Goal: Task Accomplishment & Management: Complete application form

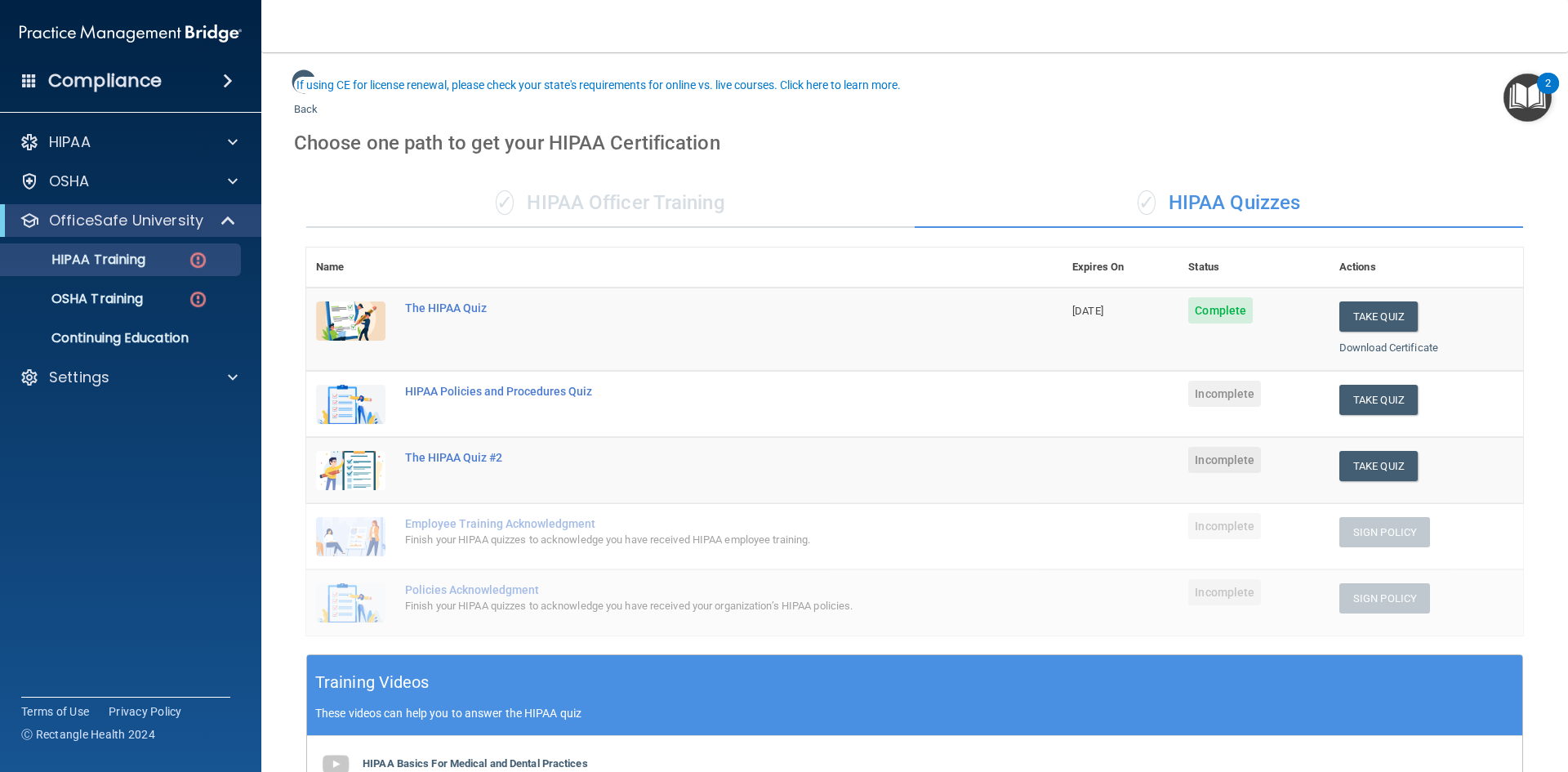
scroll to position [81, 0]
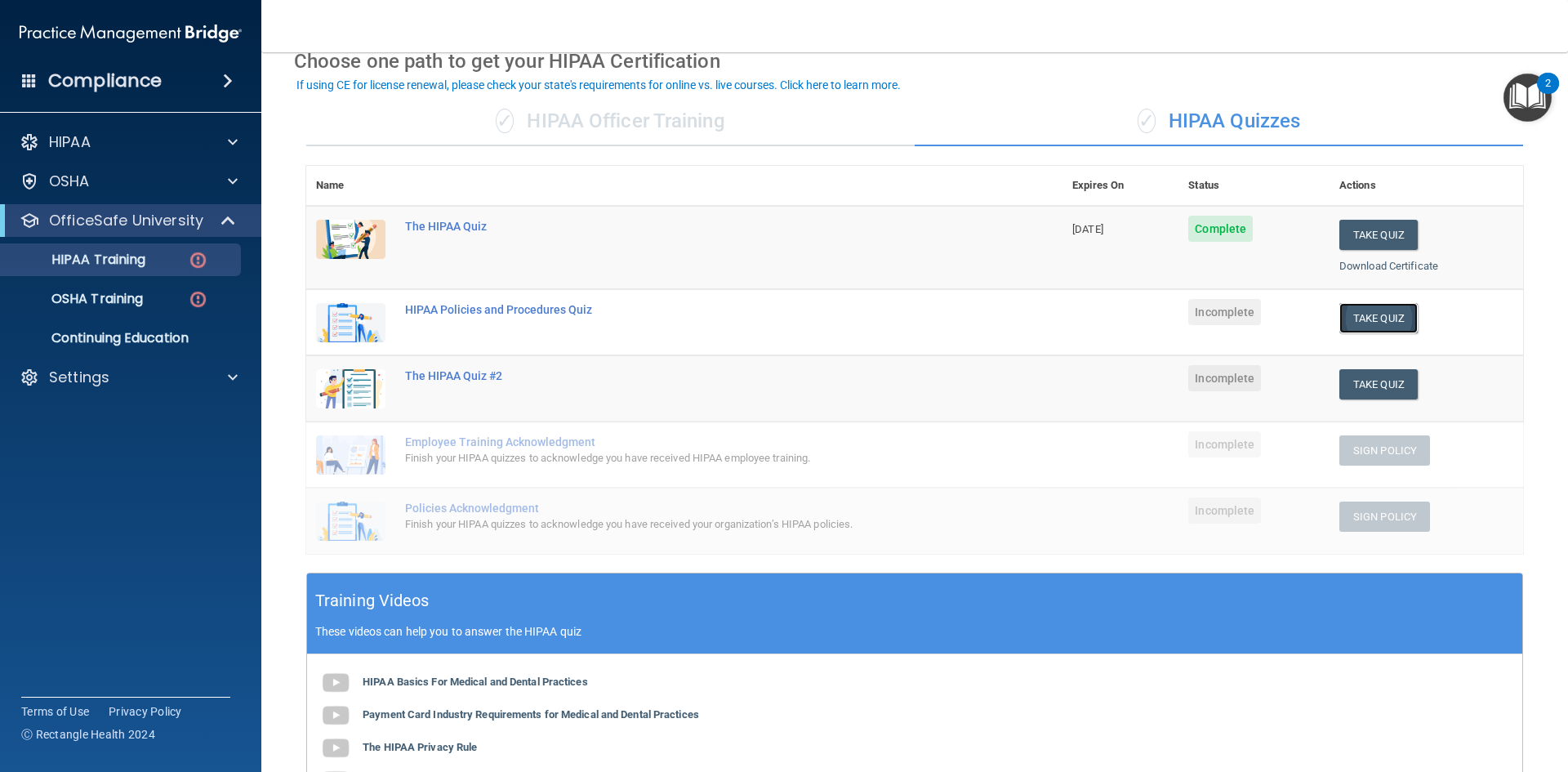
click at [1363, 322] on button "Take Quiz" at bounding box center [1378, 318] width 79 height 31
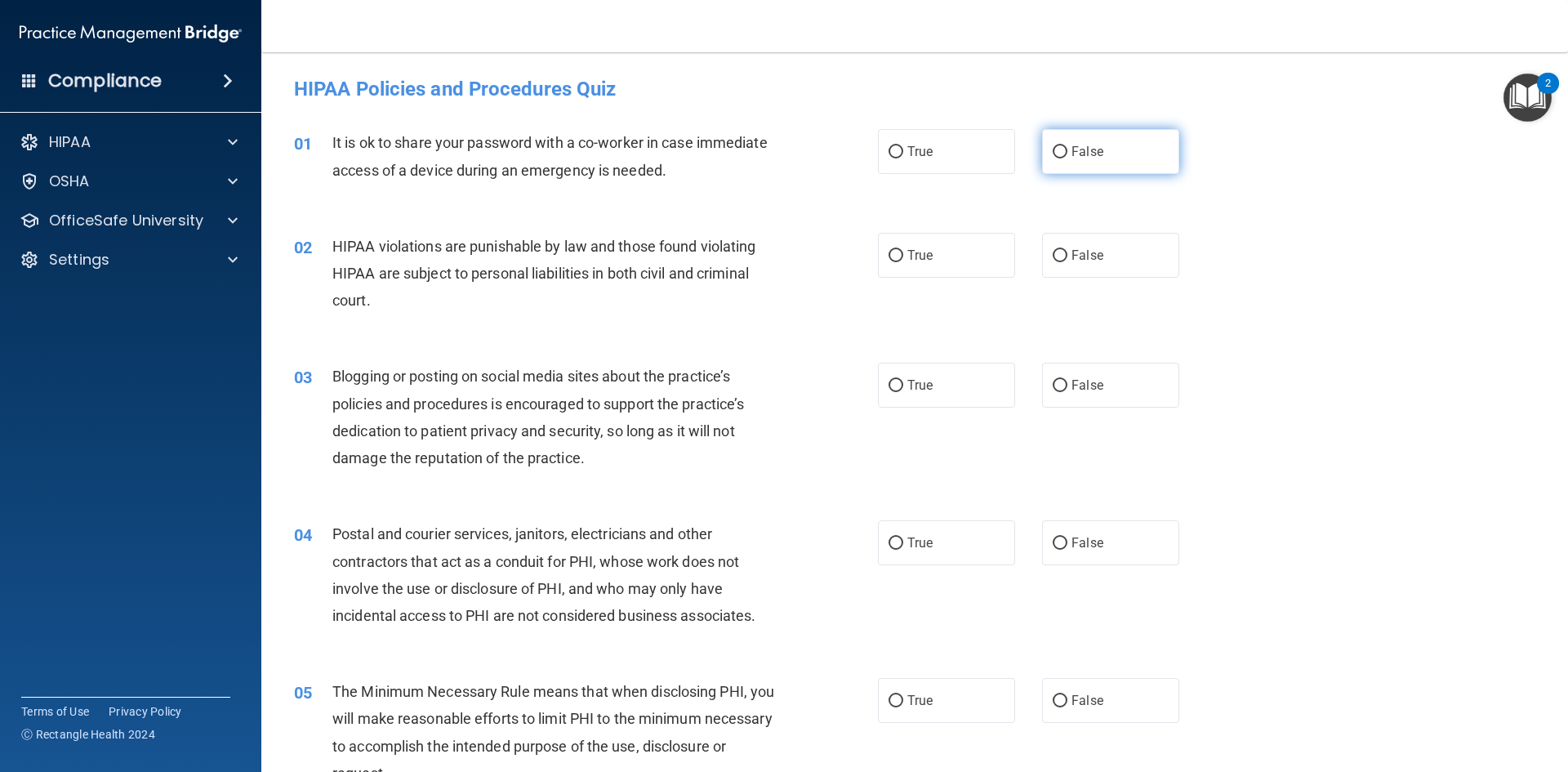
click at [1072, 157] on span "False" at bounding box center [1087, 151] width 31 height 16
click at [1067, 157] on input "False" at bounding box center [1060, 152] width 15 height 12
radio input "true"
click at [914, 257] on span "True" at bounding box center [919, 255] width 25 height 16
click at [903, 257] on input "True" at bounding box center [896, 255] width 15 height 12
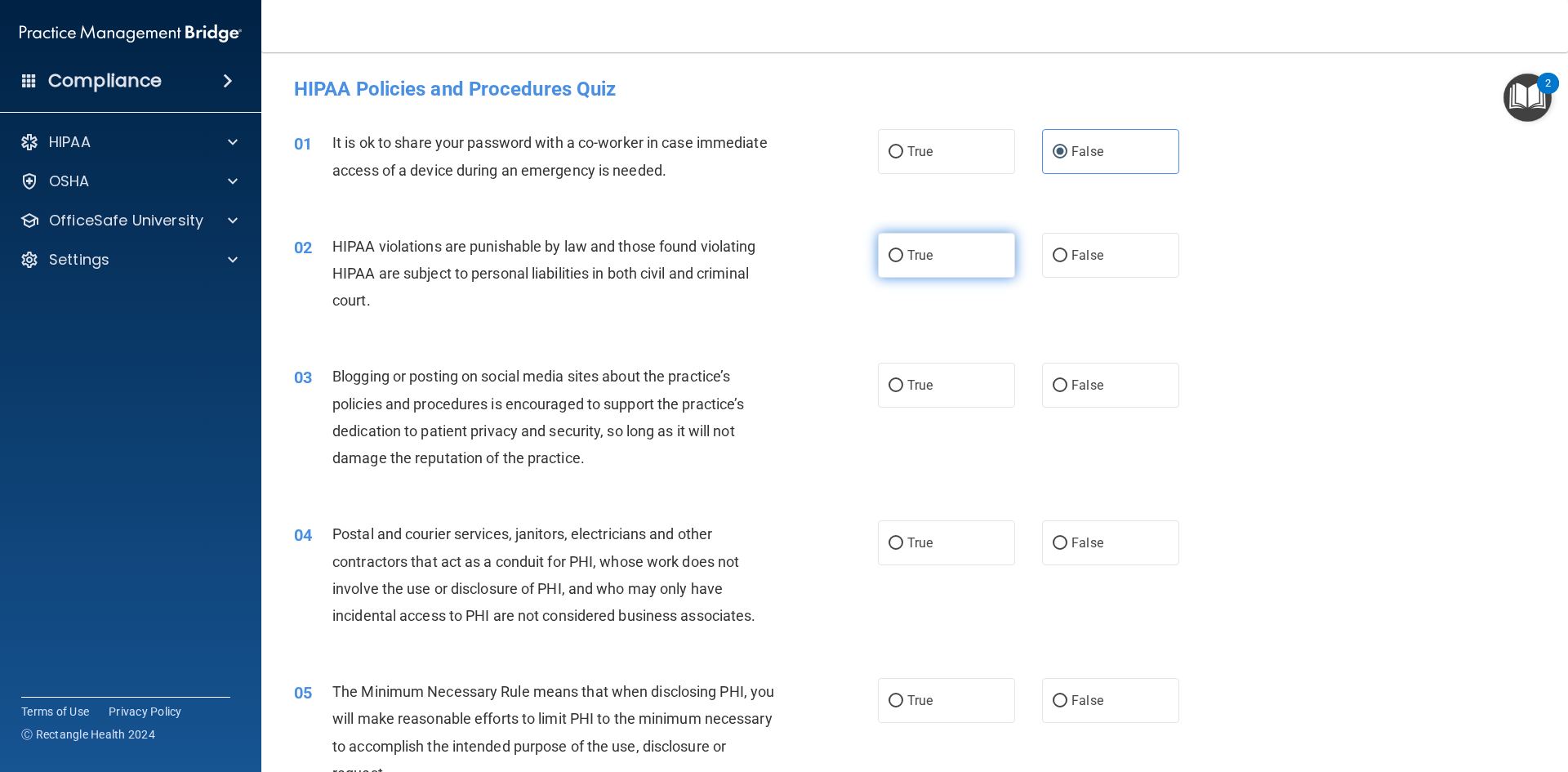
radio input "true"
click at [1093, 379] on span "False" at bounding box center [1087, 385] width 31 height 16
click at [1067, 380] on input "False" at bounding box center [1060, 386] width 15 height 12
radio input "true"
click at [888, 543] on input "True" at bounding box center [896, 543] width 15 height 12
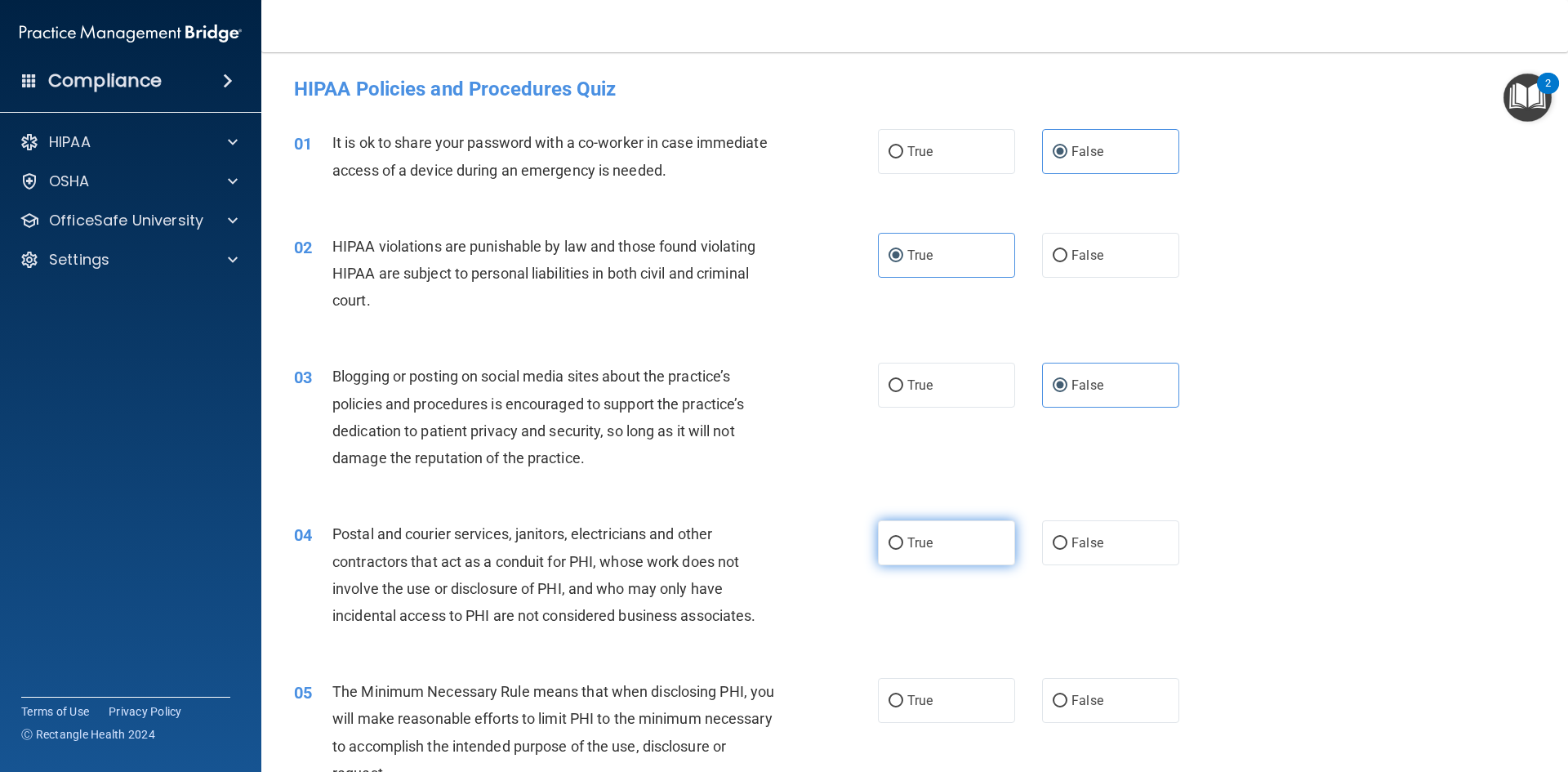
radio input "true"
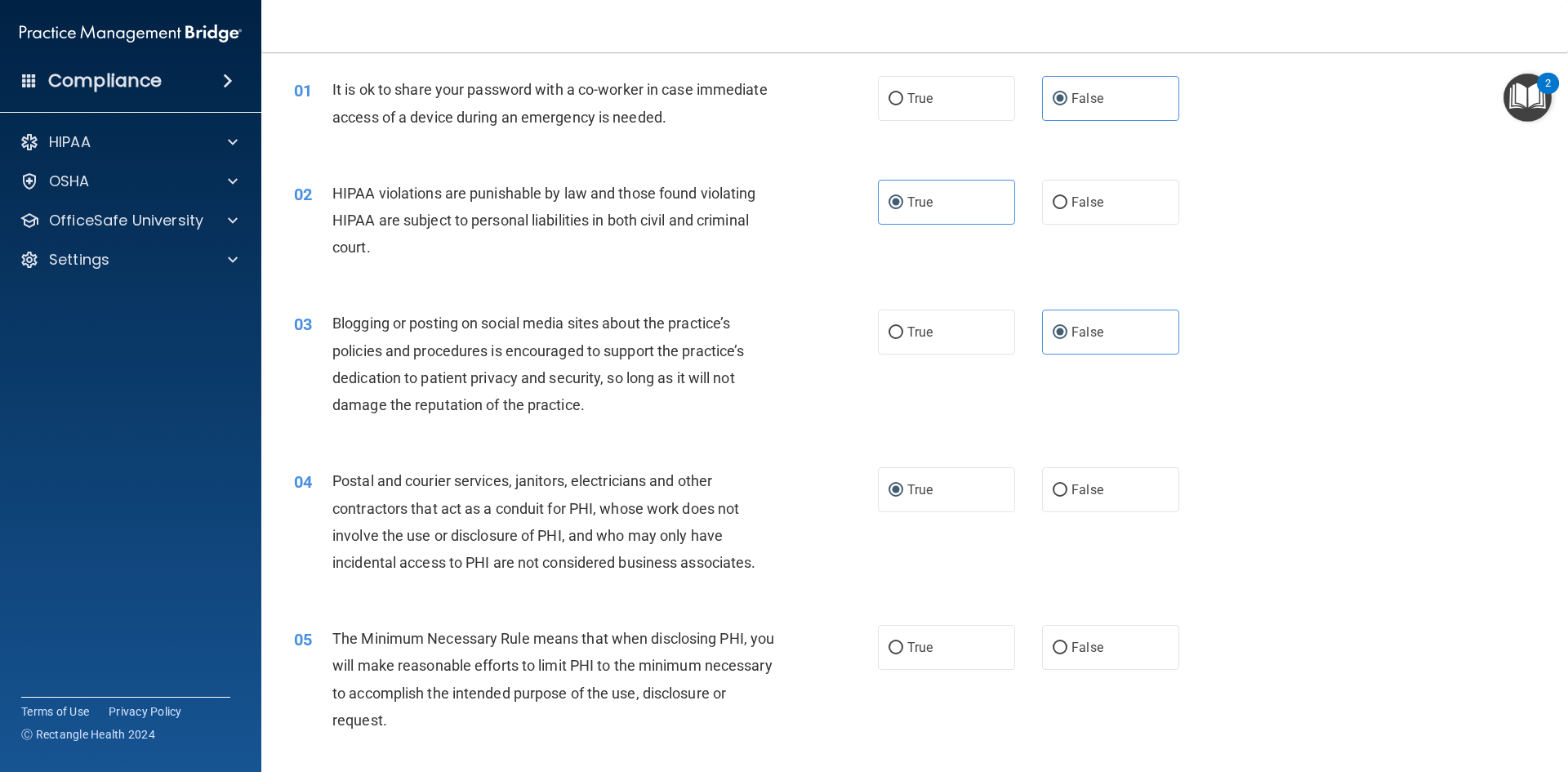
scroll to position [81, 0]
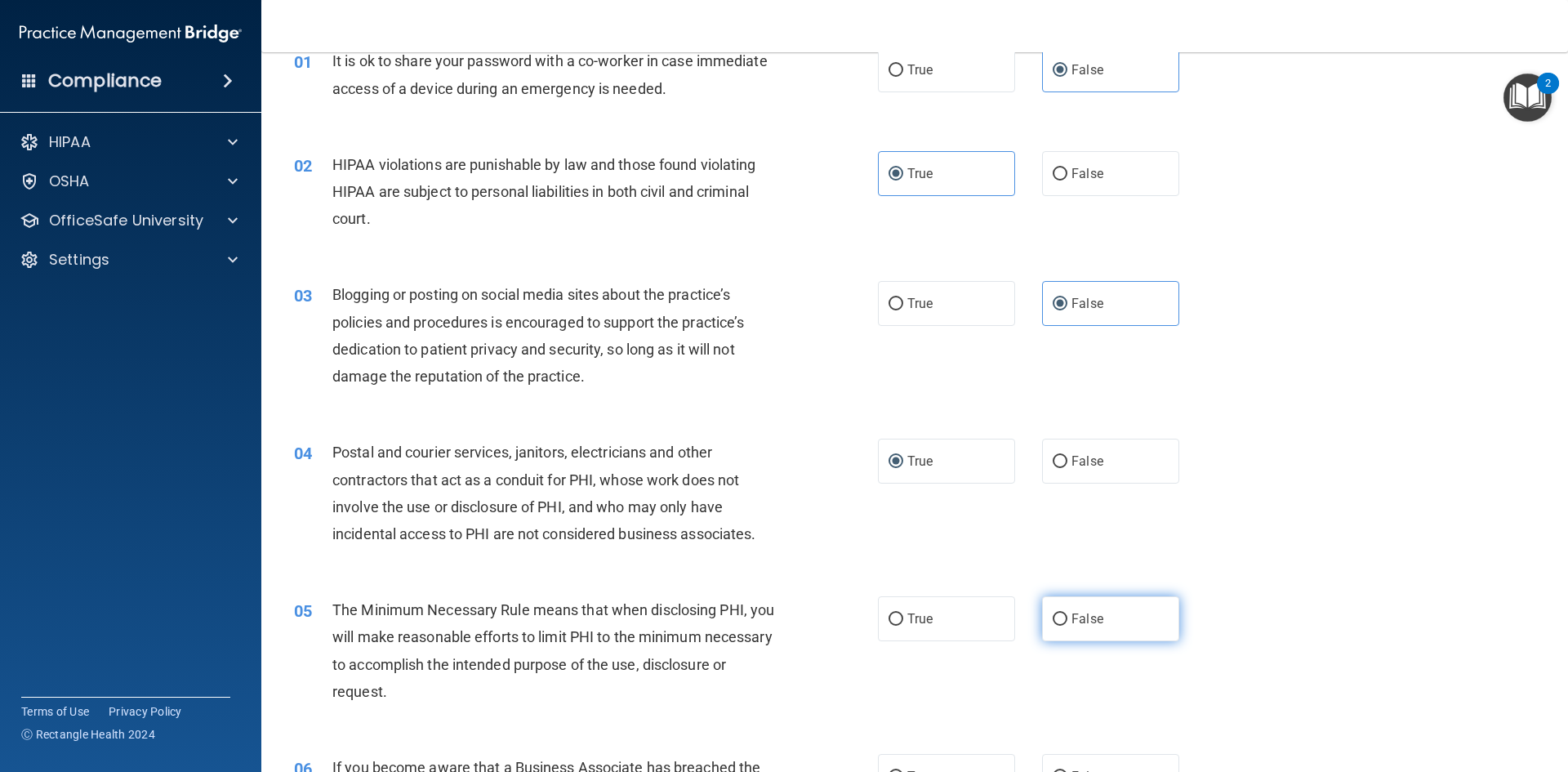
click at [1061, 619] on label "False" at bounding box center [1110, 619] width 137 height 45
click at [1061, 619] on input "False" at bounding box center [1060, 619] width 15 height 12
radio input "true"
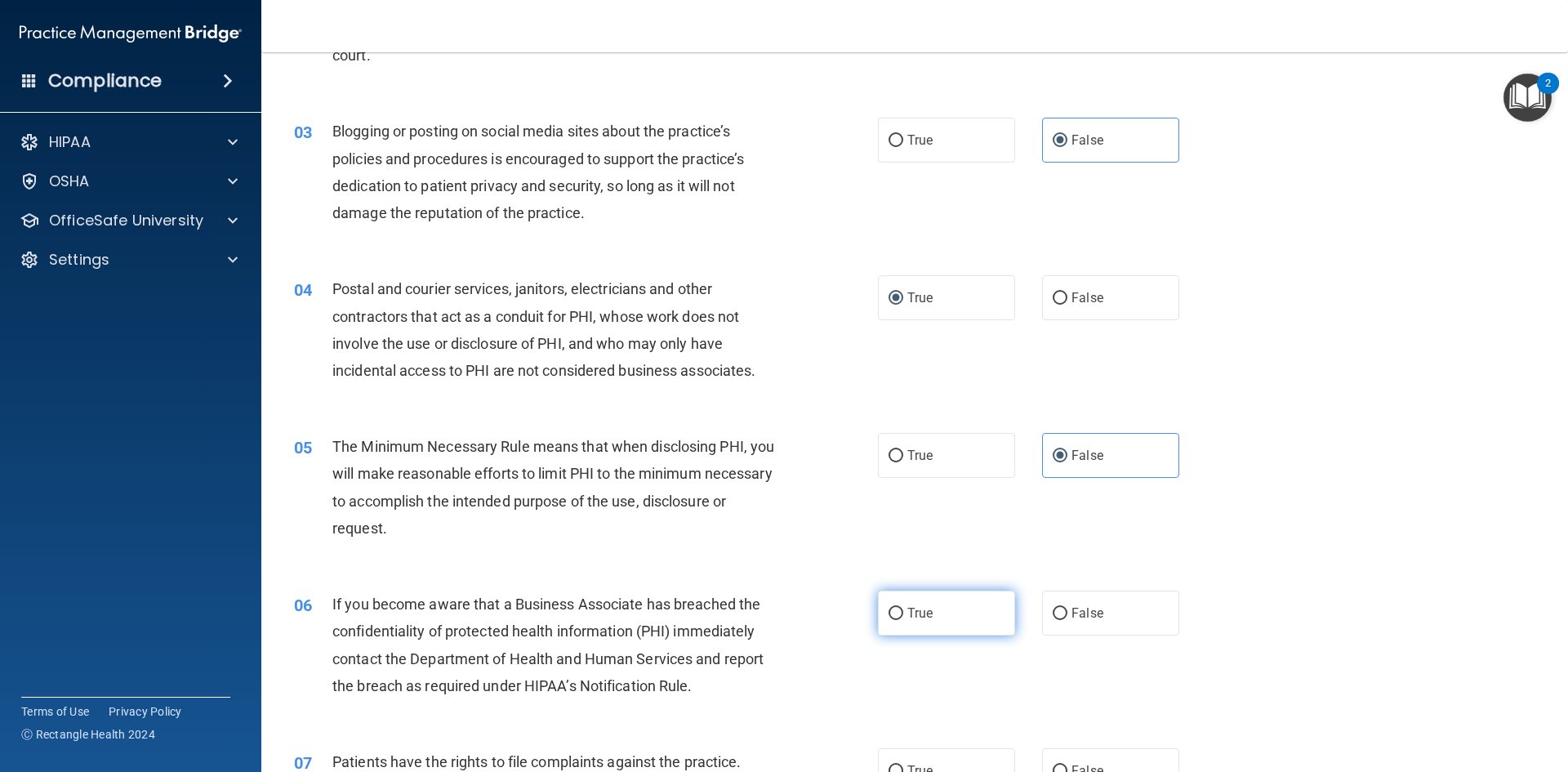
click at [907, 619] on span "True" at bounding box center [919, 613] width 25 height 16
click at [903, 619] on input "True" at bounding box center [896, 613] width 15 height 12
radio input "true"
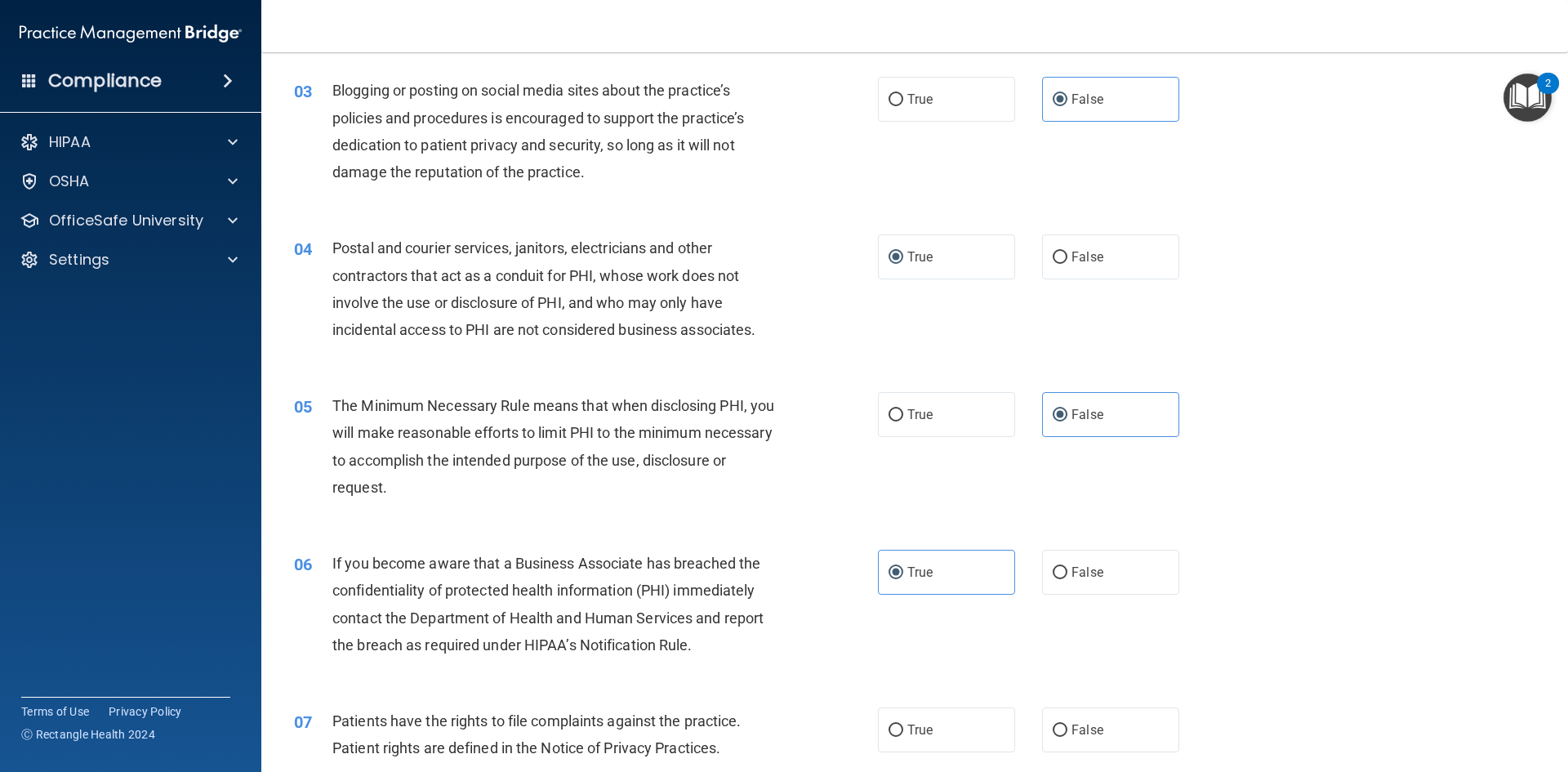
scroll to position [326, 0]
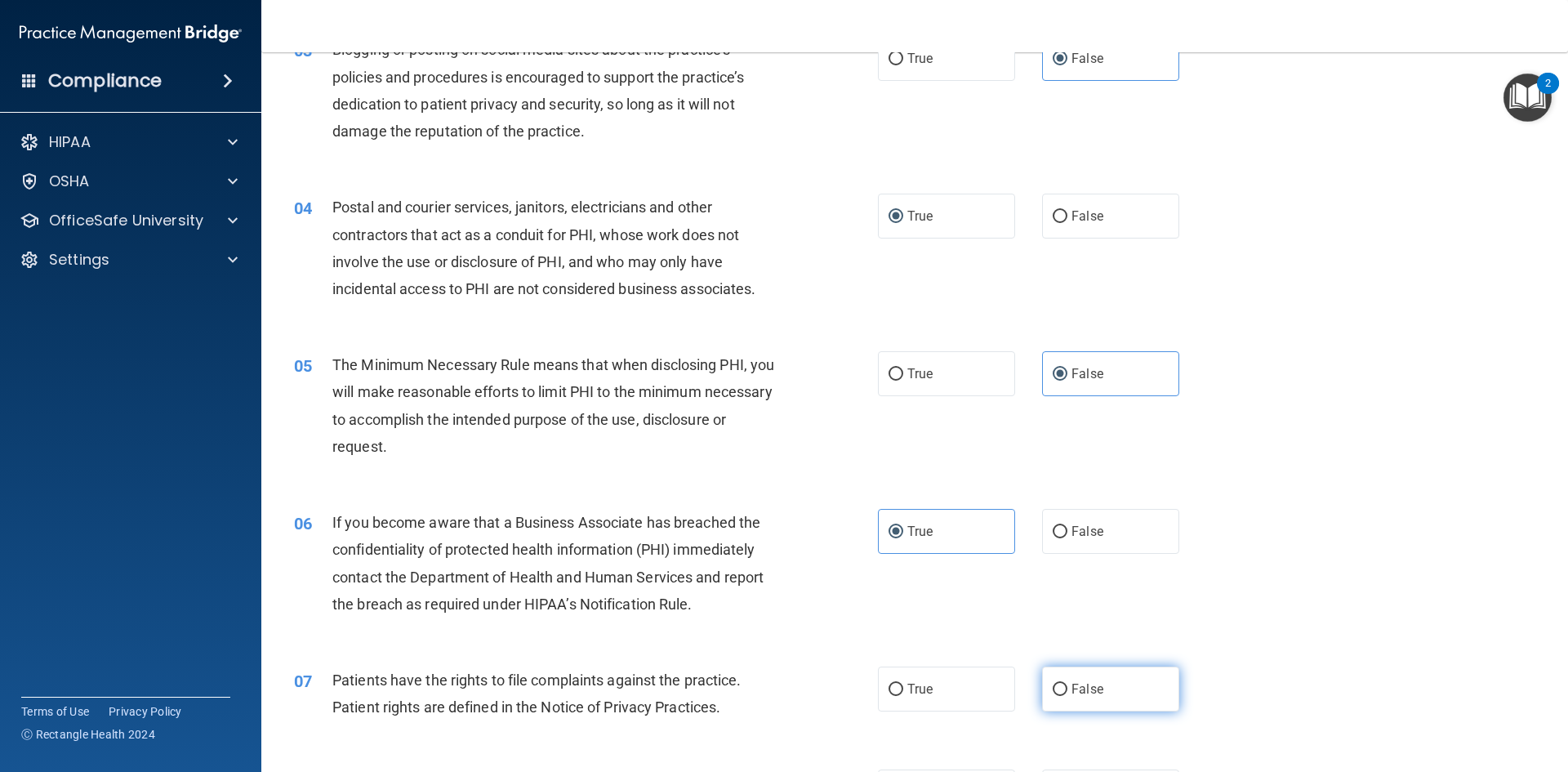
click at [1072, 696] on span "False" at bounding box center [1087, 689] width 31 height 16
click at [1067, 696] on input "False" at bounding box center [1060, 689] width 15 height 12
radio input "true"
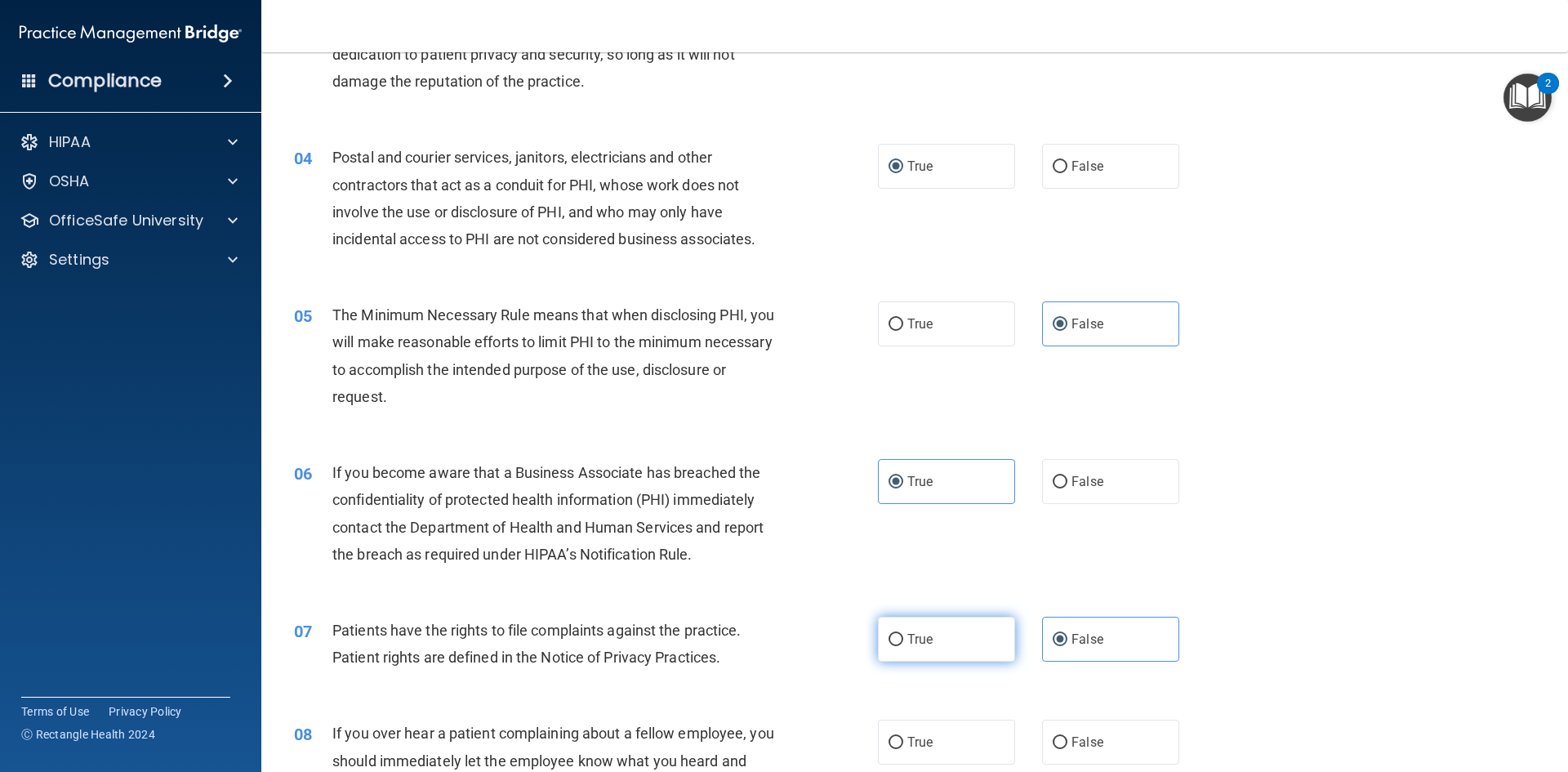
scroll to position [571, 0]
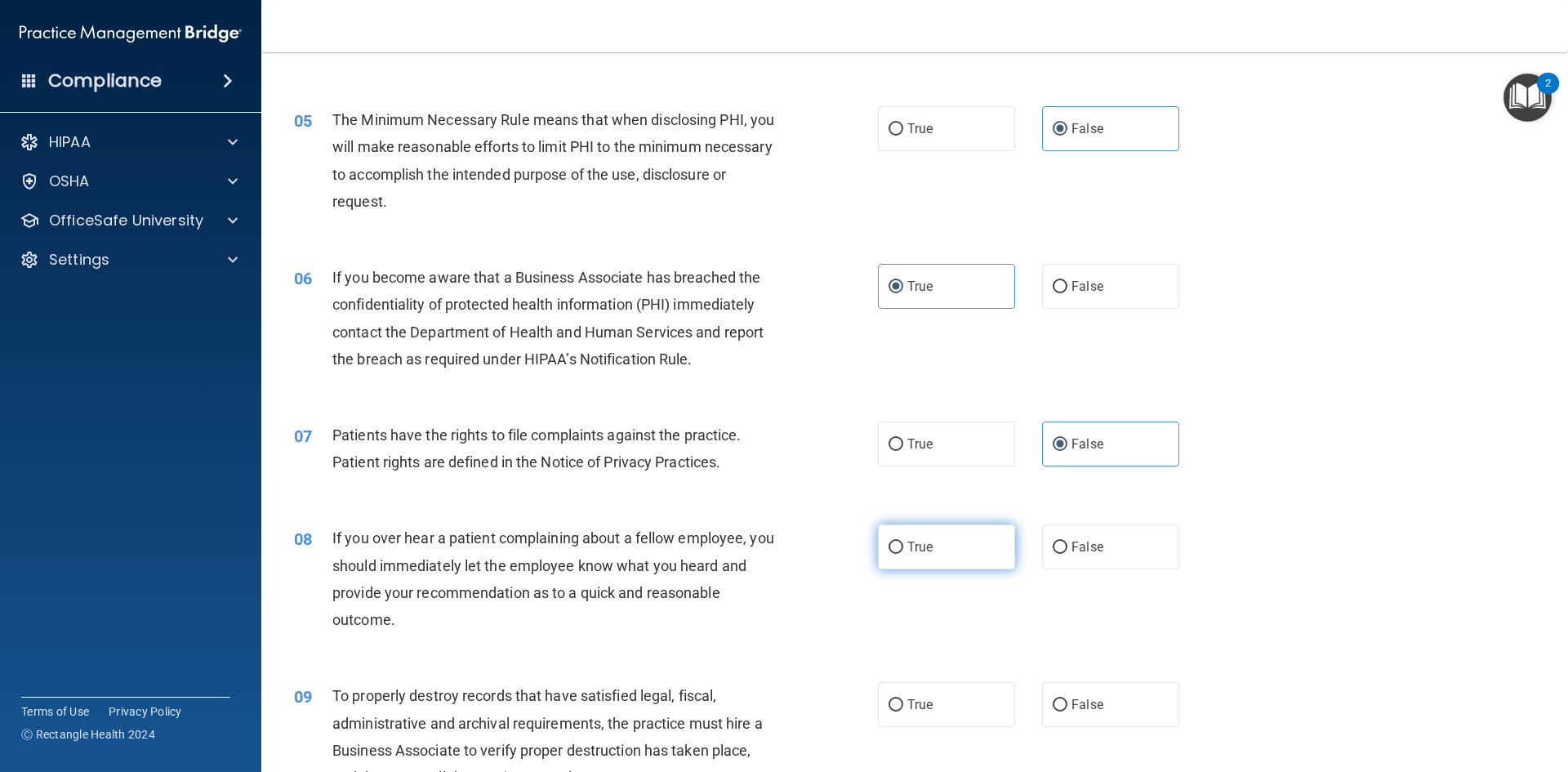
click at [924, 528] on label "True" at bounding box center [947, 546] width 137 height 45
click at [903, 542] on input "True" at bounding box center [896, 547] width 15 height 12
radio input "true"
click at [1057, 703] on input "False" at bounding box center [1060, 705] width 15 height 12
radio input "true"
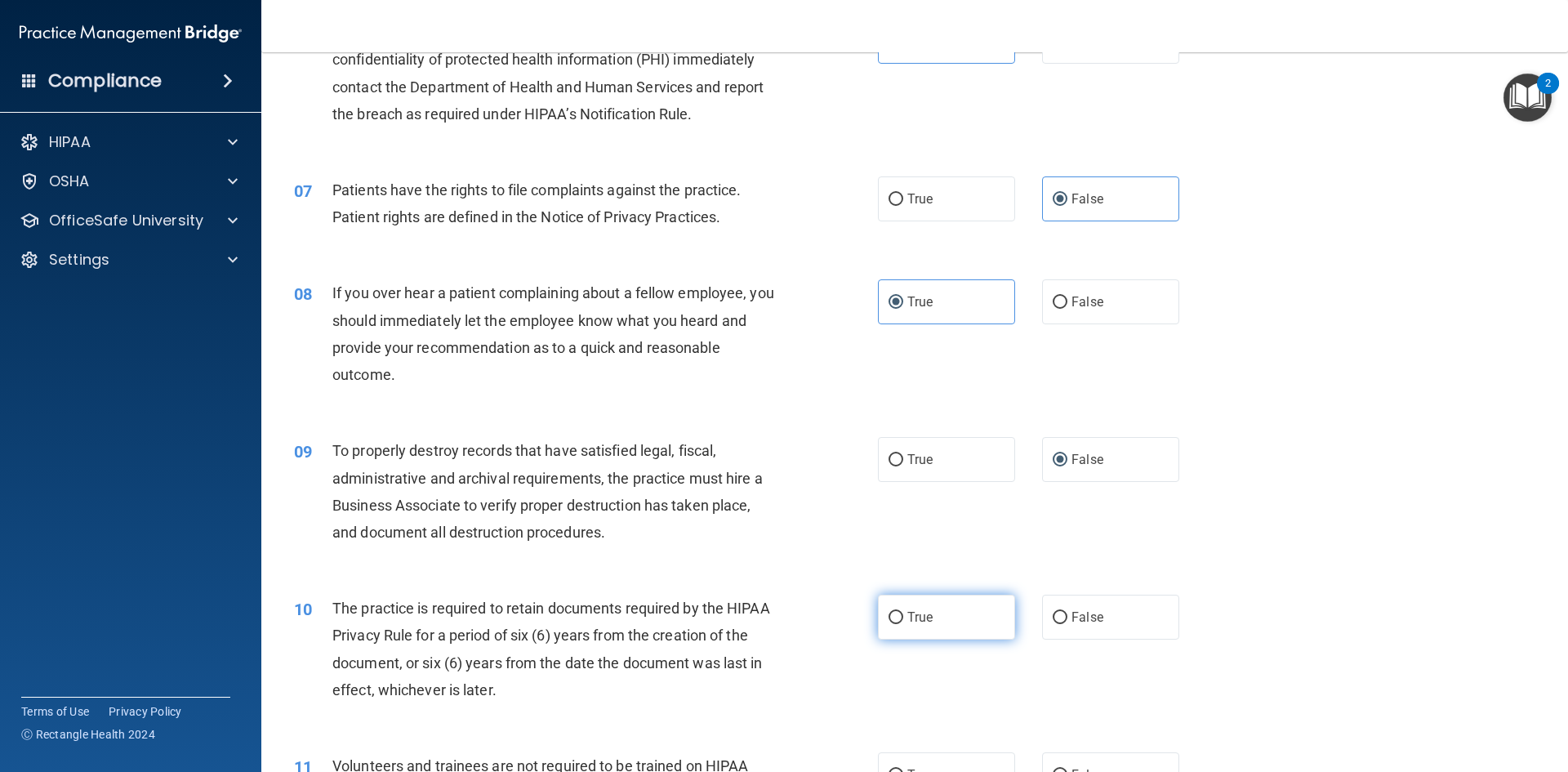
click at [954, 624] on label "True" at bounding box center [947, 617] width 137 height 45
click at [903, 624] on input "True" at bounding box center [896, 618] width 15 height 12
radio input "true"
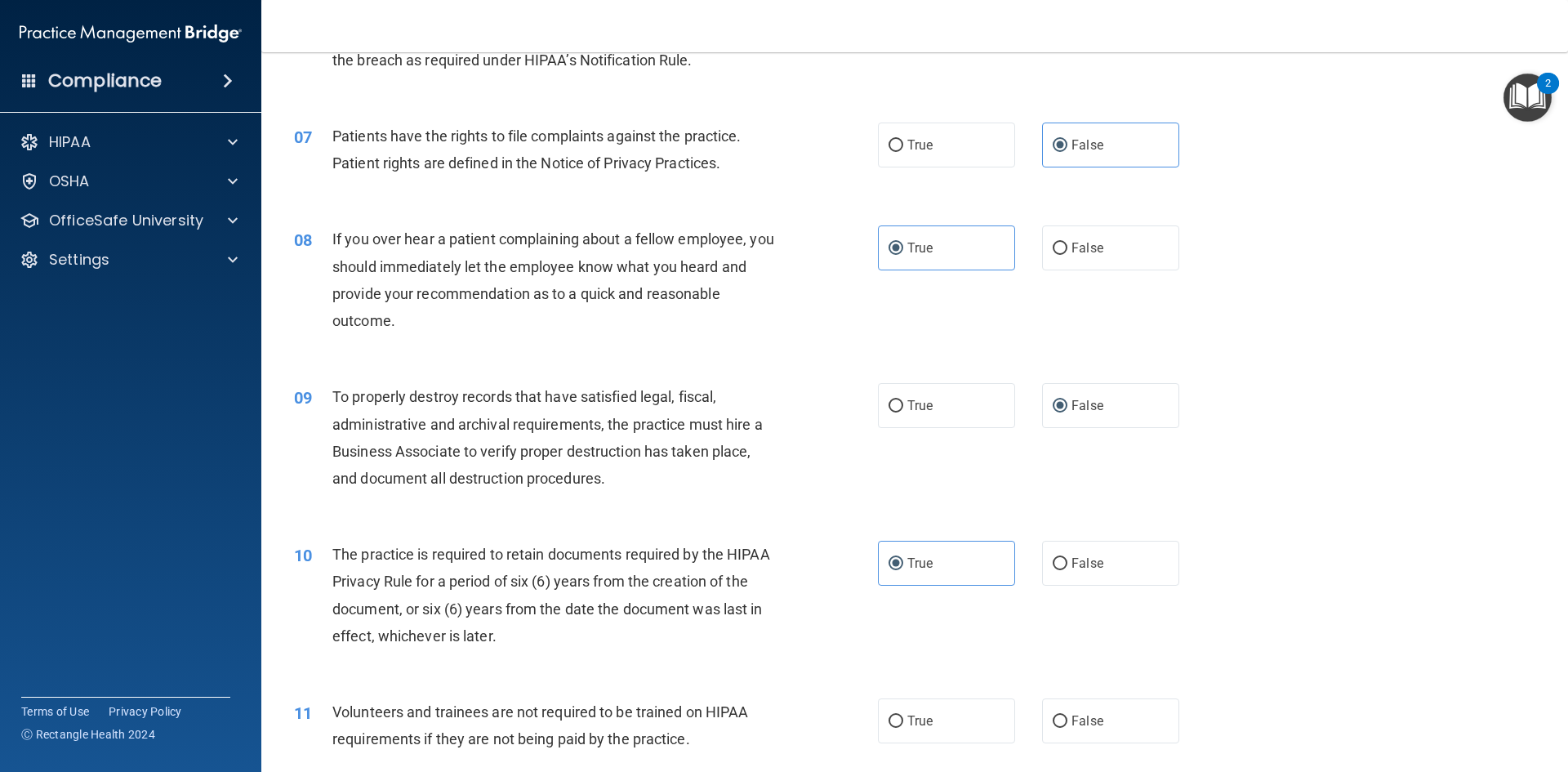
scroll to position [980, 0]
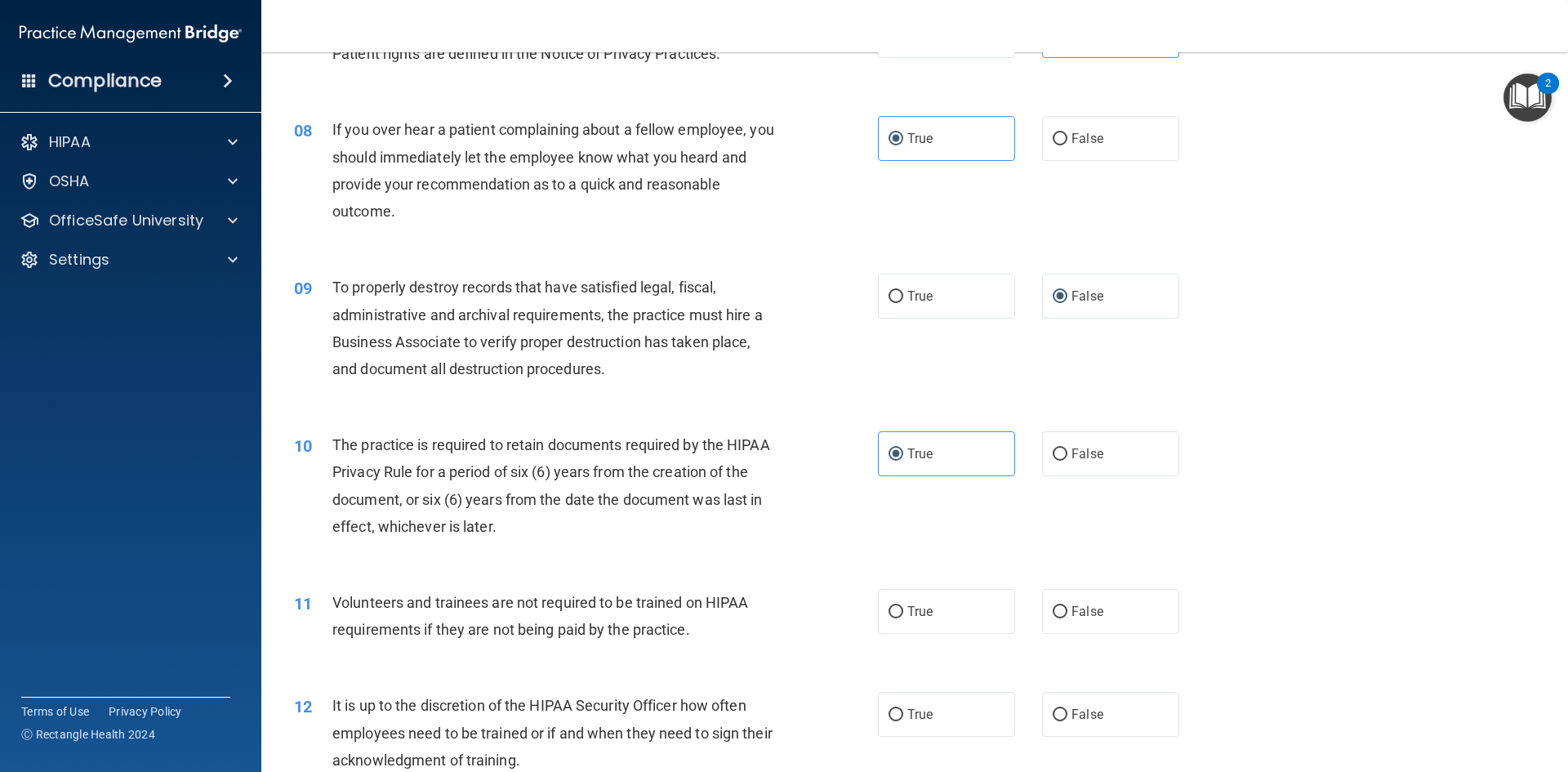
click at [1072, 635] on div "11 Volunteers and trainees are not required to be trained on HIPAA requirements…" at bounding box center [914, 619] width 1266 height 103
click at [1043, 607] on label "False" at bounding box center [1110, 611] width 137 height 45
click at [1053, 607] on input "False" at bounding box center [1060, 611] width 15 height 12
radio input "true"
click at [930, 713] on label "True" at bounding box center [947, 714] width 137 height 45
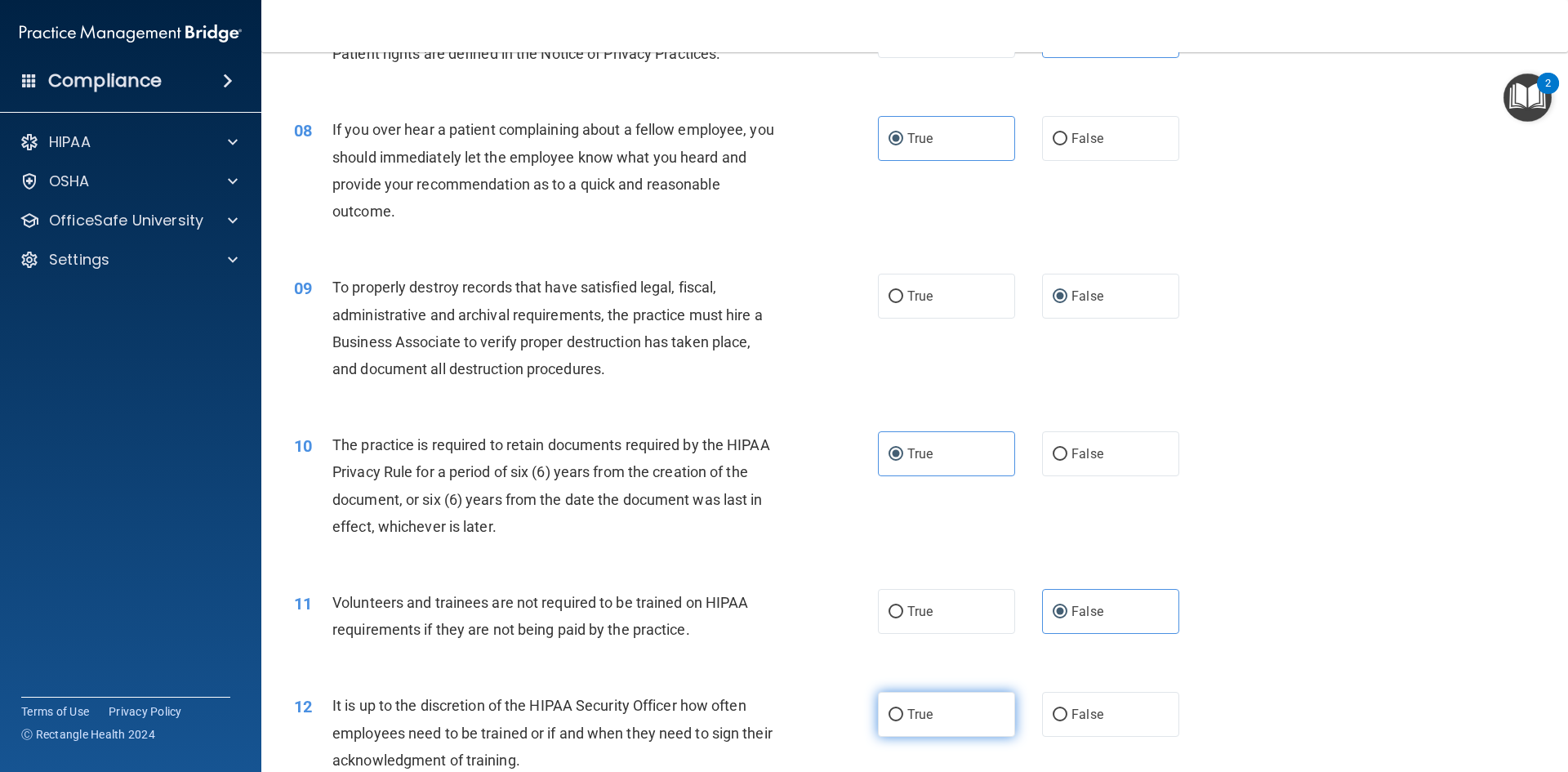
click at [903, 713] on input "True" at bounding box center [896, 715] width 15 height 12
radio input "true"
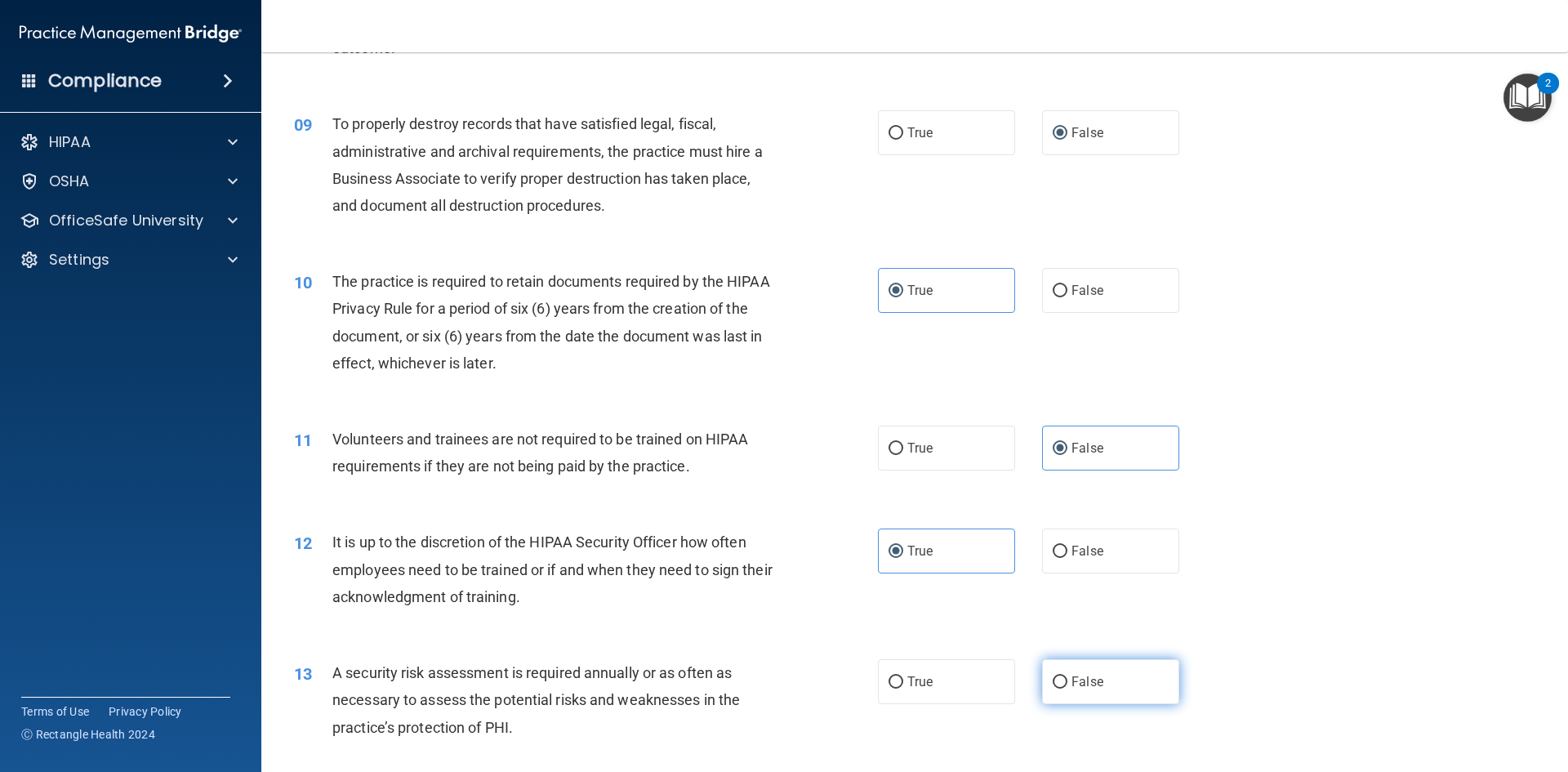
click at [1072, 687] on span "False" at bounding box center [1087, 681] width 31 height 16
click at [1067, 687] on input "False" at bounding box center [1060, 681] width 15 height 12
radio input "true"
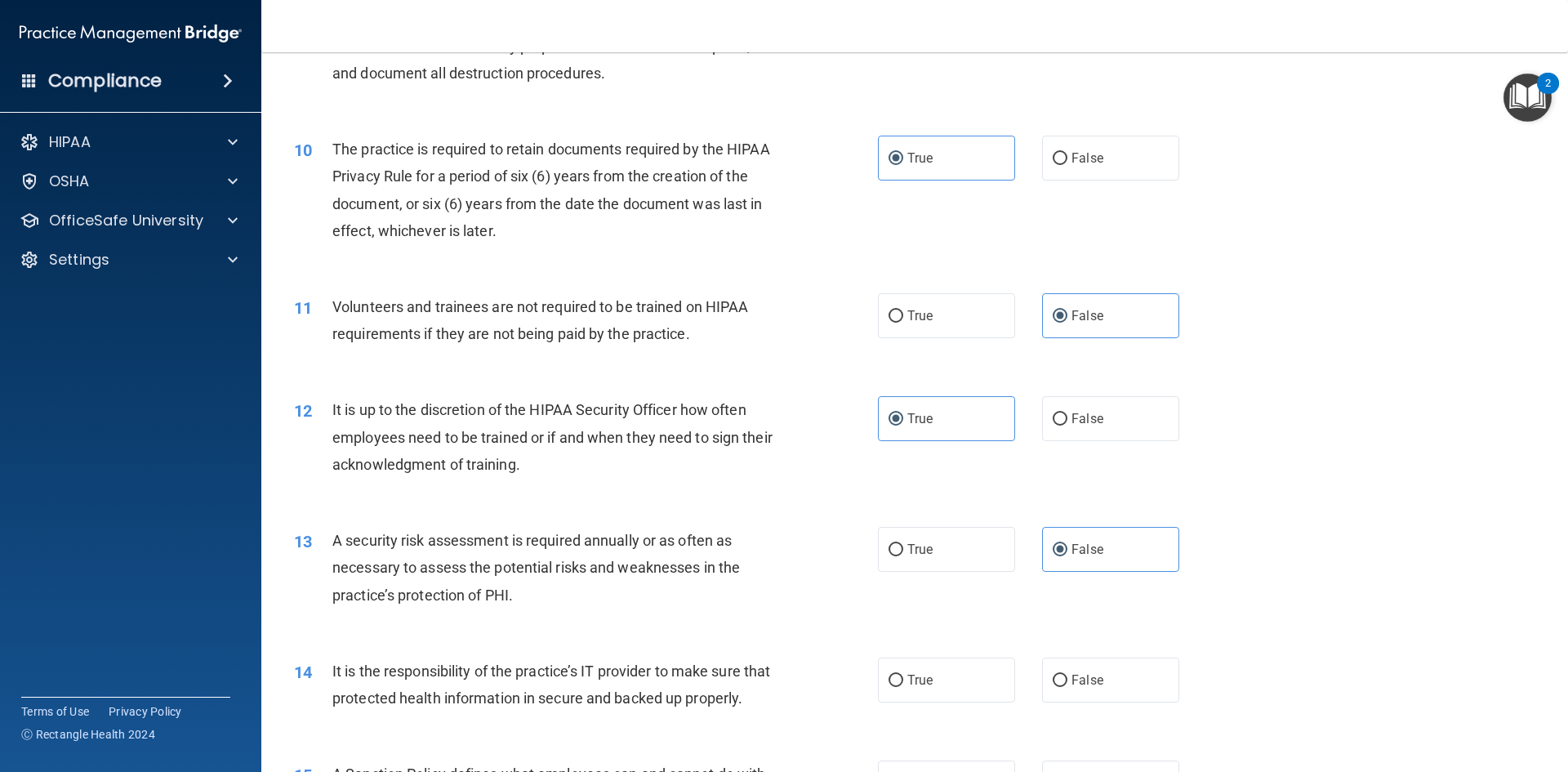
scroll to position [1389, 0]
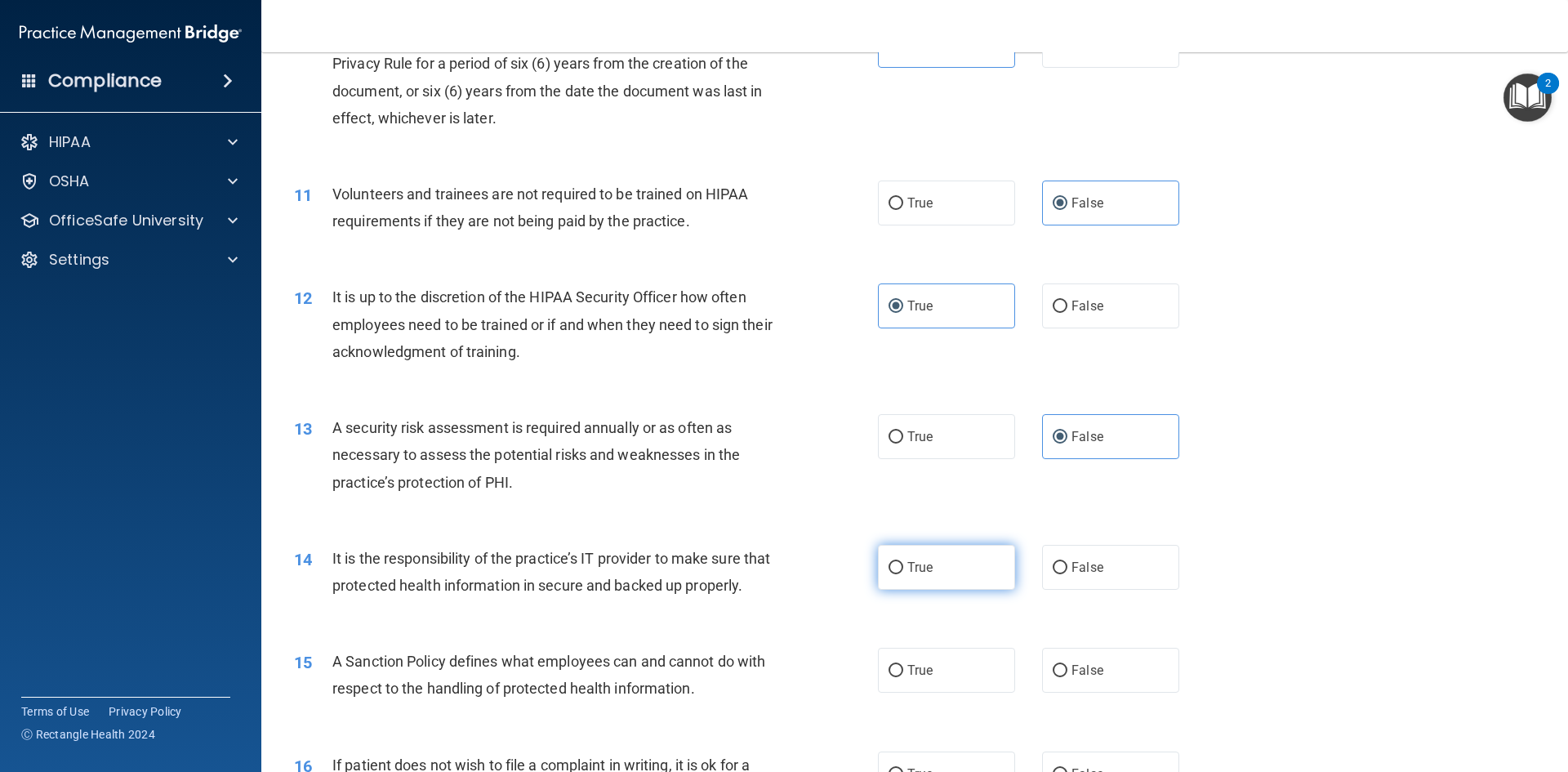
click at [911, 562] on span "True" at bounding box center [919, 567] width 25 height 16
click at [903, 562] on input "True" at bounding box center [896, 568] width 15 height 12
radio input "true"
click at [1074, 719] on div "15 A Sanction Policy defines what employees can and cannot do with respect to t…" at bounding box center [914, 678] width 1266 height 103
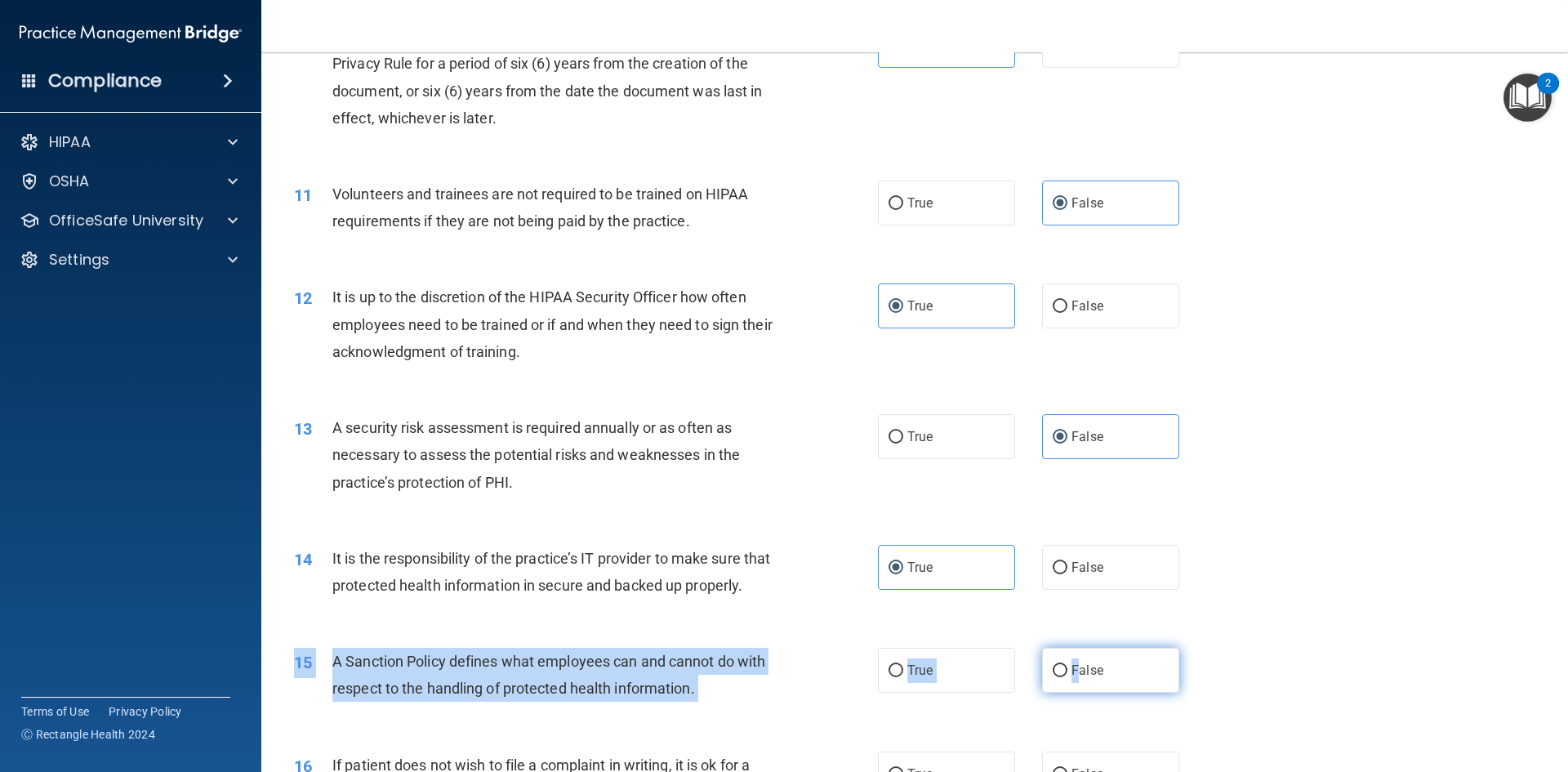
click at [1072, 678] on span "False" at bounding box center [1087, 669] width 31 height 16
click at [1067, 677] on input "False" at bounding box center [1060, 670] width 15 height 12
radio input "true"
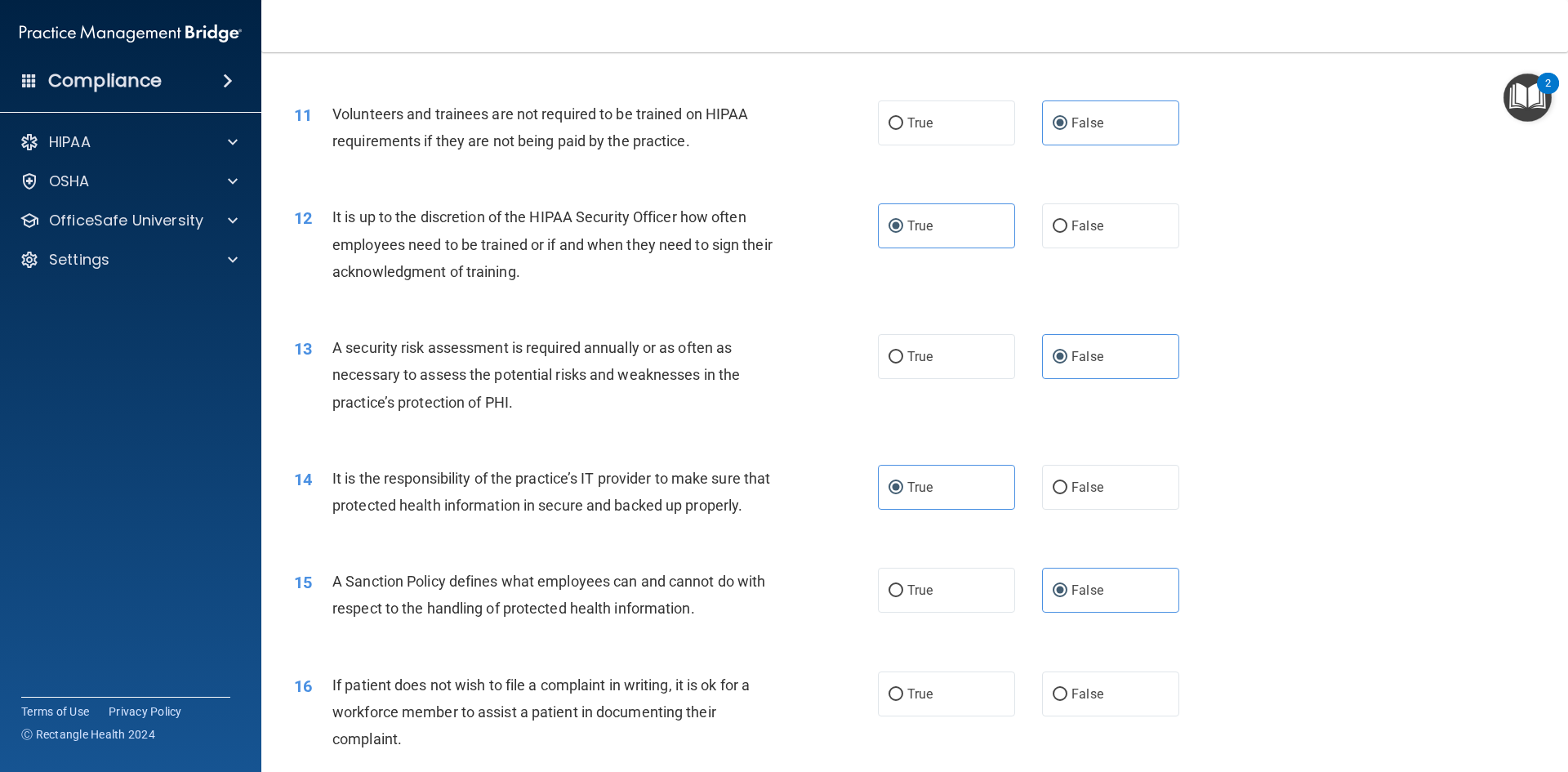
scroll to position [1634, 0]
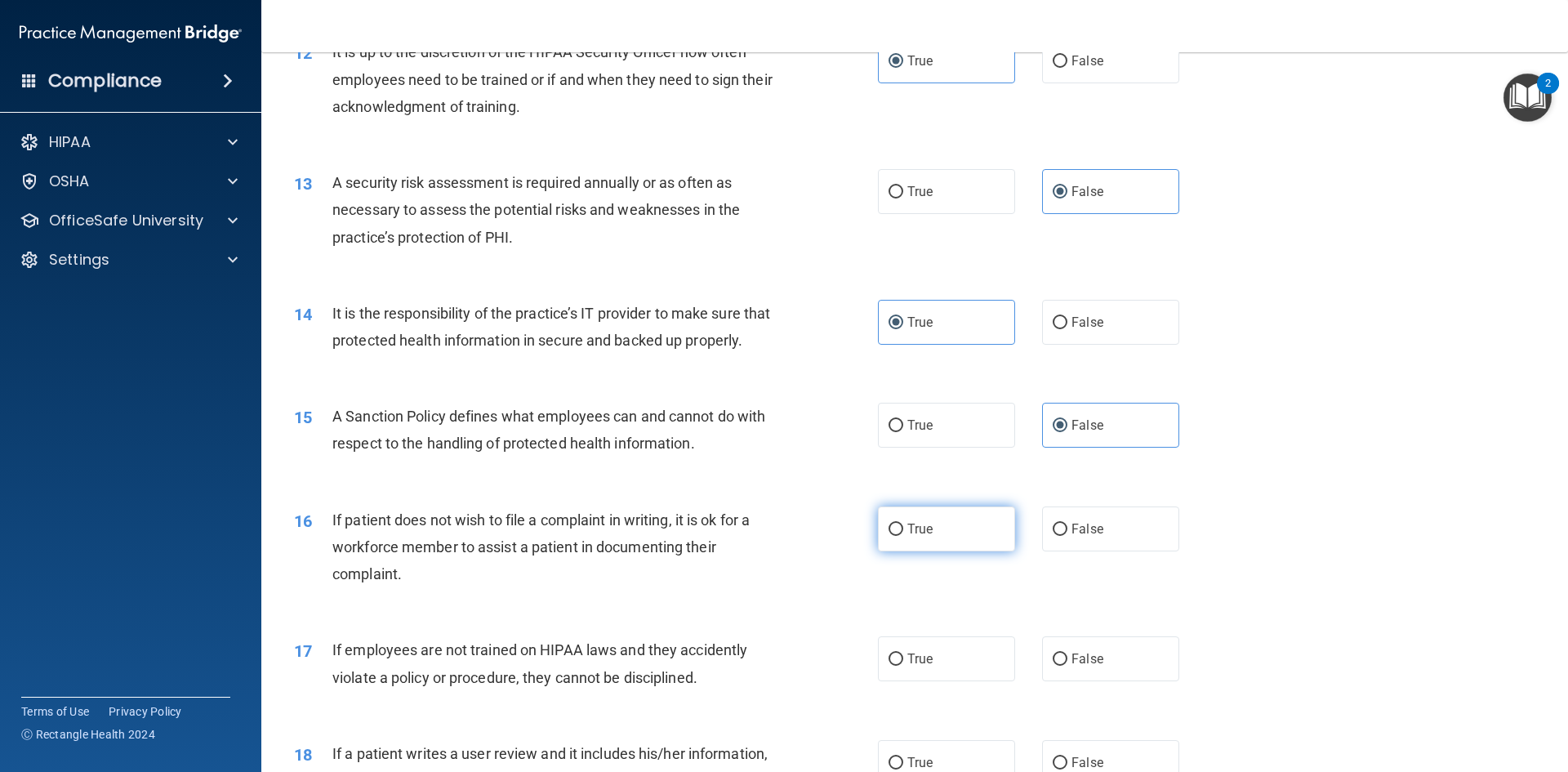
drag, startPoint x: 910, startPoint y: 549, endPoint x: 927, endPoint y: 568, distance: 25.5
click at [909, 536] on span "True" at bounding box center [919, 529] width 25 height 16
click at [903, 535] on input "True" at bounding box center [896, 529] width 15 height 12
radio input "true"
click at [1054, 708] on div "17 If employees are not trained on HIPAA laws and they accidently violate a pol…" at bounding box center [914, 667] width 1266 height 103
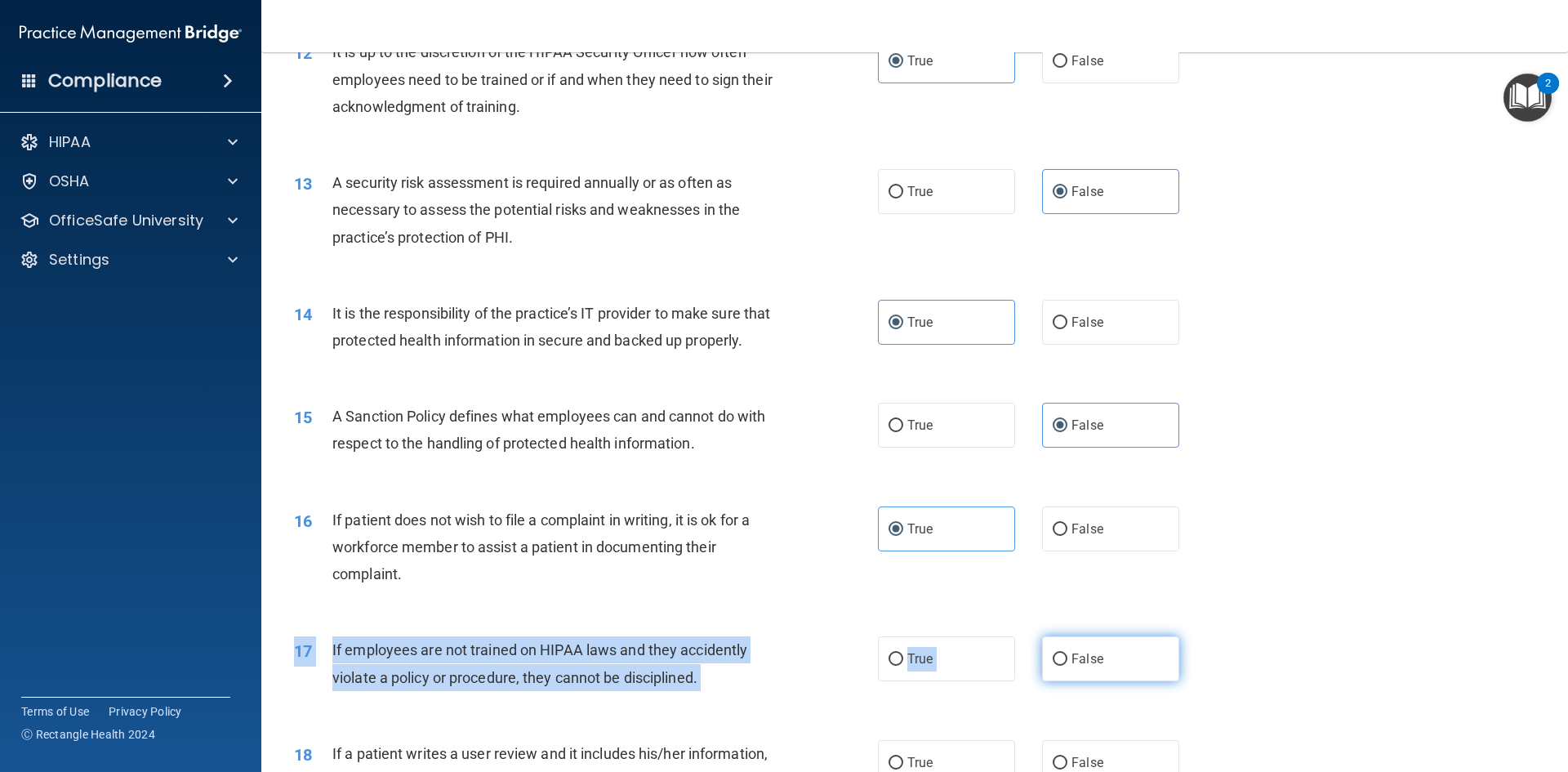
click at [1053, 666] on input "False" at bounding box center [1060, 659] width 15 height 12
radio input "true"
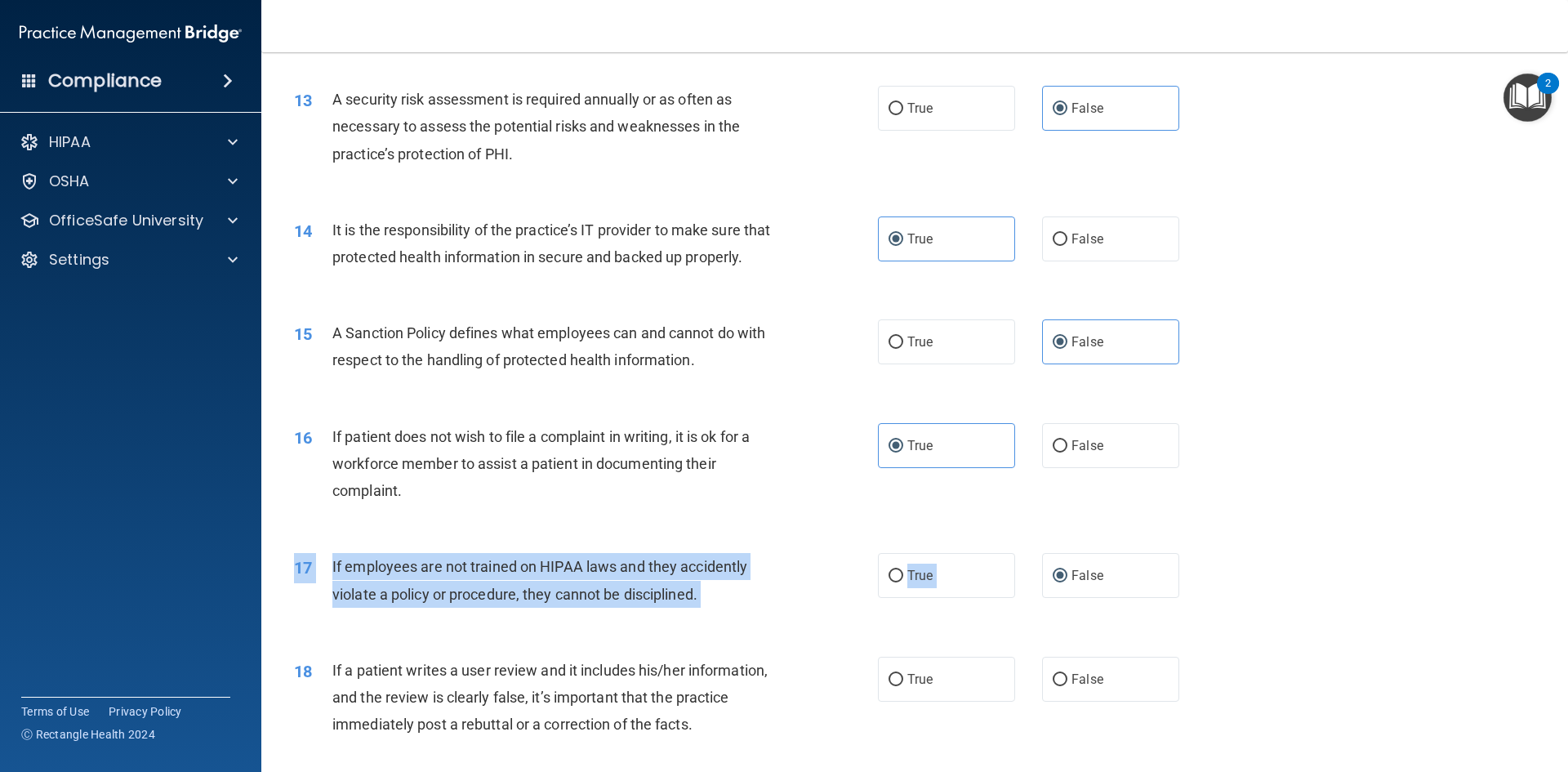
scroll to position [1796, 0]
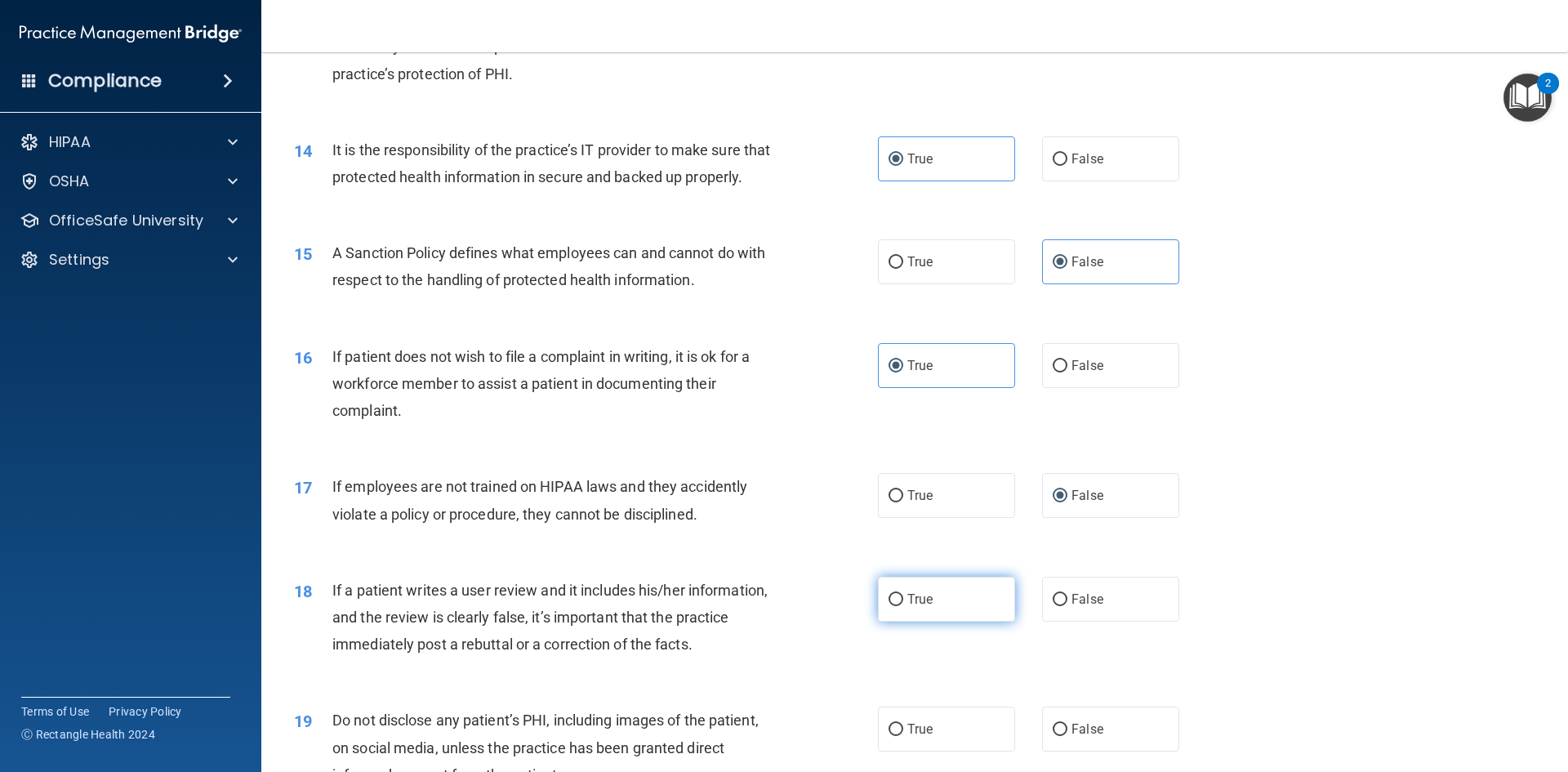
click at [913, 613] on label "True" at bounding box center [947, 599] width 137 height 45
click at [903, 606] on input "True" at bounding box center [896, 599] width 15 height 12
radio input "true"
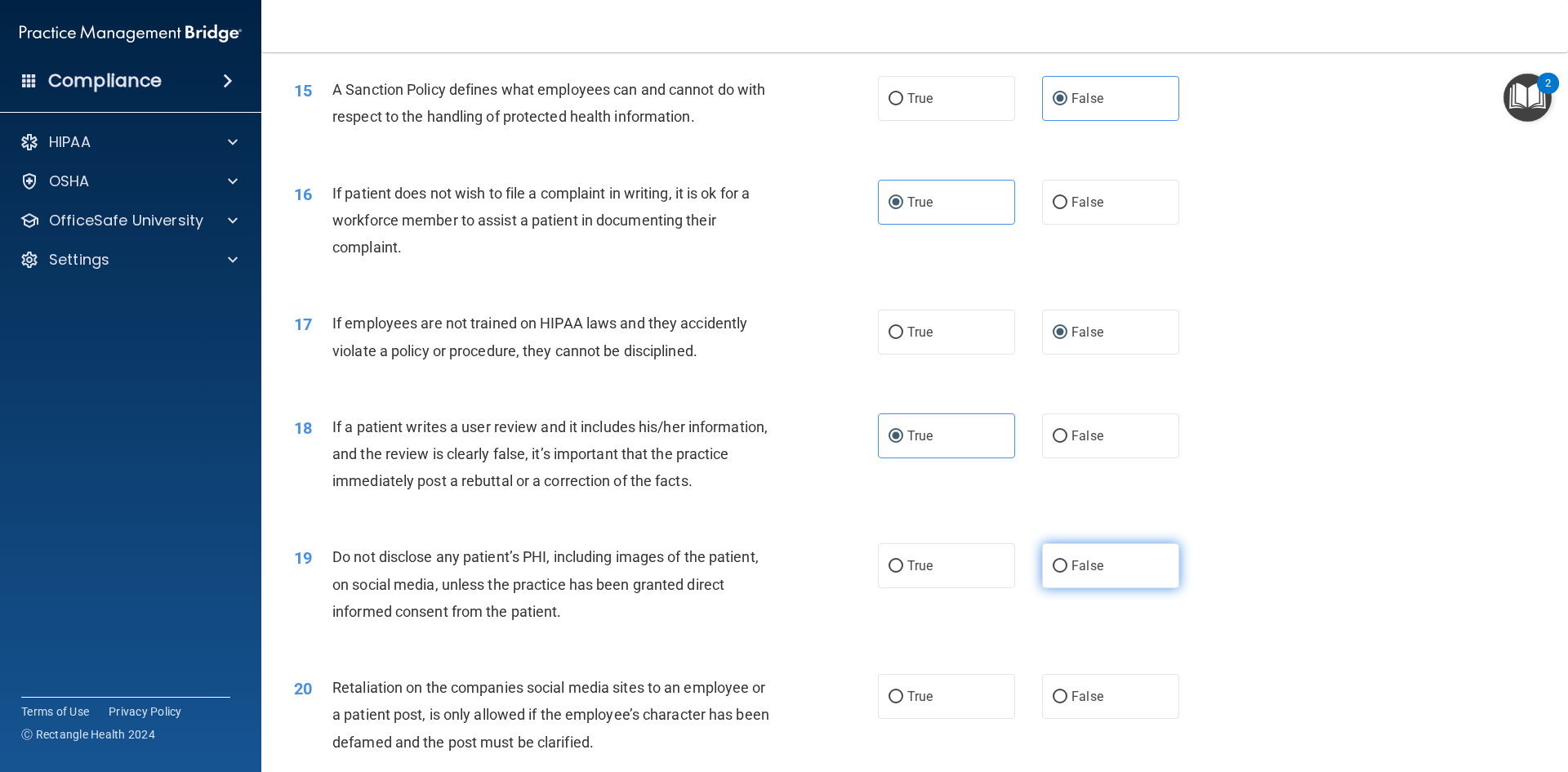
click at [1053, 572] on input "False" at bounding box center [1060, 566] width 15 height 12
radio input "true"
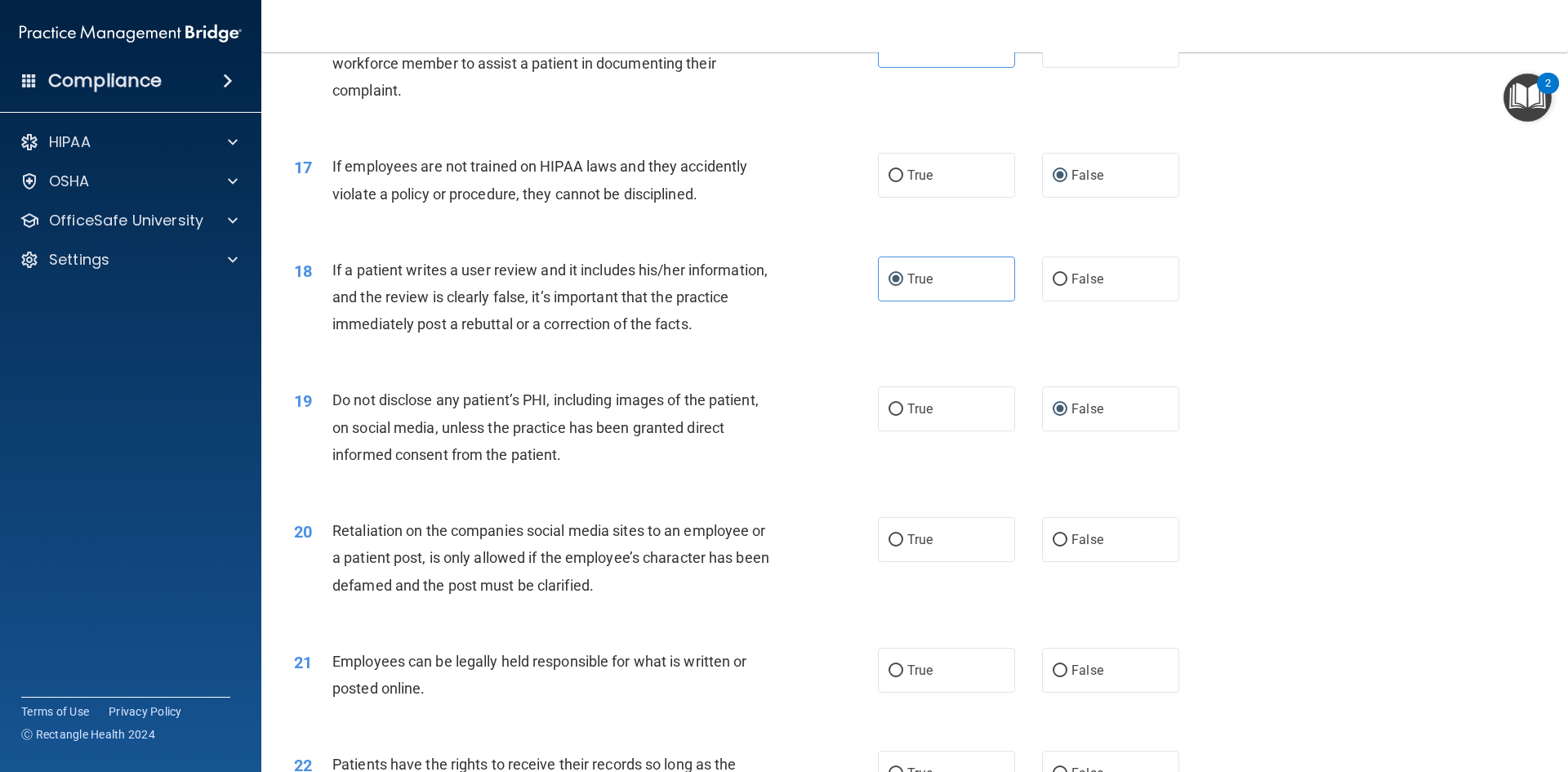
scroll to position [2124, 0]
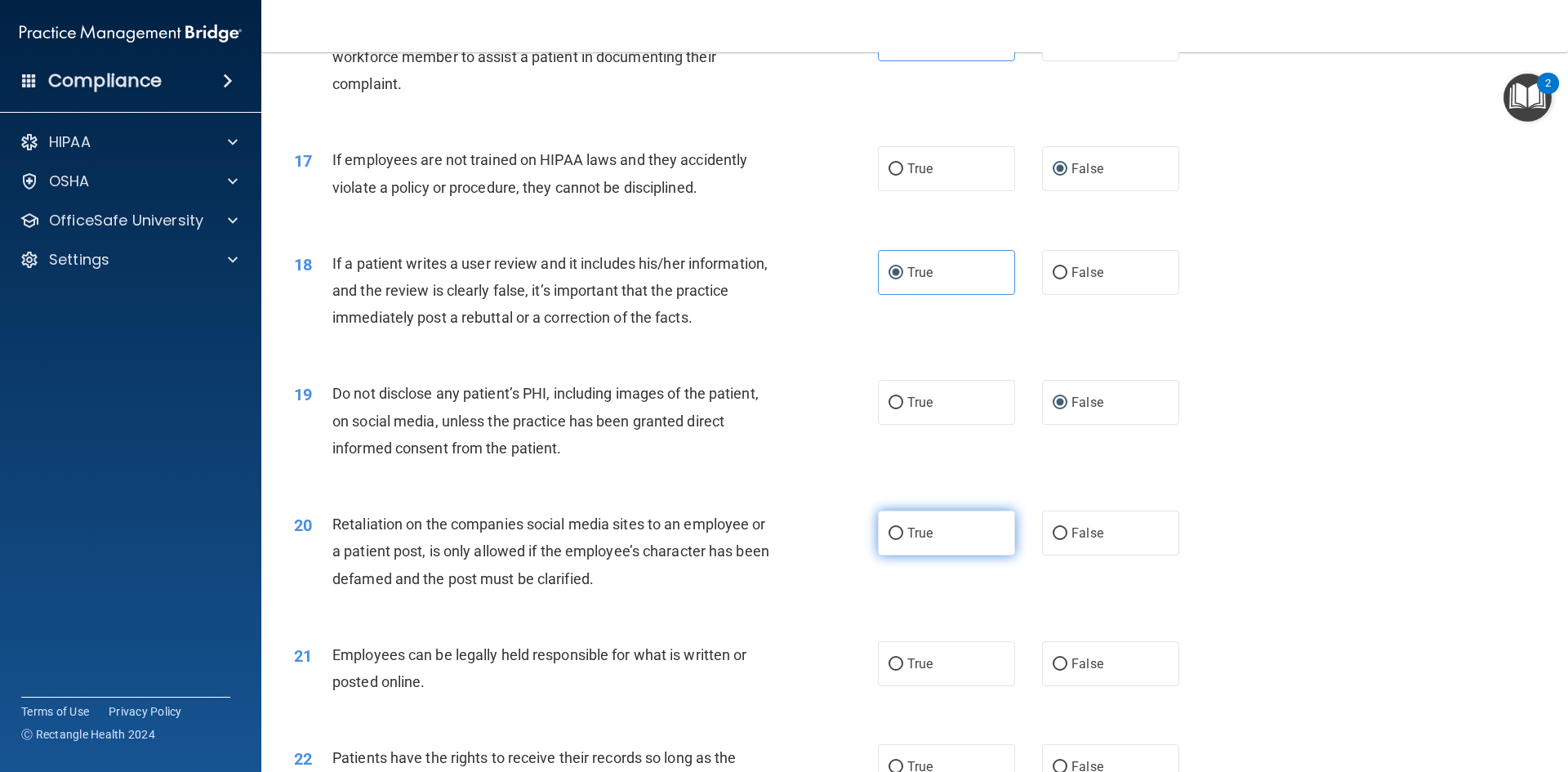
click at [903, 556] on label "True" at bounding box center [947, 533] width 137 height 45
click at [903, 540] on input "True" at bounding box center [896, 533] width 15 height 12
radio input "true"
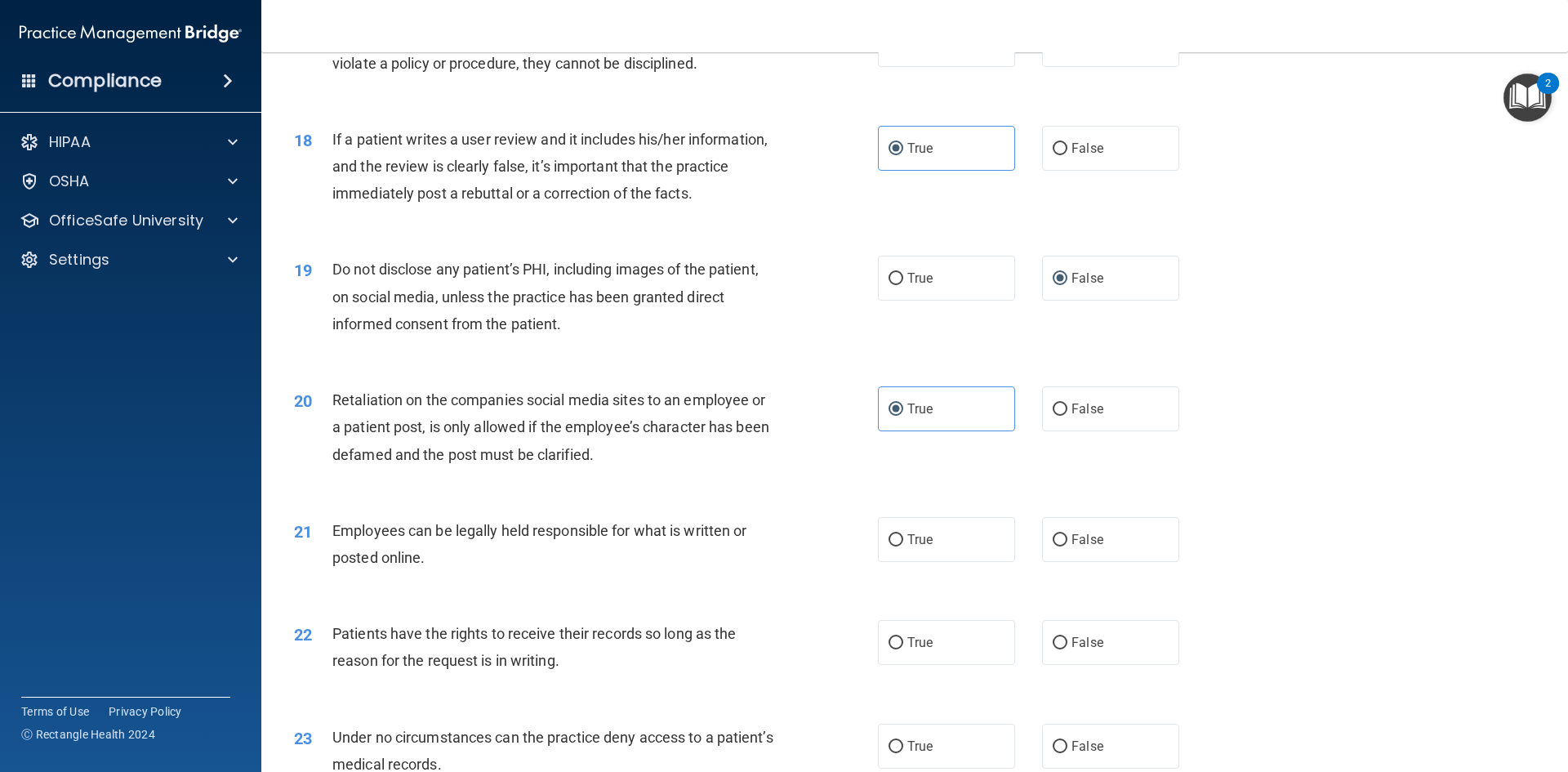
scroll to position [2369, 0]
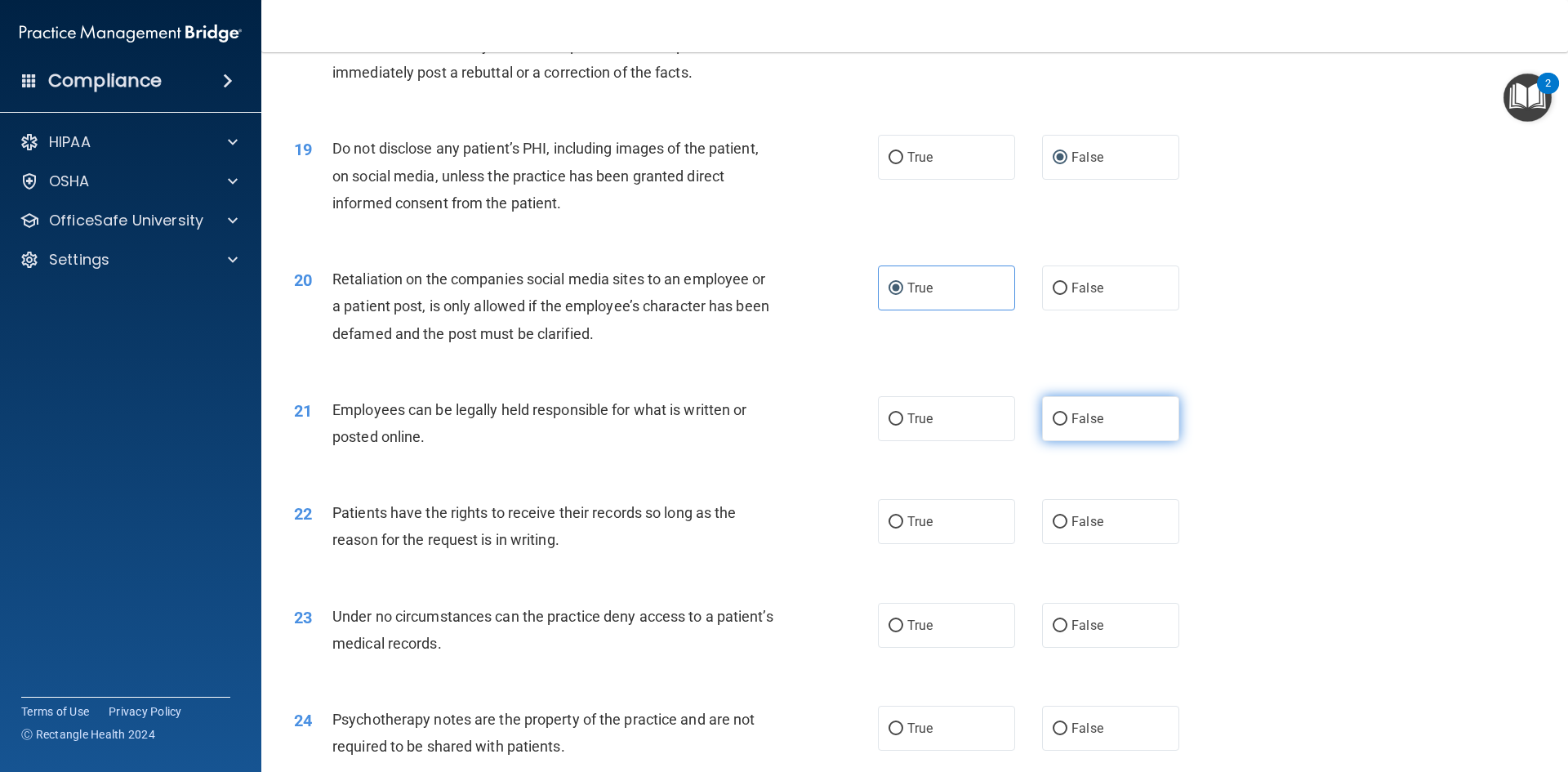
click at [1046, 441] on label "False" at bounding box center [1110, 418] width 137 height 45
click at [1053, 425] on input "False" at bounding box center [1060, 419] width 15 height 12
radio input "true"
click at [911, 544] on label "True" at bounding box center [947, 521] width 137 height 45
click at [903, 528] on input "True" at bounding box center [896, 521] width 15 height 12
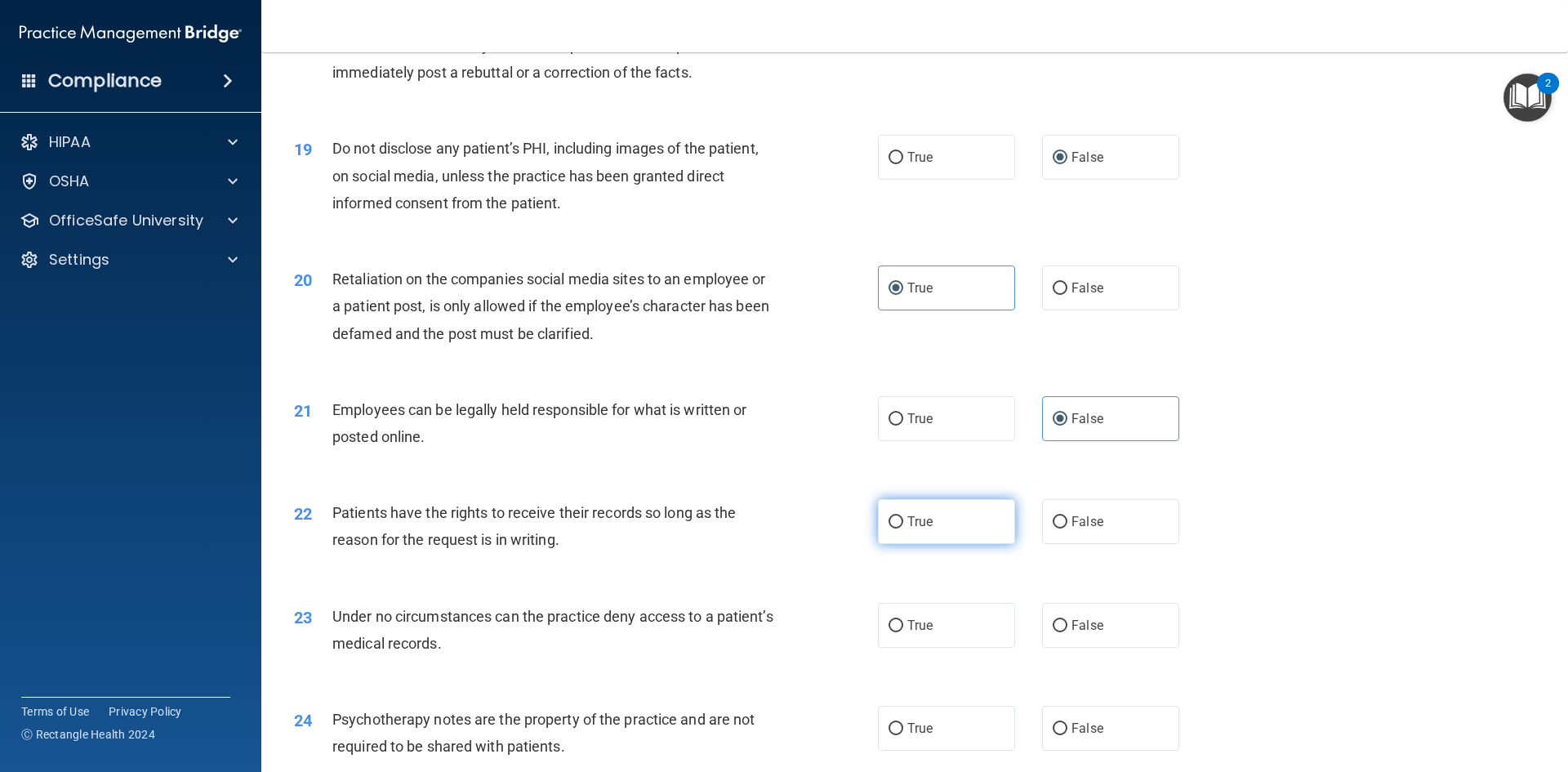
radio input "true"
click at [1043, 641] on label "False" at bounding box center [1110, 625] width 137 height 45
click at [1053, 632] on input "False" at bounding box center [1060, 625] width 15 height 12
radio input "true"
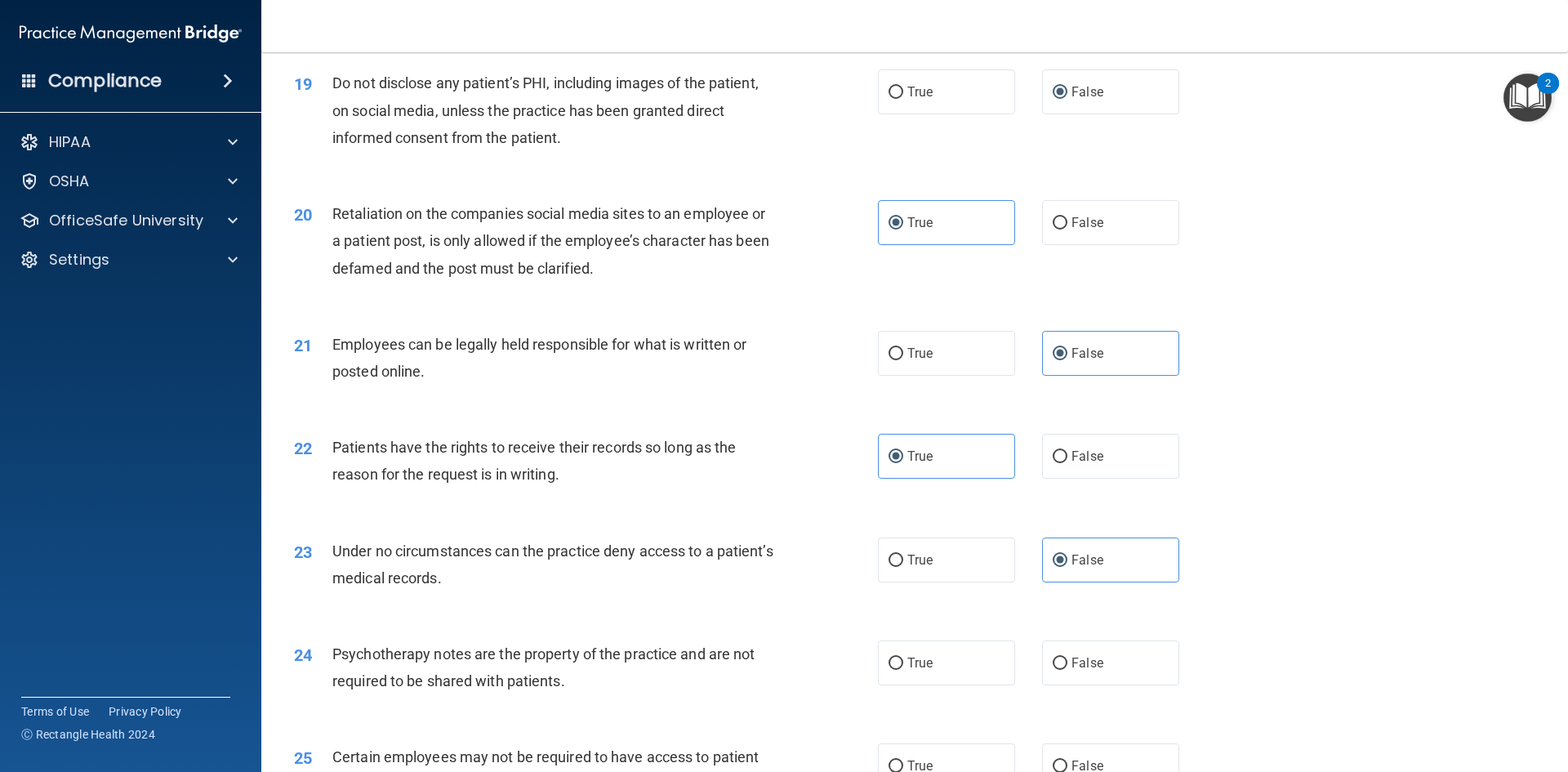
scroll to position [2531, 0]
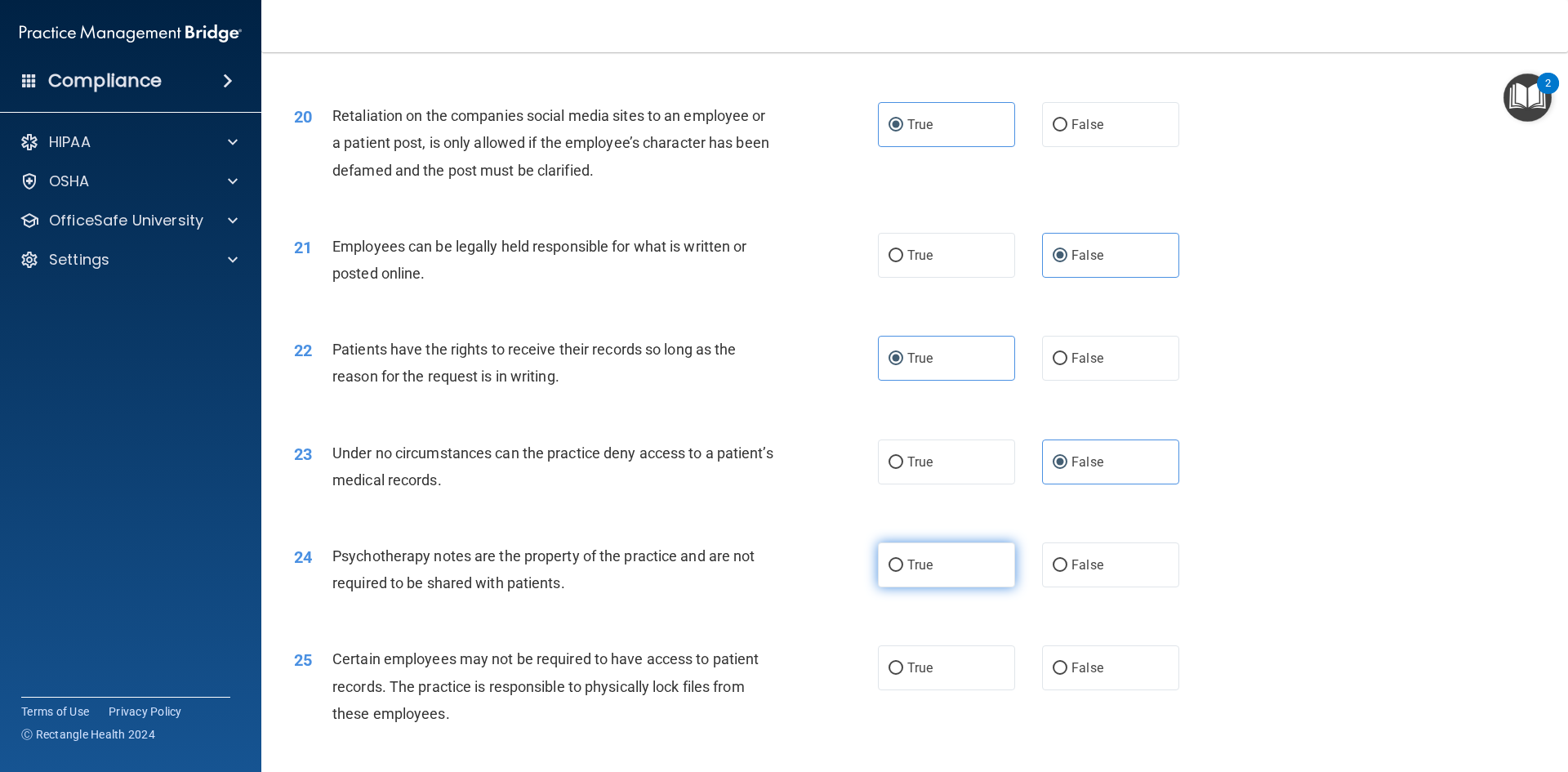
click at [917, 572] on span "True" at bounding box center [919, 564] width 25 height 16
click at [903, 571] on input "True" at bounding box center [896, 565] width 15 height 12
radio input "true"
click at [1073, 675] on span "False" at bounding box center [1087, 668] width 31 height 16
click at [1067, 675] on input "False" at bounding box center [1060, 668] width 15 height 12
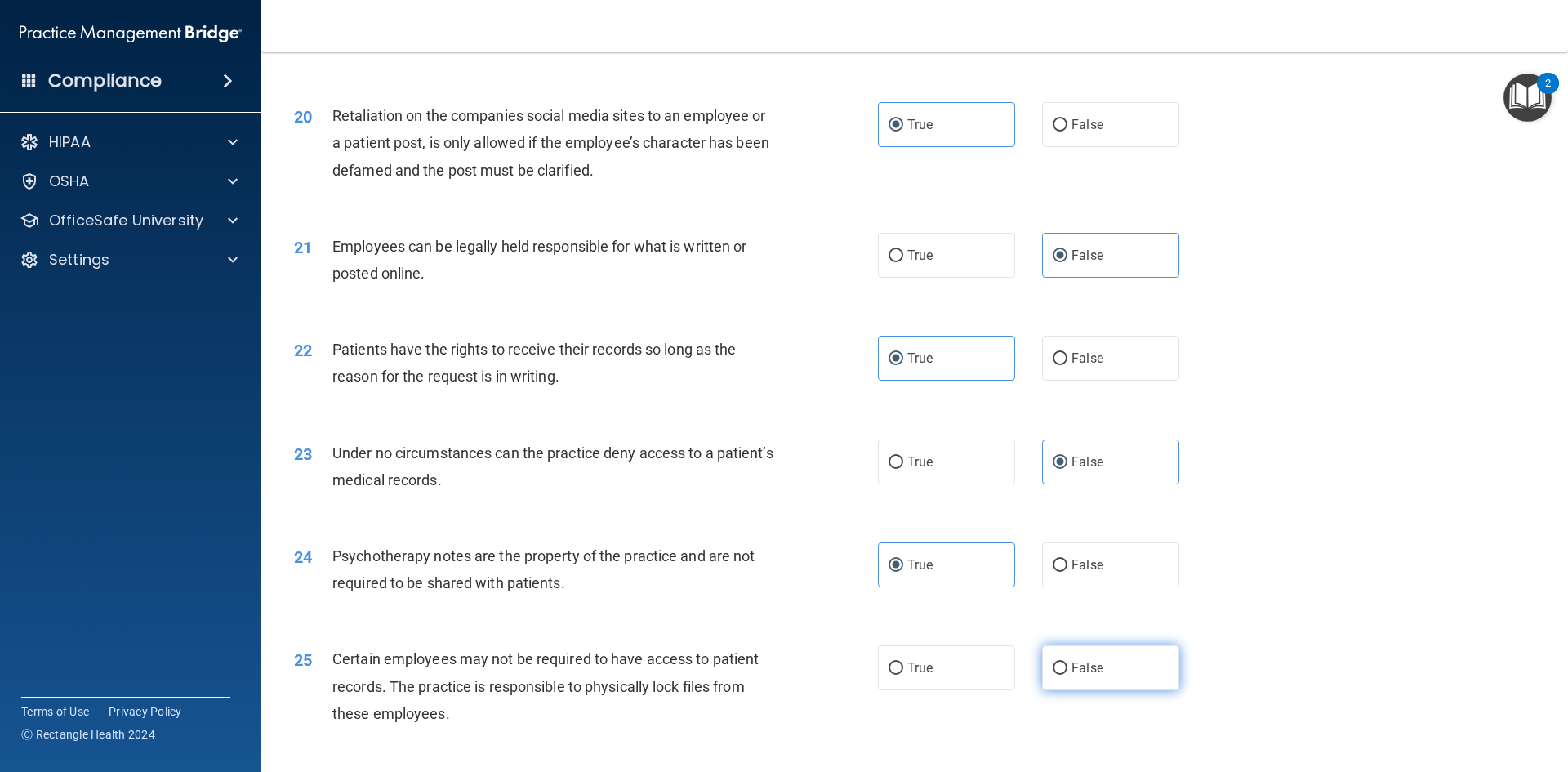
radio input "true"
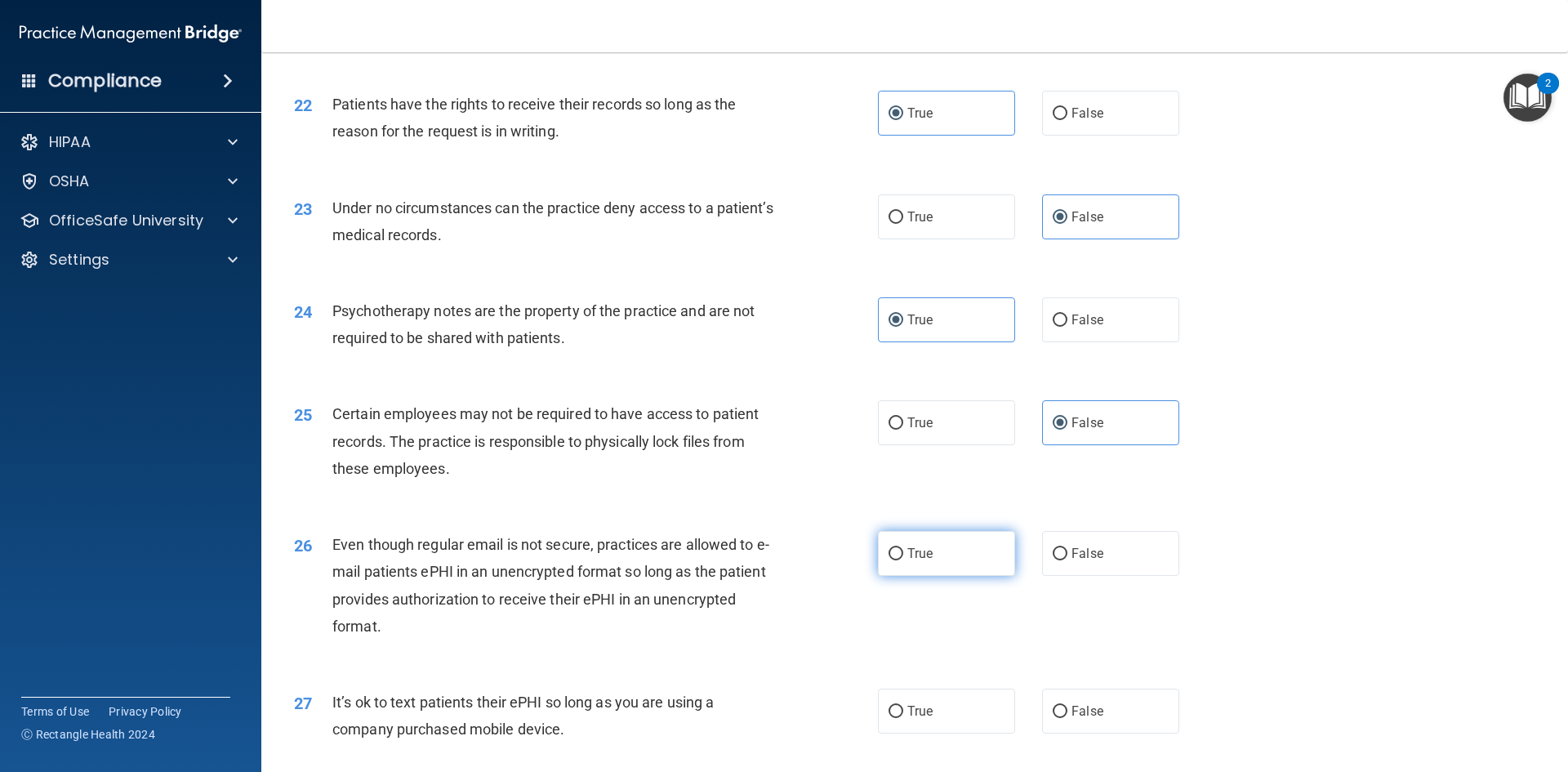
click at [957, 576] on label "True" at bounding box center [947, 553] width 137 height 45
click at [903, 560] on input "True" at bounding box center [896, 554] width 15 height 12
radio input "true"
click at [1090, 718] on span "False" at bounding box center [1087, 711] width 31 height 16
click at [1067, 717] on input "False" at bounding box center [1060, 711] width 15 height 12
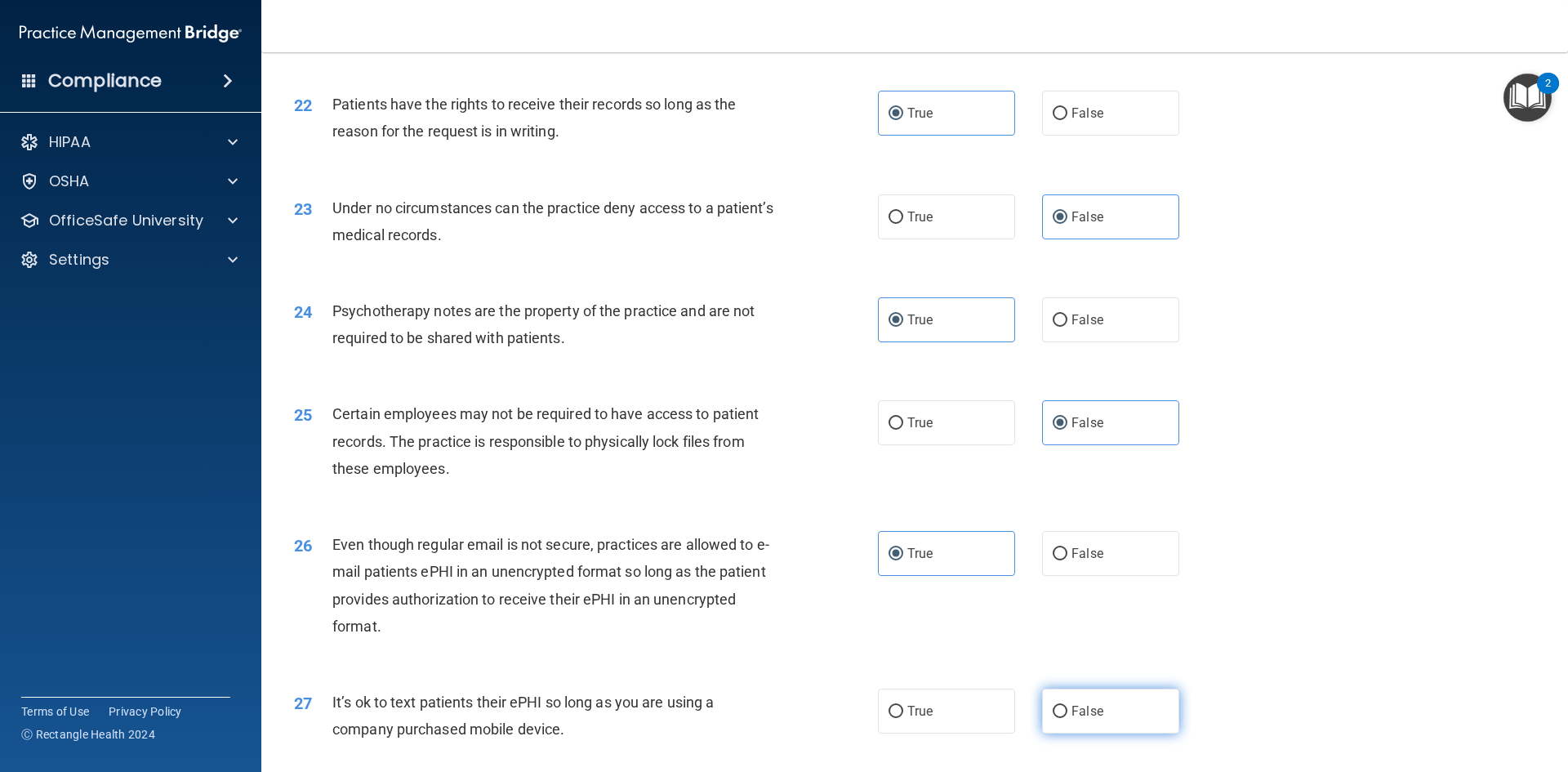
radio input "true"
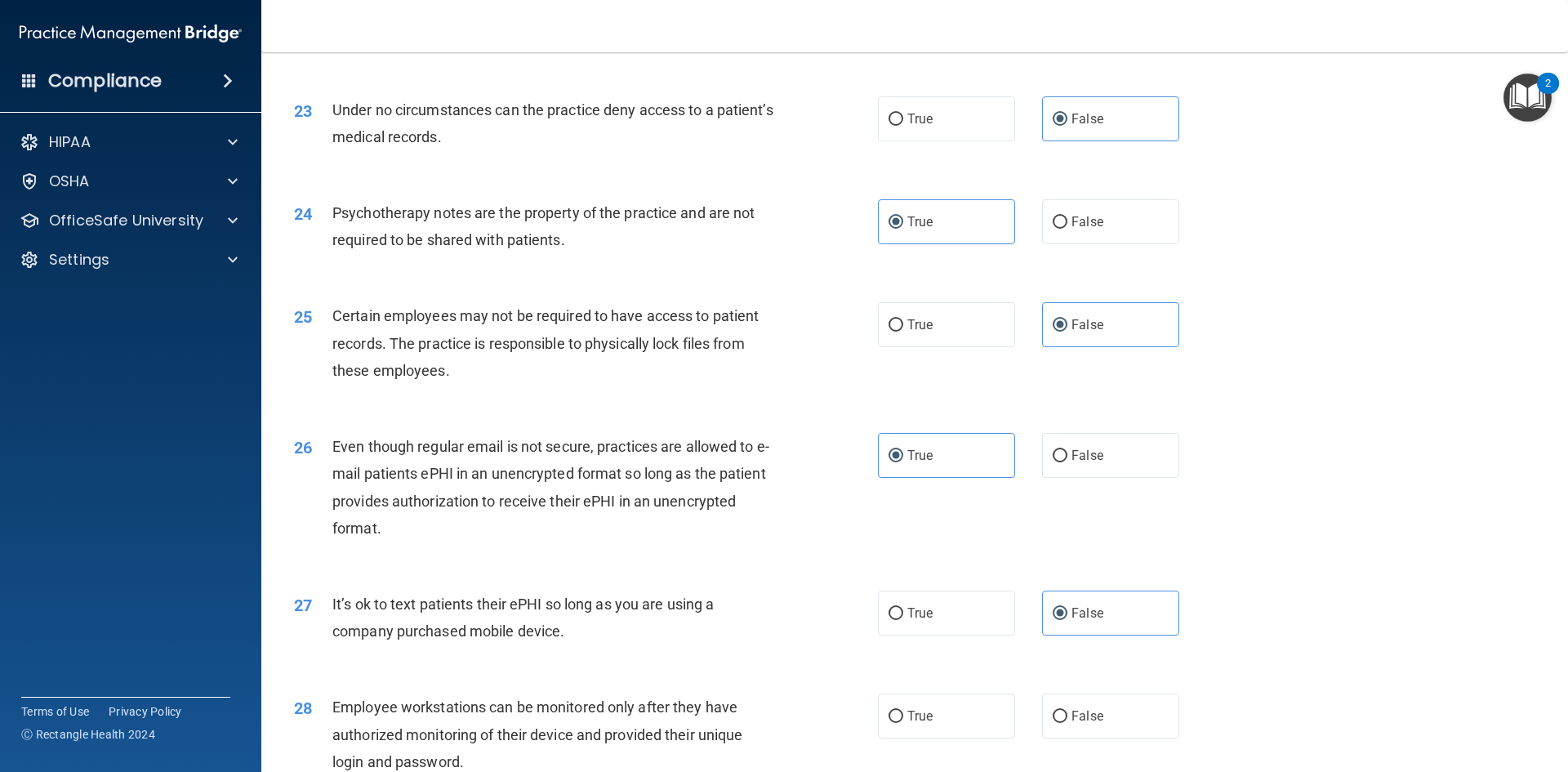
scroll to position [3021, 0]
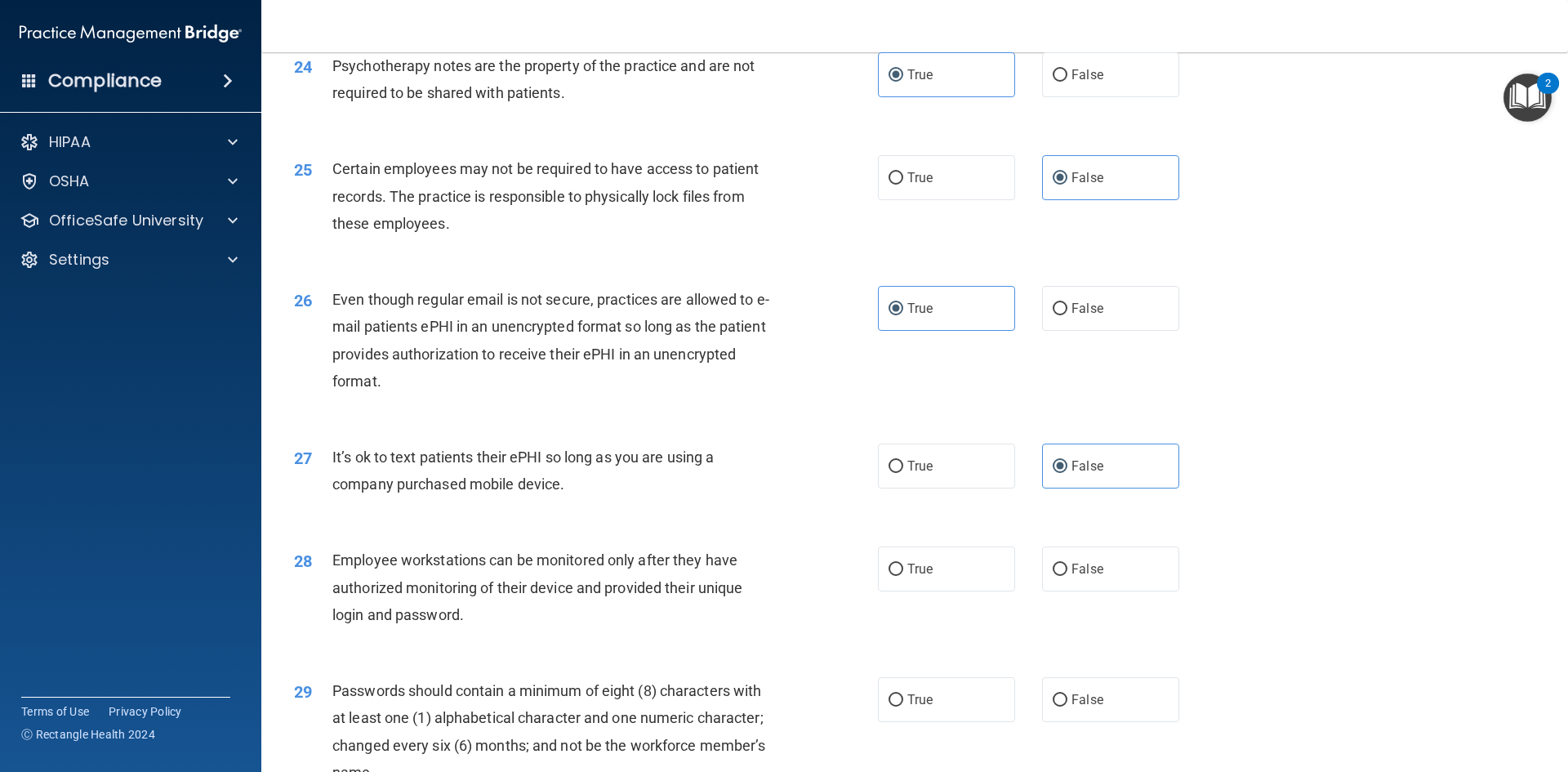
drag, startPoint x: 928, startPoint y: 633, endPoint x: 948, endPoint y: 656, distance: 30.5
click at [928, 631] on div "28 Employee workstations can be monitored only after they have authorized monit…" at bounding box center [914, 591] width 1266 height 130
click at [1047, 717] on label "False" at bounding box center [1110, 699] width 137 height 45
click at [1053, 706] on input "False" at bounding box center [1060, 700] width 15 height 12
radio input "true"
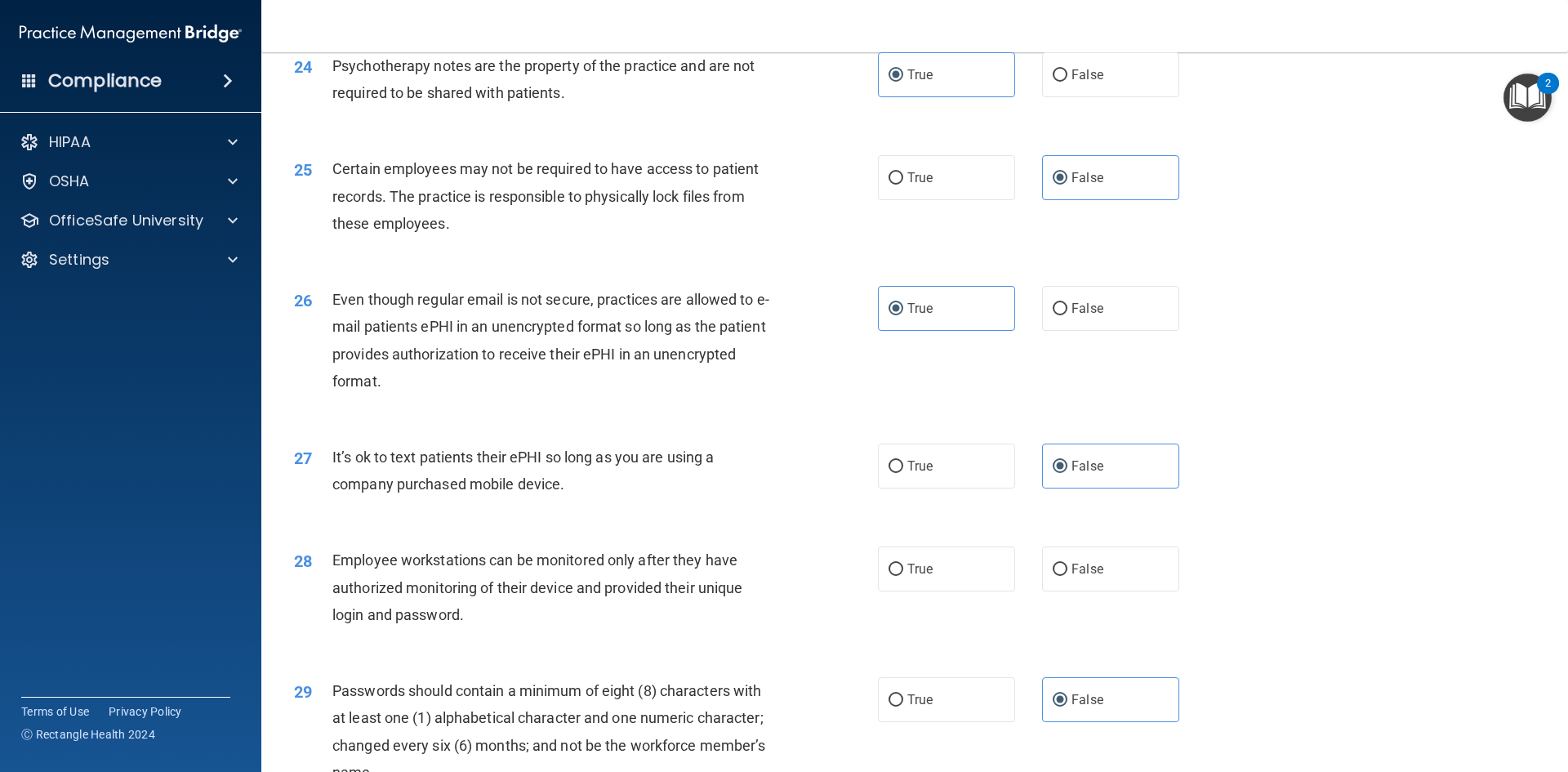
click at [930, 619] on div "28 Employee workstations can be monitored only after they have authorized monit…" at bounding box center [914, 591] width 1266 height 130
click at [930, 592] on label "True" at bounding box center [947, 569] width 137 height 45
click at [903, 576] on input "True" at bounding box center [896, 569] width 15 height 12
radio input "true"
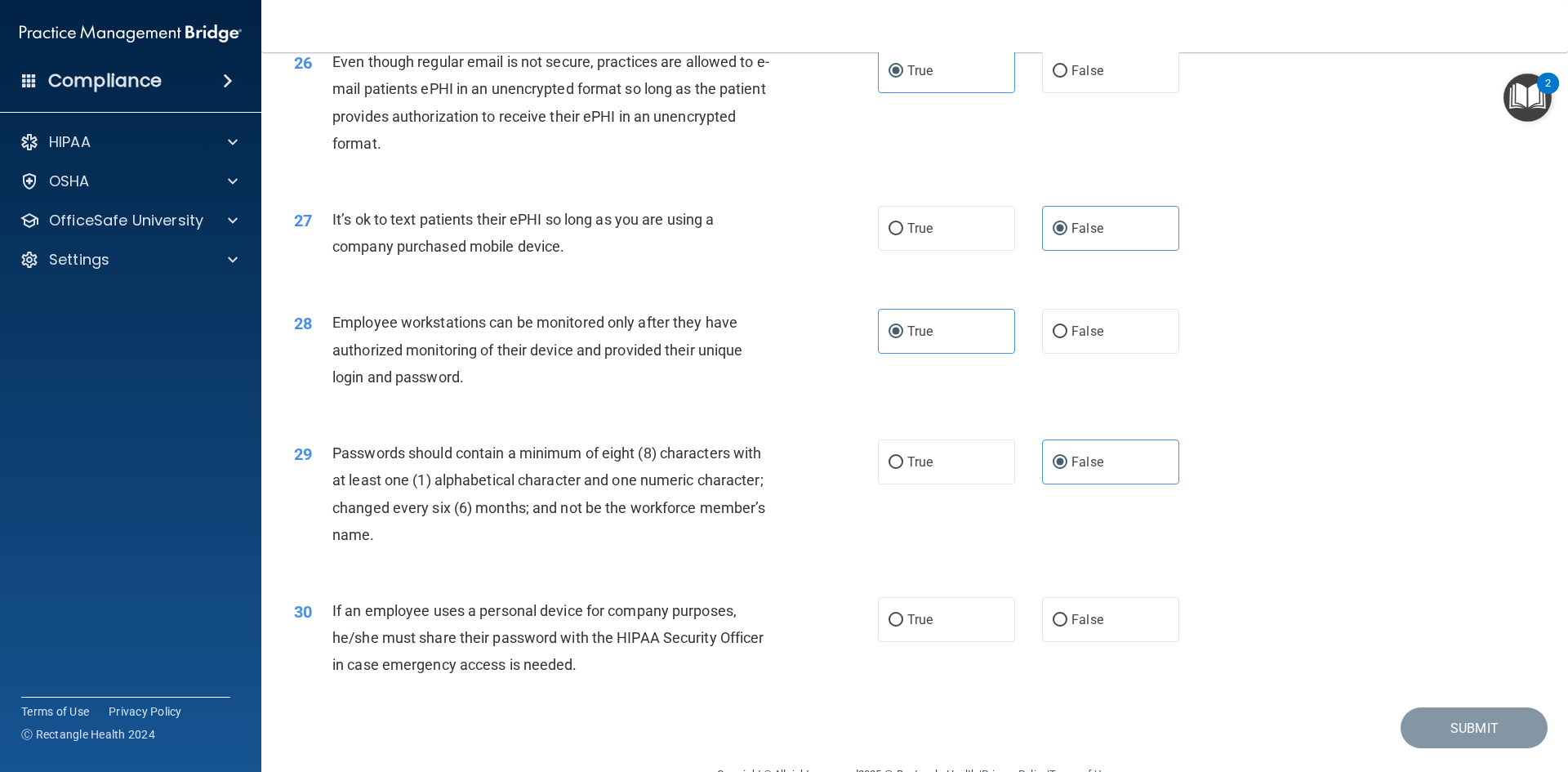
scroll to position [3266, 0]
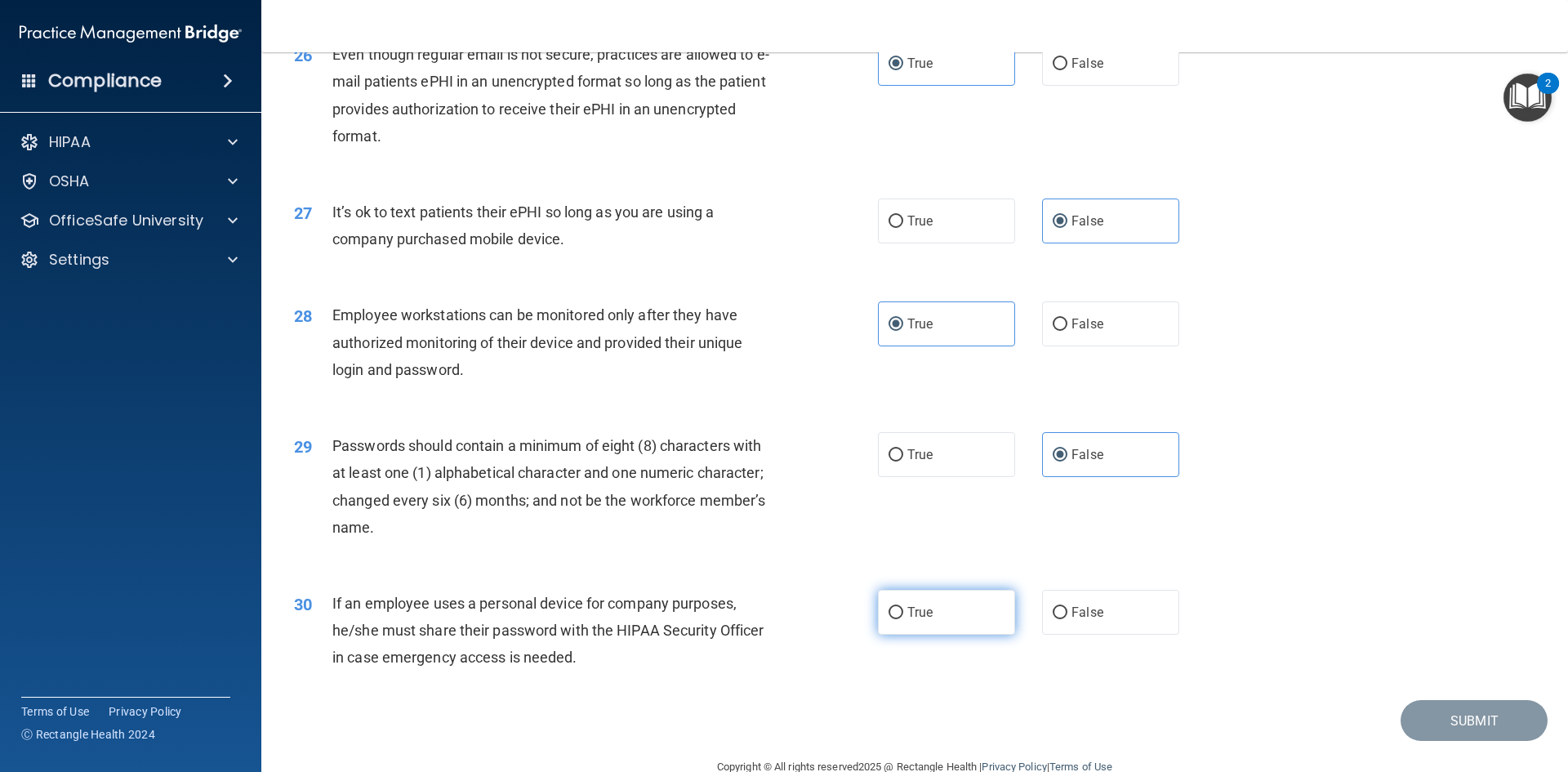
click at [903, 634] on label "True" at bounding box center [947, 612] width 137 height 45
click at [903, 619] on input "True" at bounding box center [896, 612] width 15 height 12
radio input "true"
click at [1401, 741] on button "Submit" at bounding box center [1474, 720] width 147 height 42
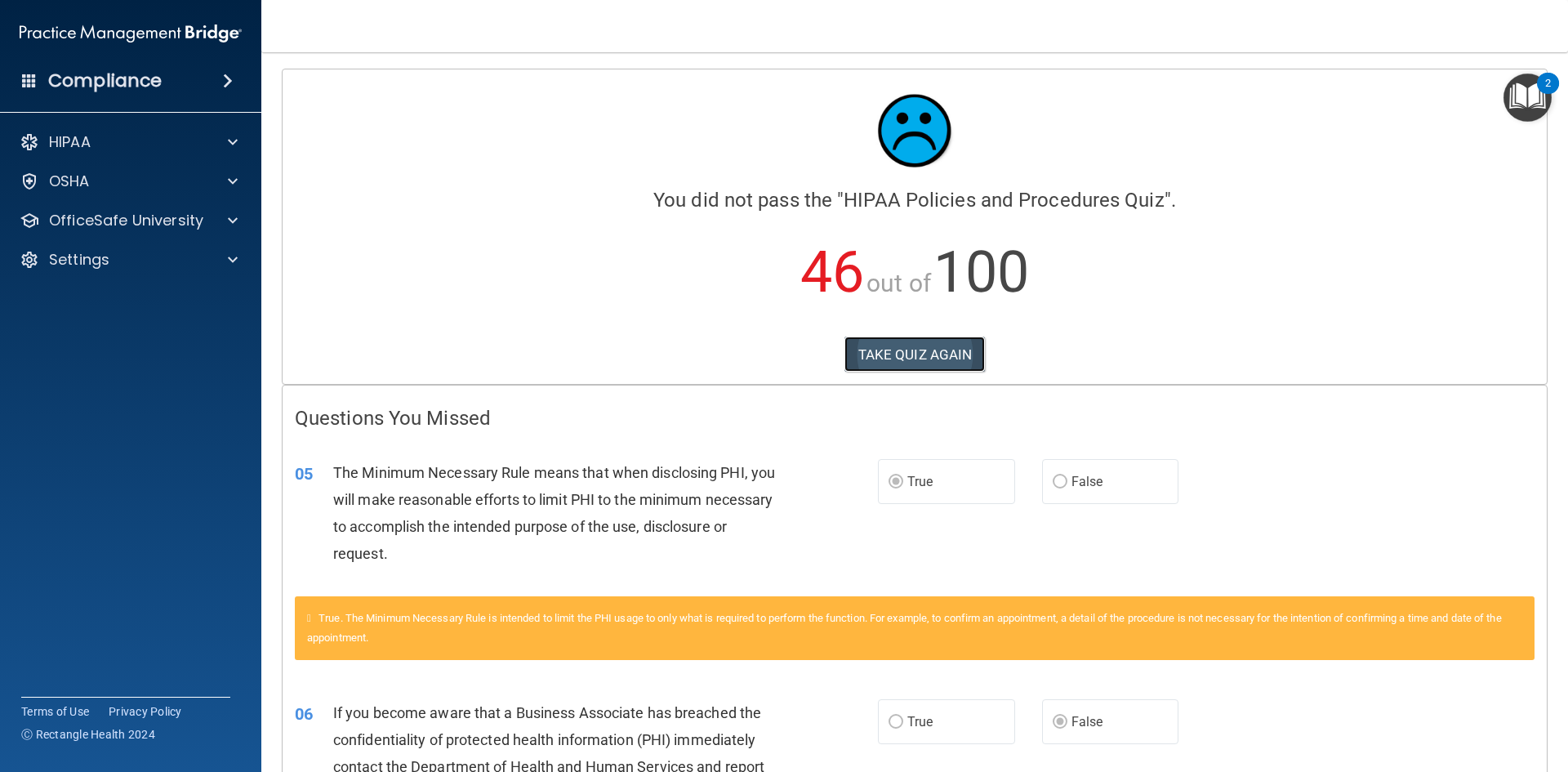
click at [888, 343] on button "TAKE QUIZ AGAIN" at bounding box center [914, 354] width 141 height 36
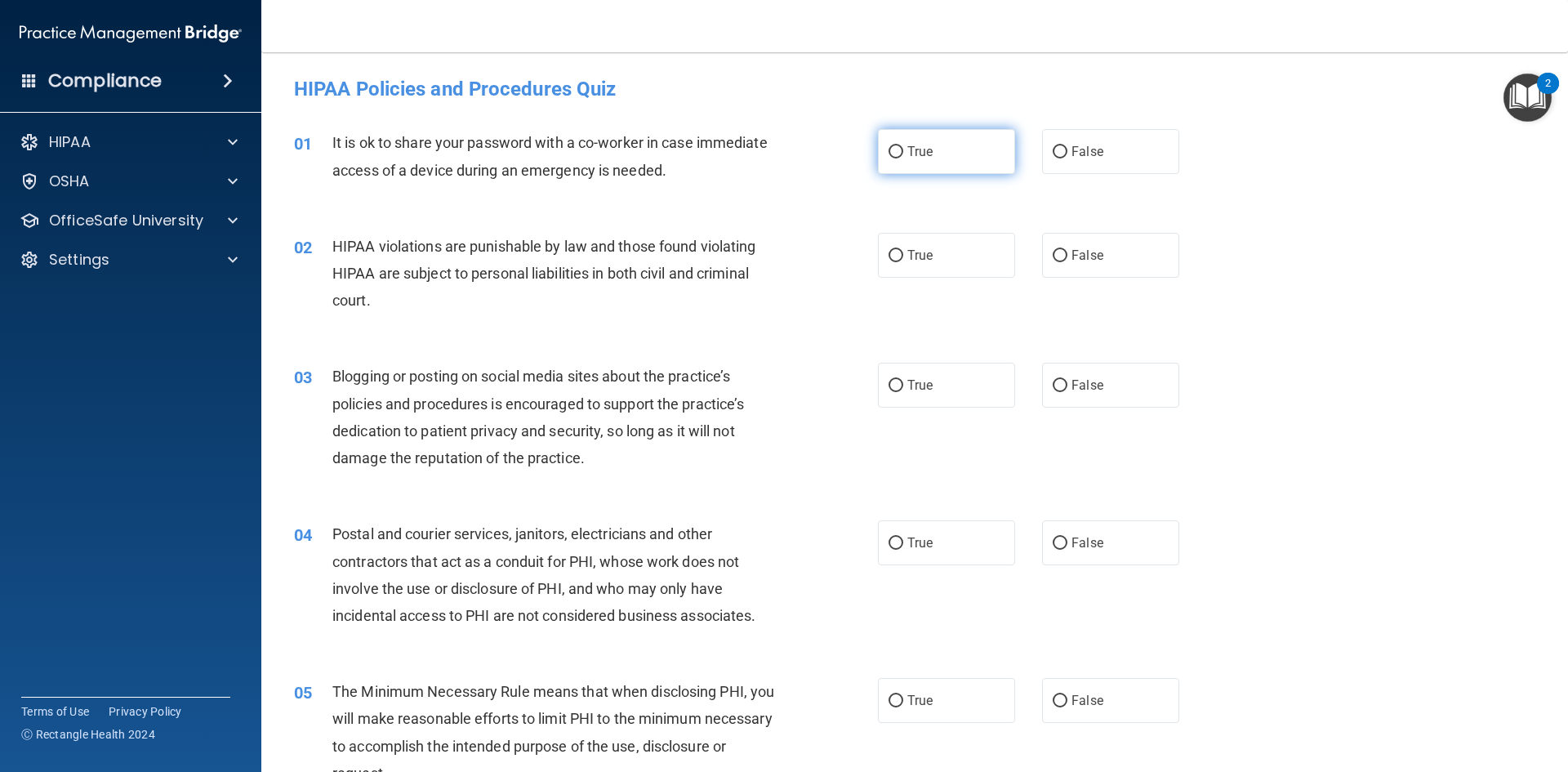
click at [913, 147] on span "True" at bounding box center [919, 151] width 25 height 16
click at [903, 147] on input "True" at bounding box center [896, 152] width 15 height 12
radio input "true"
click at [912, 245] on label "True" at bounding box center [947, 255] width 137 height 45
click at [903, 250] on input "True" at bounding box center [896, 255] width 15 height 12
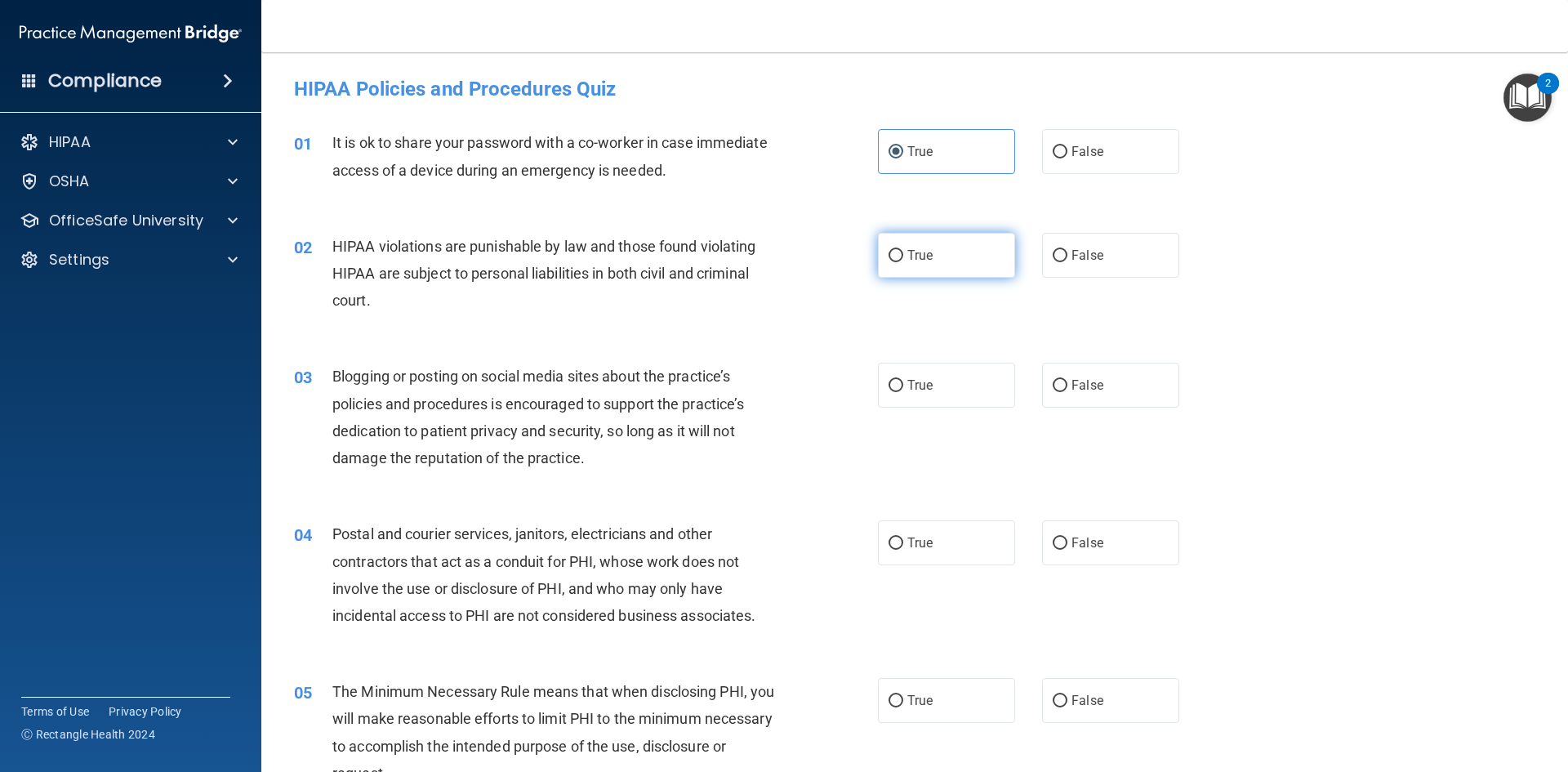
radio input "true"
click at [1044, 381] on label "False" at bounding box center [1110, 385] width 137 height 45
click at [1053, 381] on input "False" at bounding box center [1060, 386] width 15 height 12
radio input "true"
click at [913, 554] on label "True" at bounding box center [947, 543] width 137 height 45
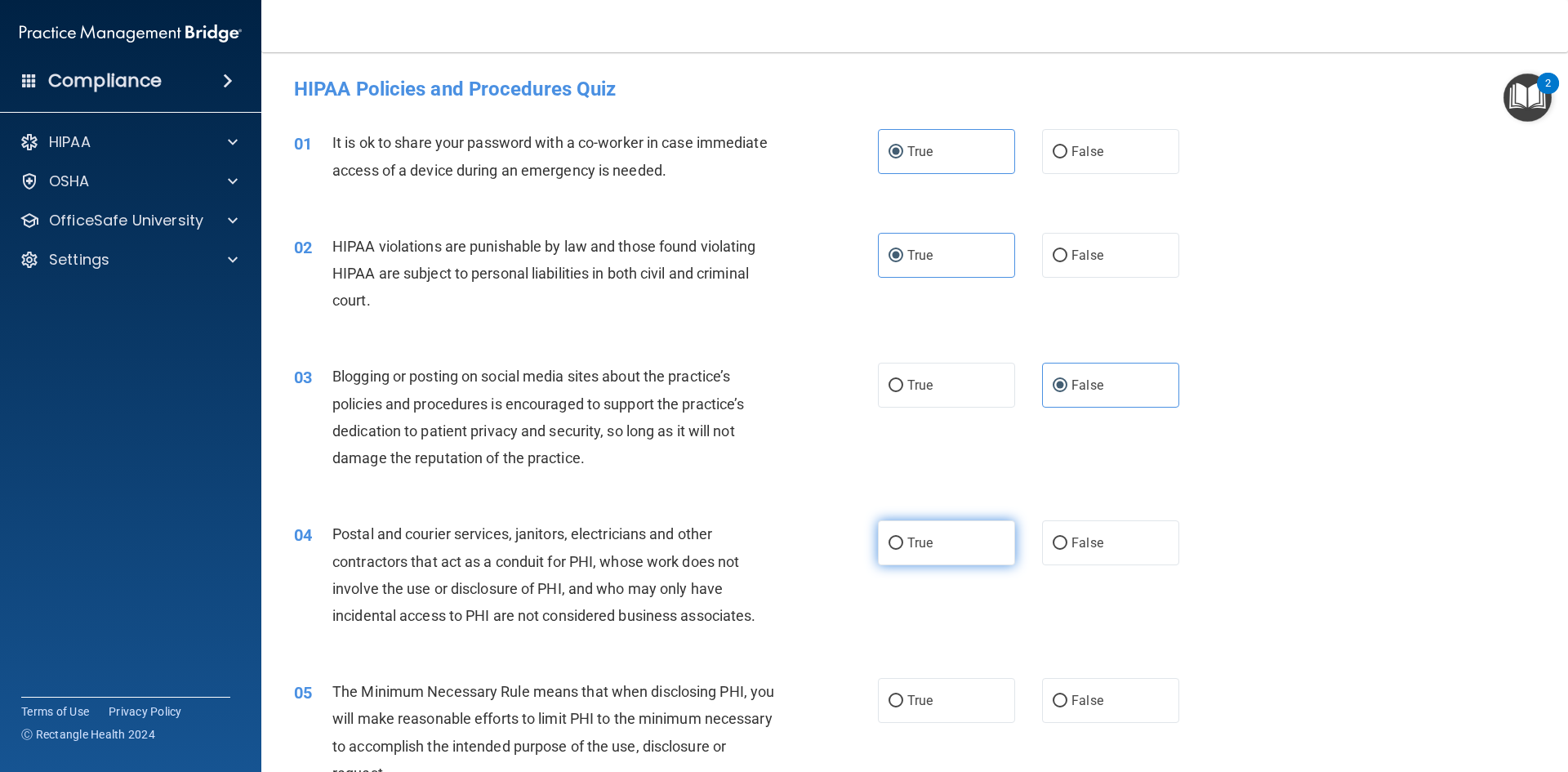
click at [903, 549] on input "True" at bounding box center [896, 543] width 15 height 12
radio input "true"
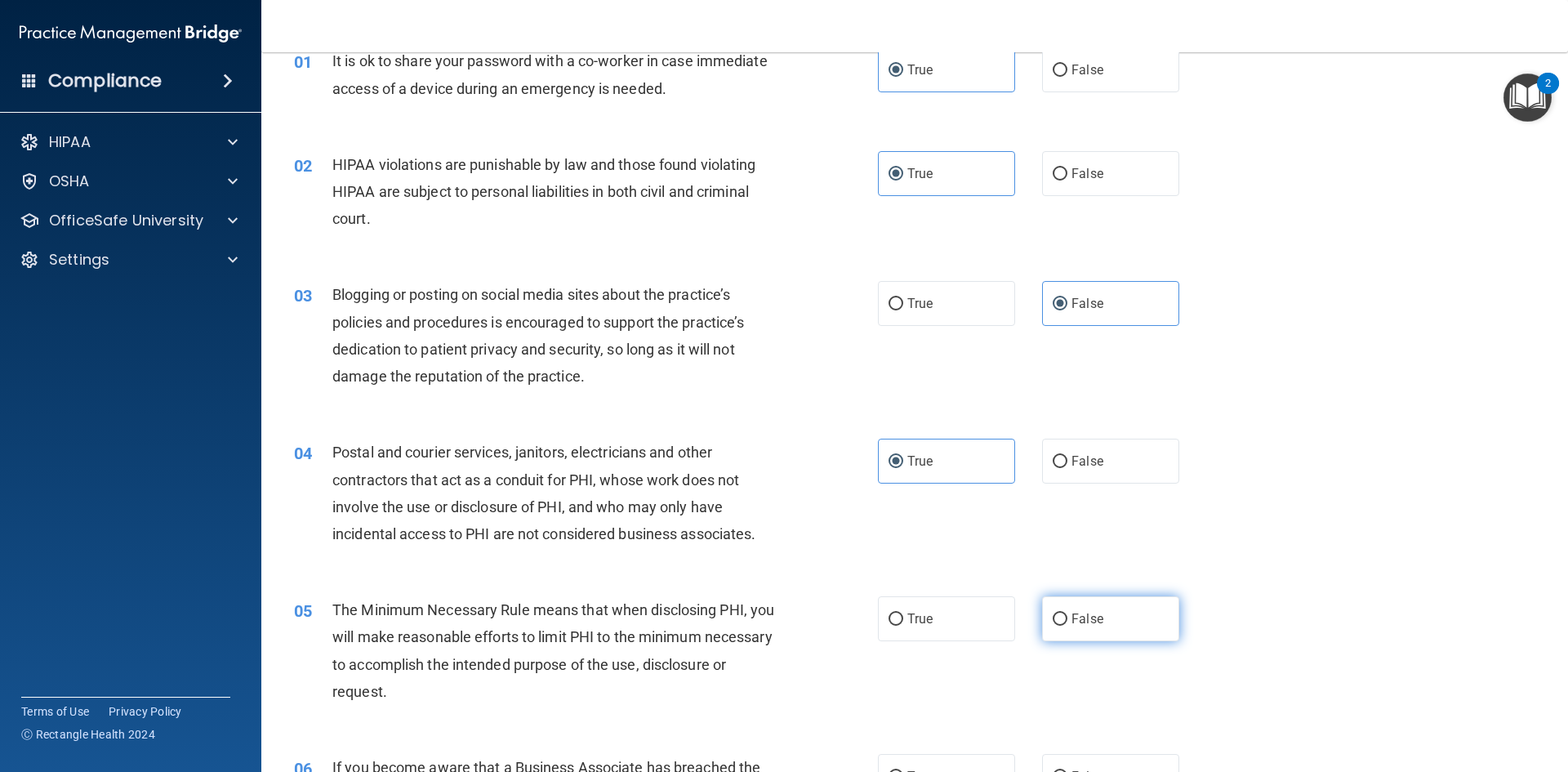
click at [1042, 606] on label "False" at bounding box center [1110, 619] width 137 height 45
click at [1053, 613] on input "False" at bounding box center [1060, 619] width 15 height 12
radio input "true"
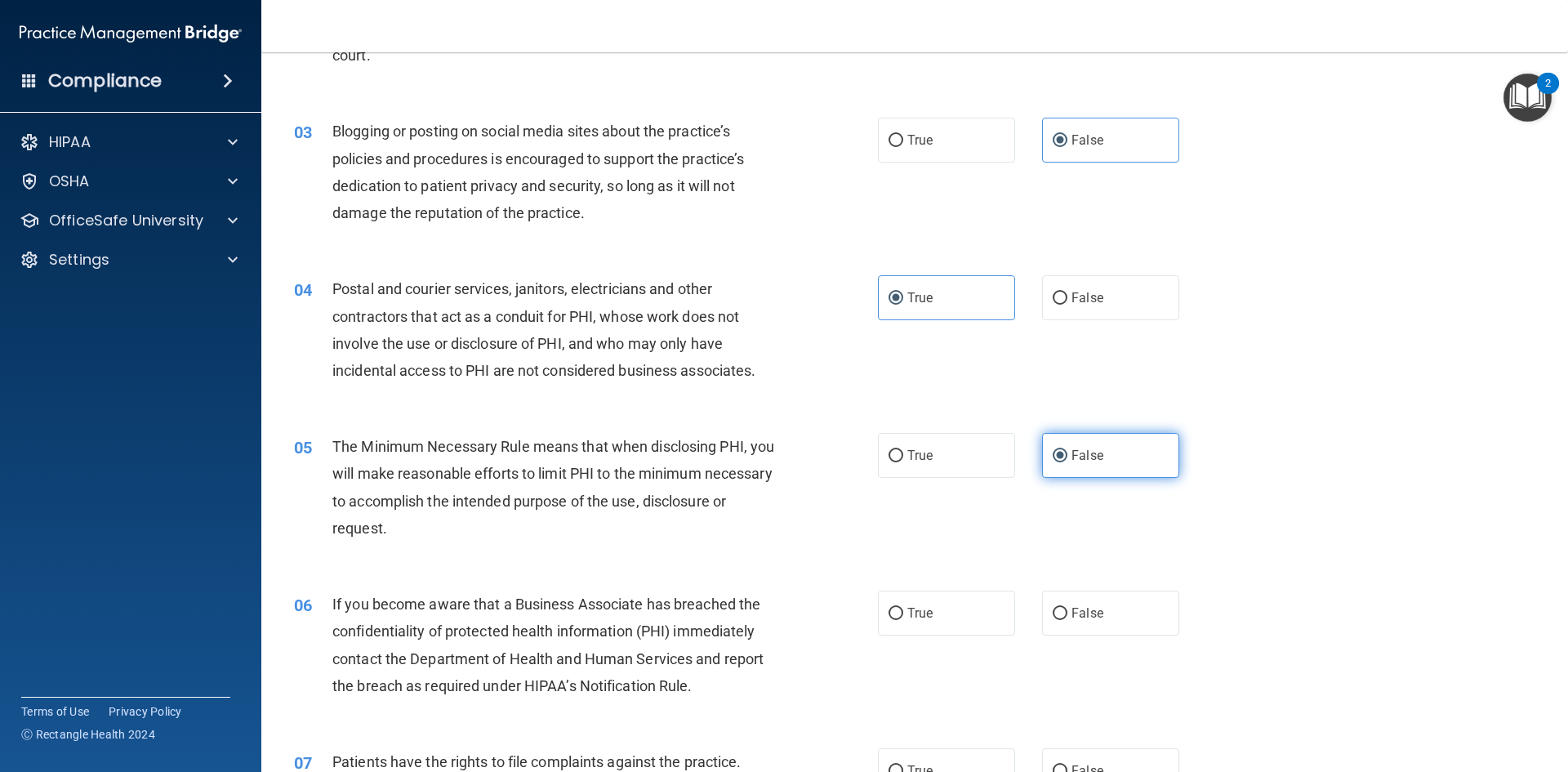
scroll to position [326, 0]
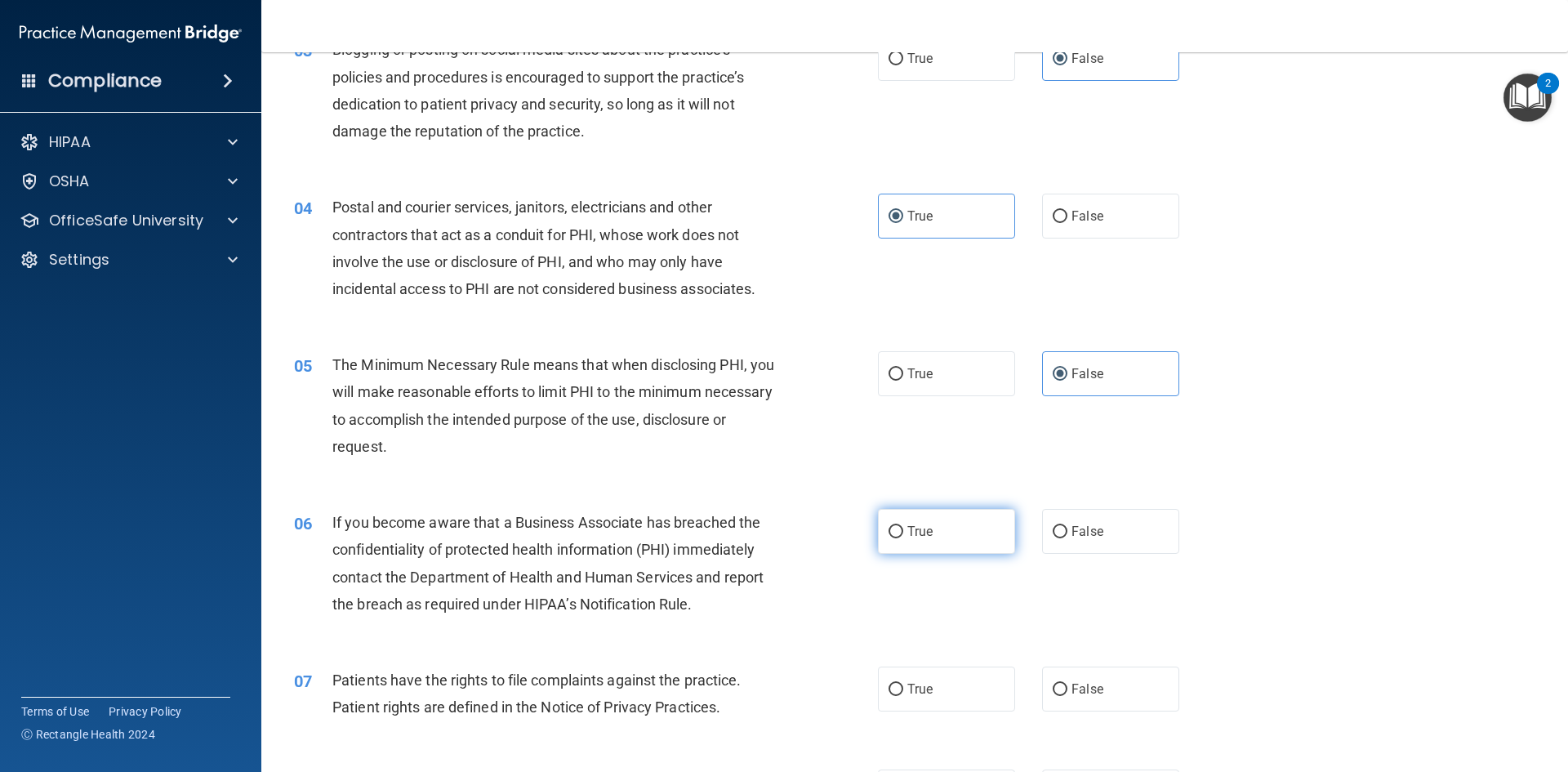
click at [921, 535] on span "True" at bounding box center [919, 531] width 25 height 16
click at [903, 535] on input "True" at bounding box center [896, 532] width 15 height 12
radio input "true"
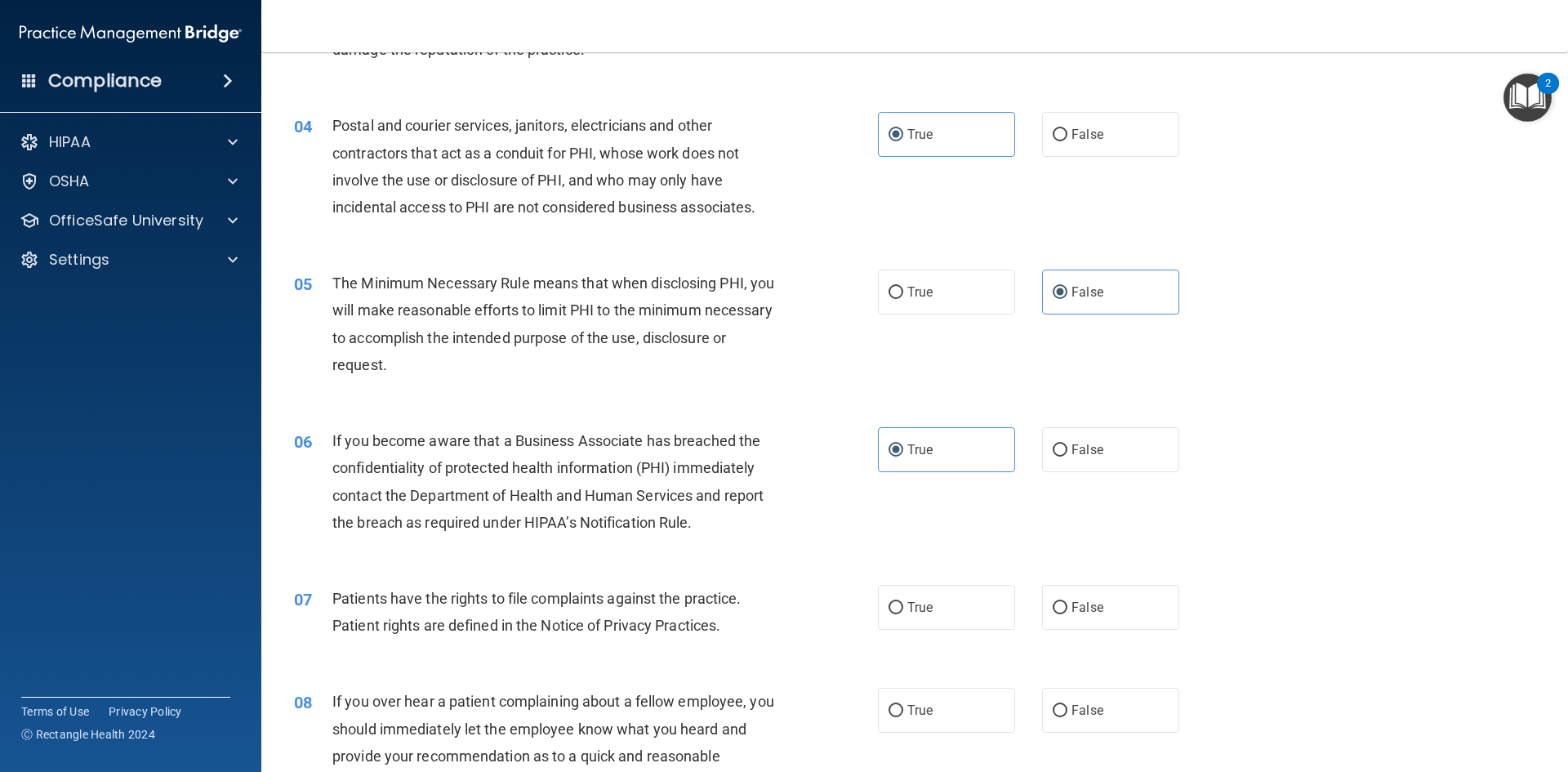
scroll to position [490, 0]
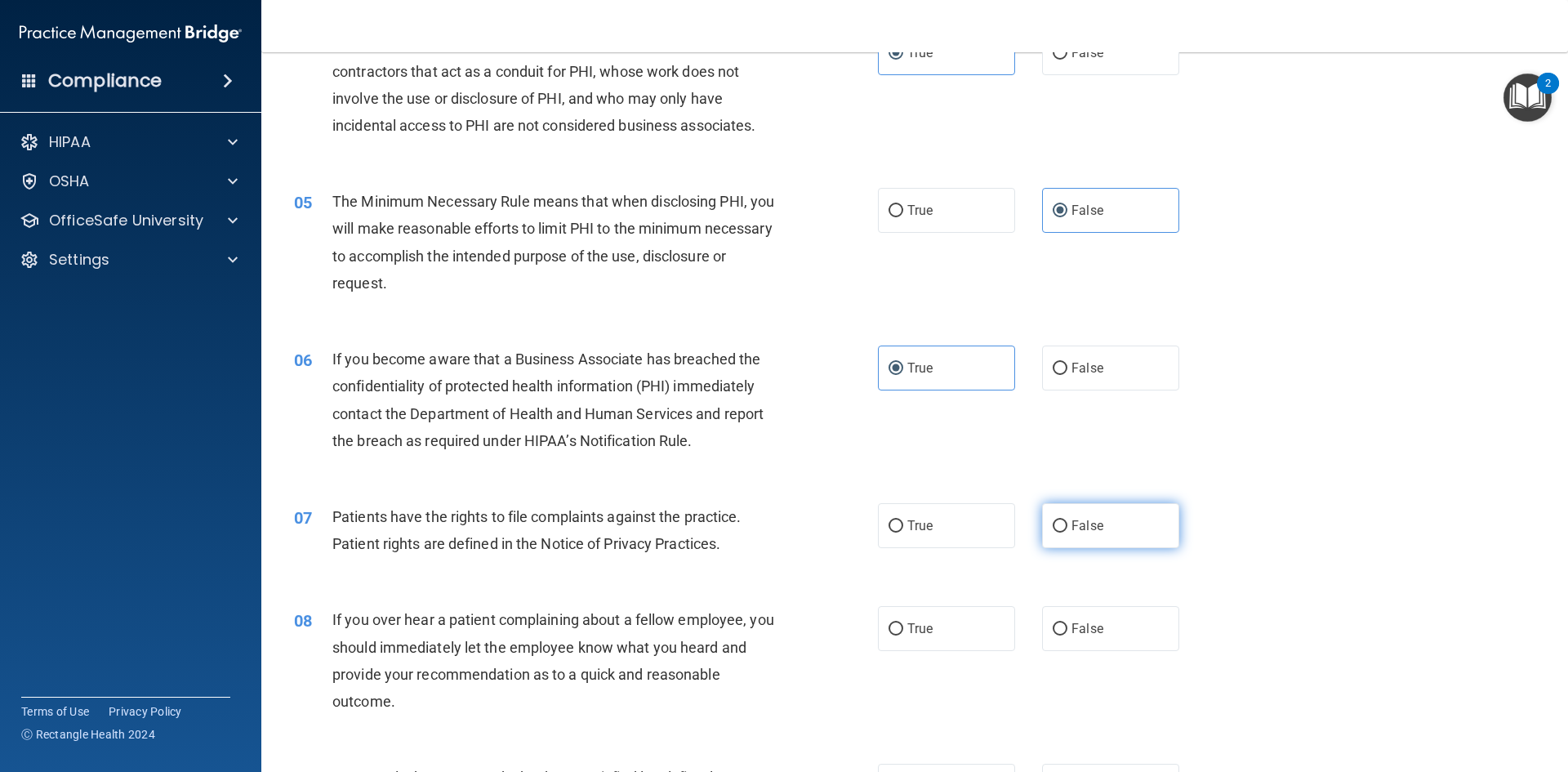
click at [1067, 542] on label "False" at bounding box center [1110, 525] width 137 height 45
click at [1067, 533] on input "False" at bounding box center [1060, 526] width 15 height 12
radio input "true"
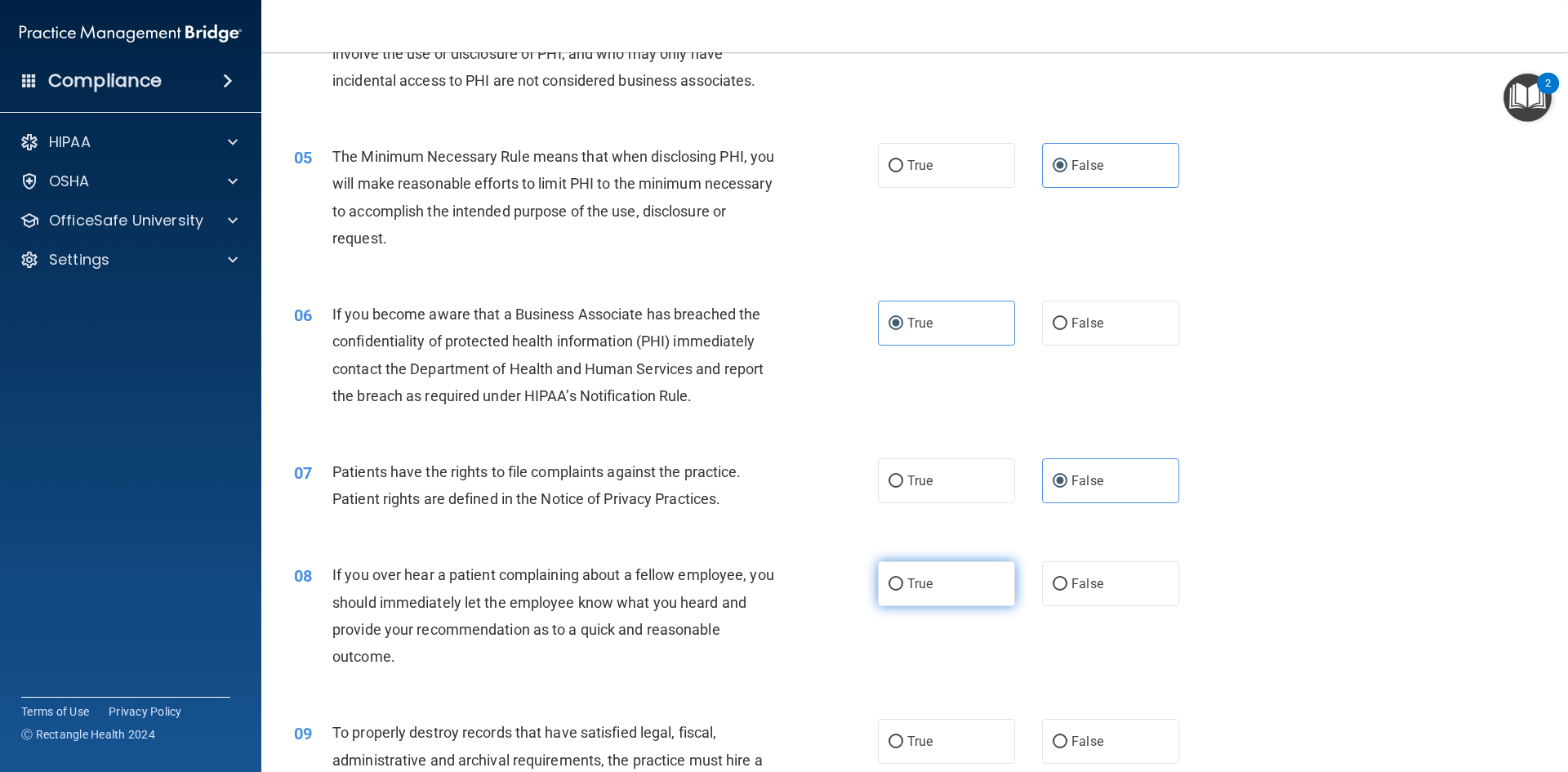
scroll to position [571, 0]
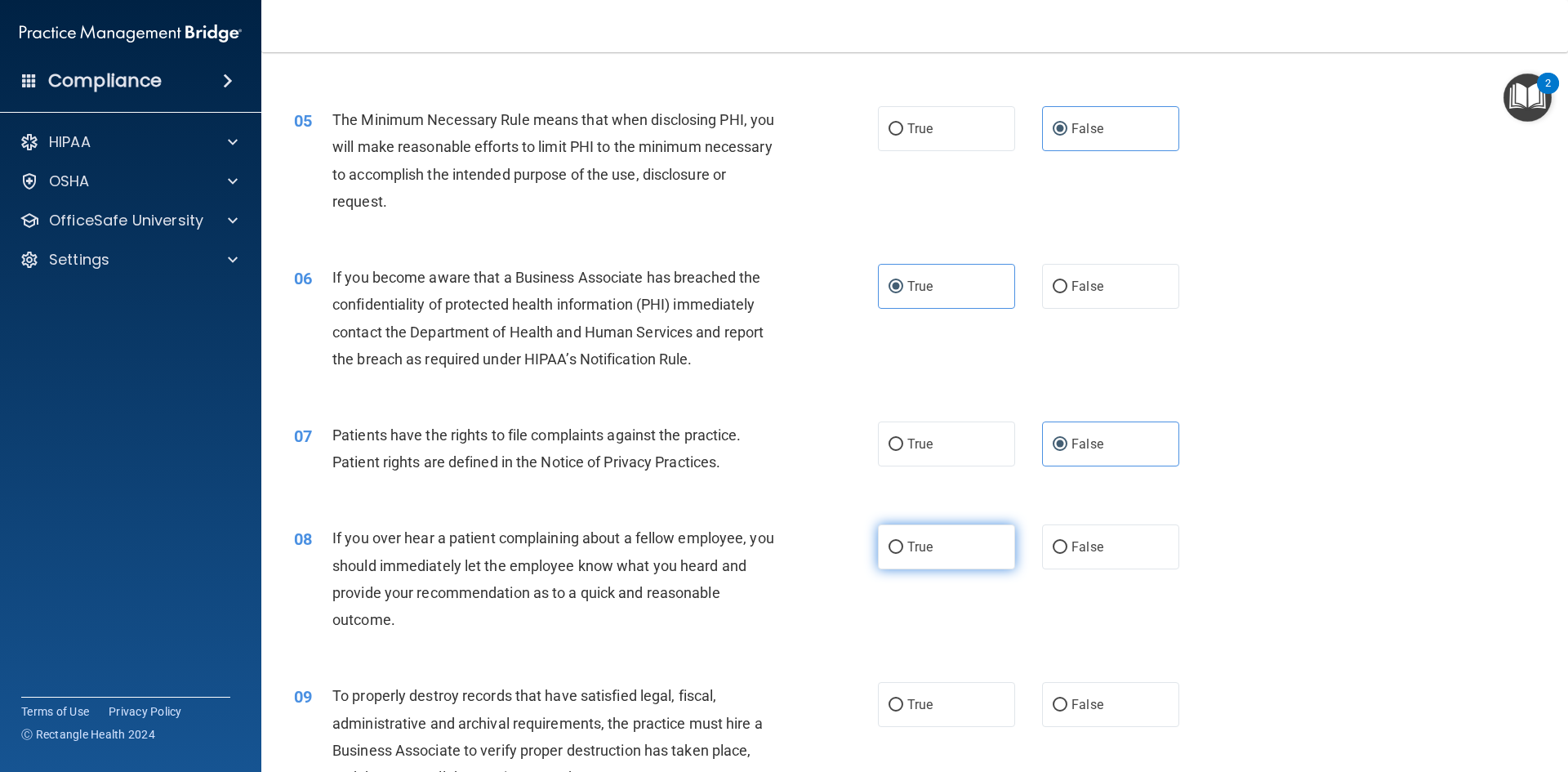
click at [937, 540] on label "True" at bounding box center [947, 546] width 137 height 45
click at [903, 542] on input "True" at bounding box center [896, 547] width 15 height 12
radio input "true"
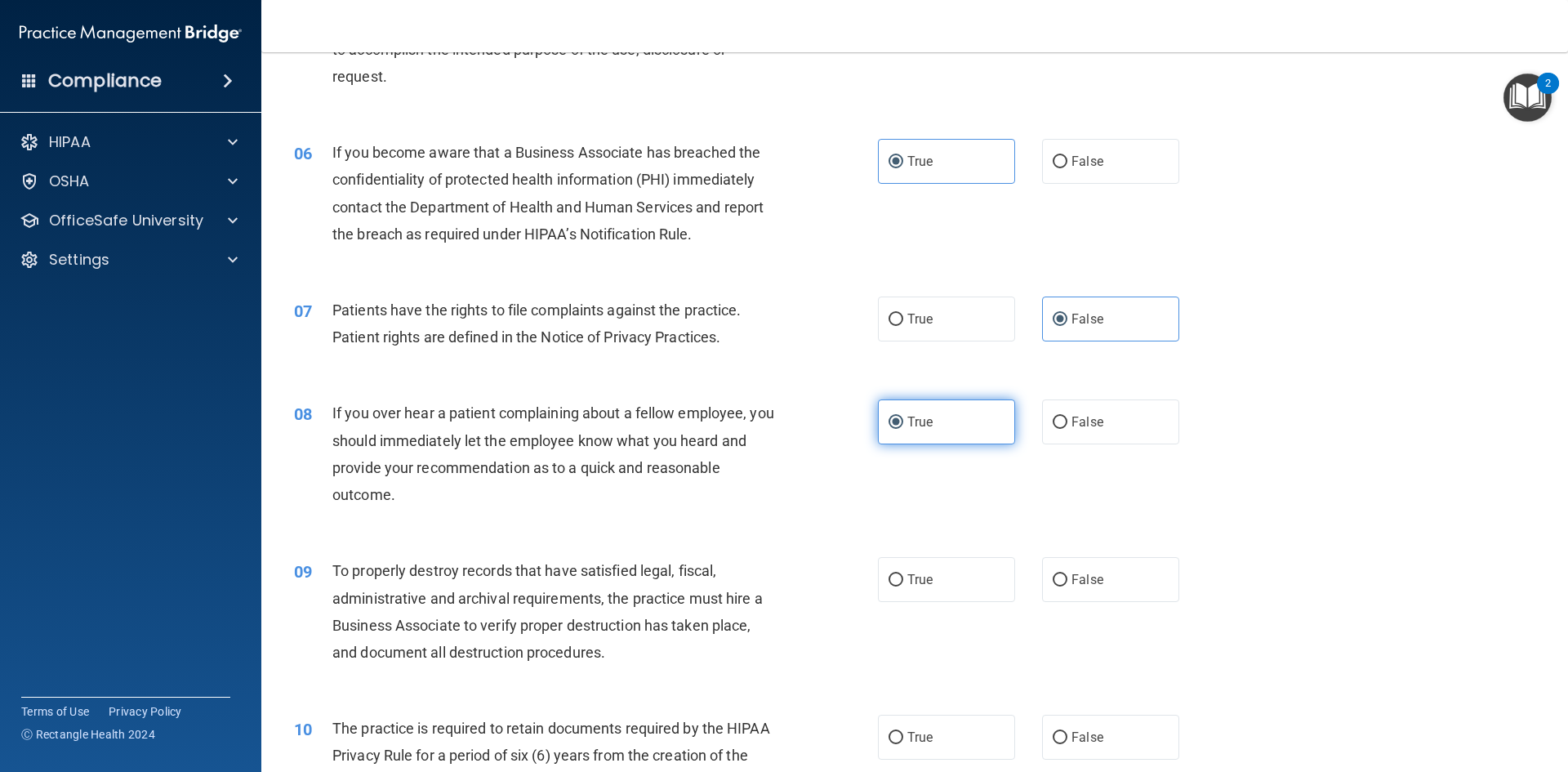
scroll to position [735, 0]
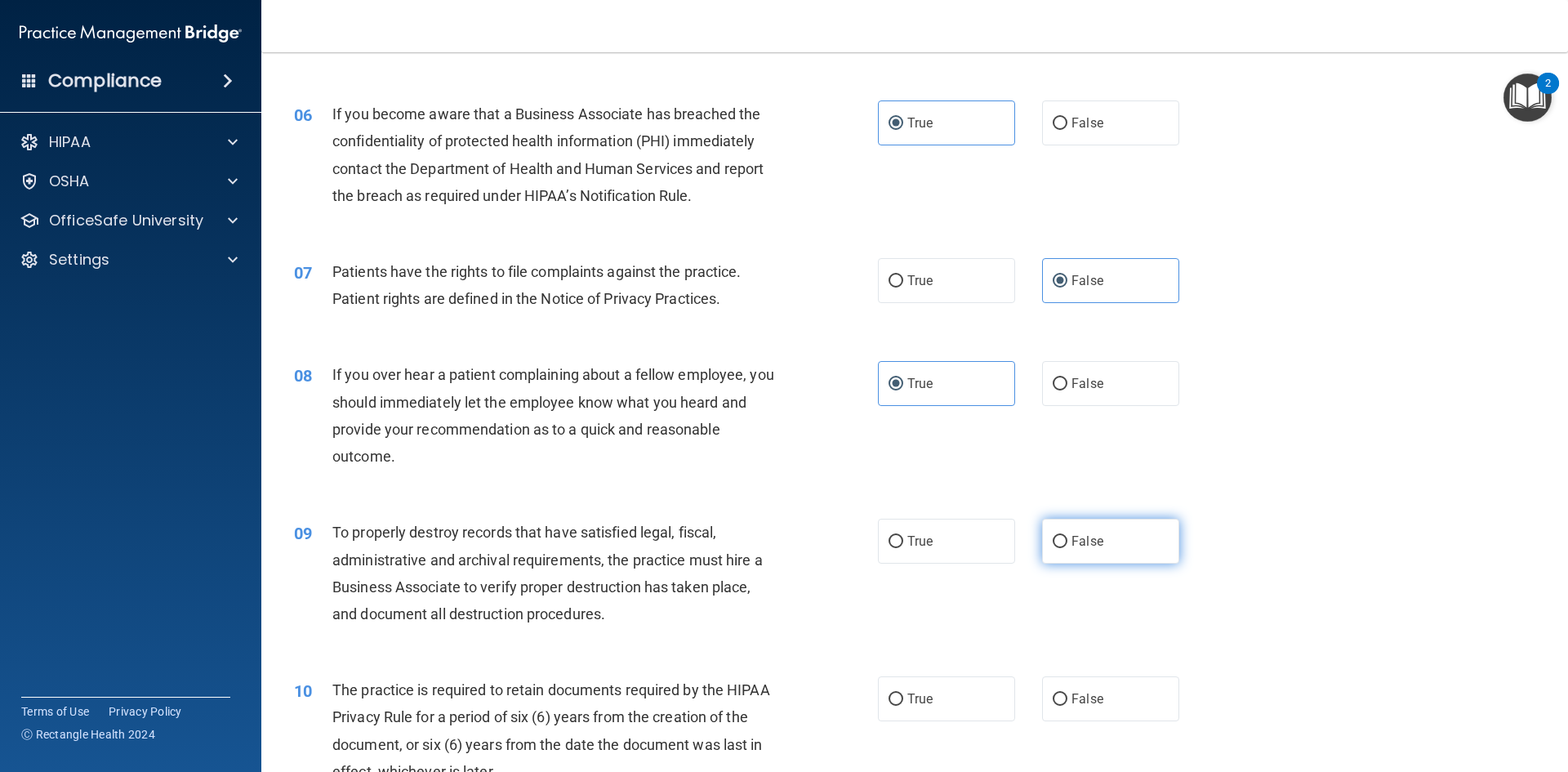
click at [1060, 546] on label "False" at bounding box center [1110, 541] width 137 height 45
click at [1060, 546] on input "False" at bounding box center [1060, 541] width 15 height 12
radio input "true"
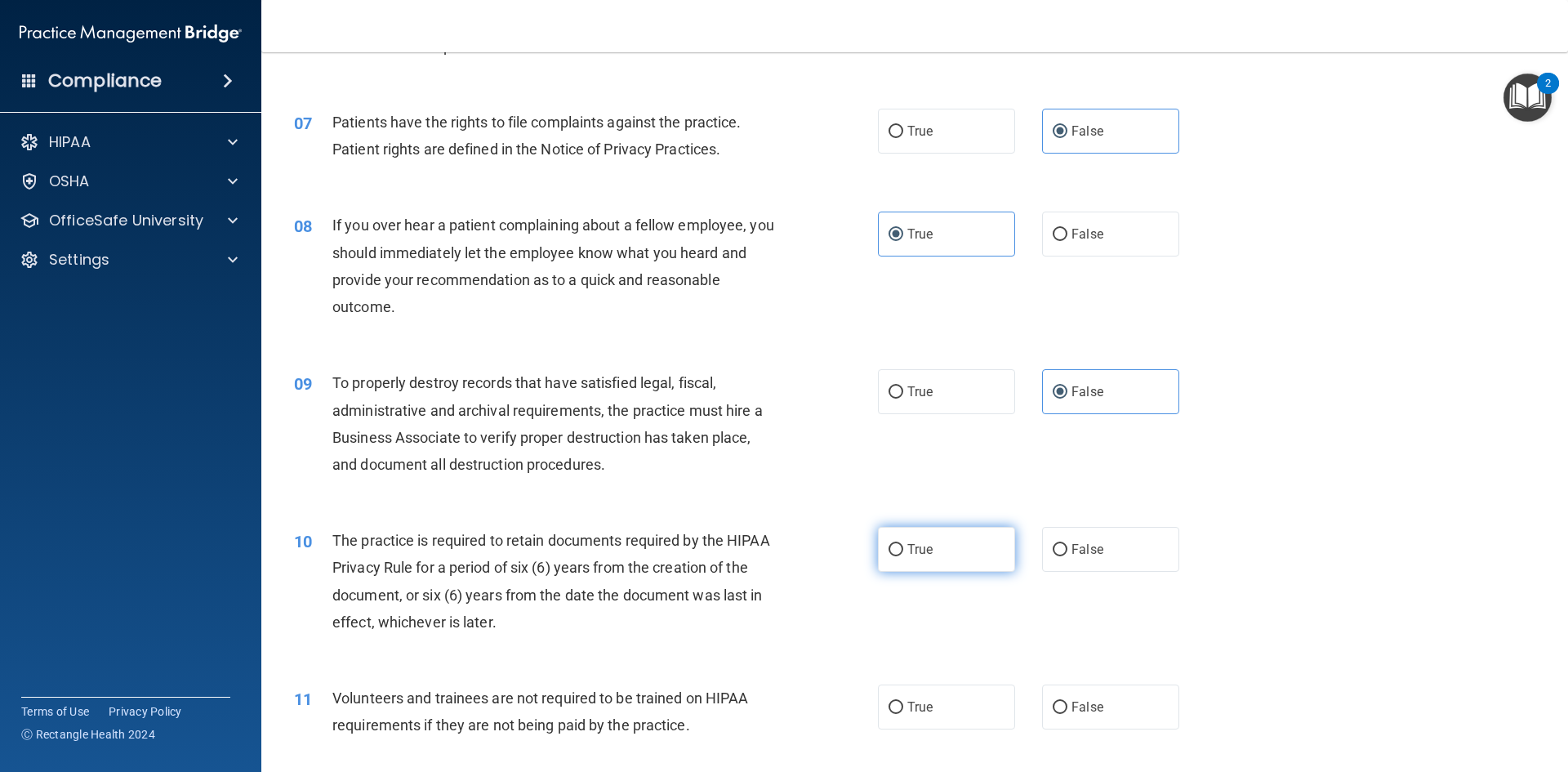
scroll to position [899, 0]
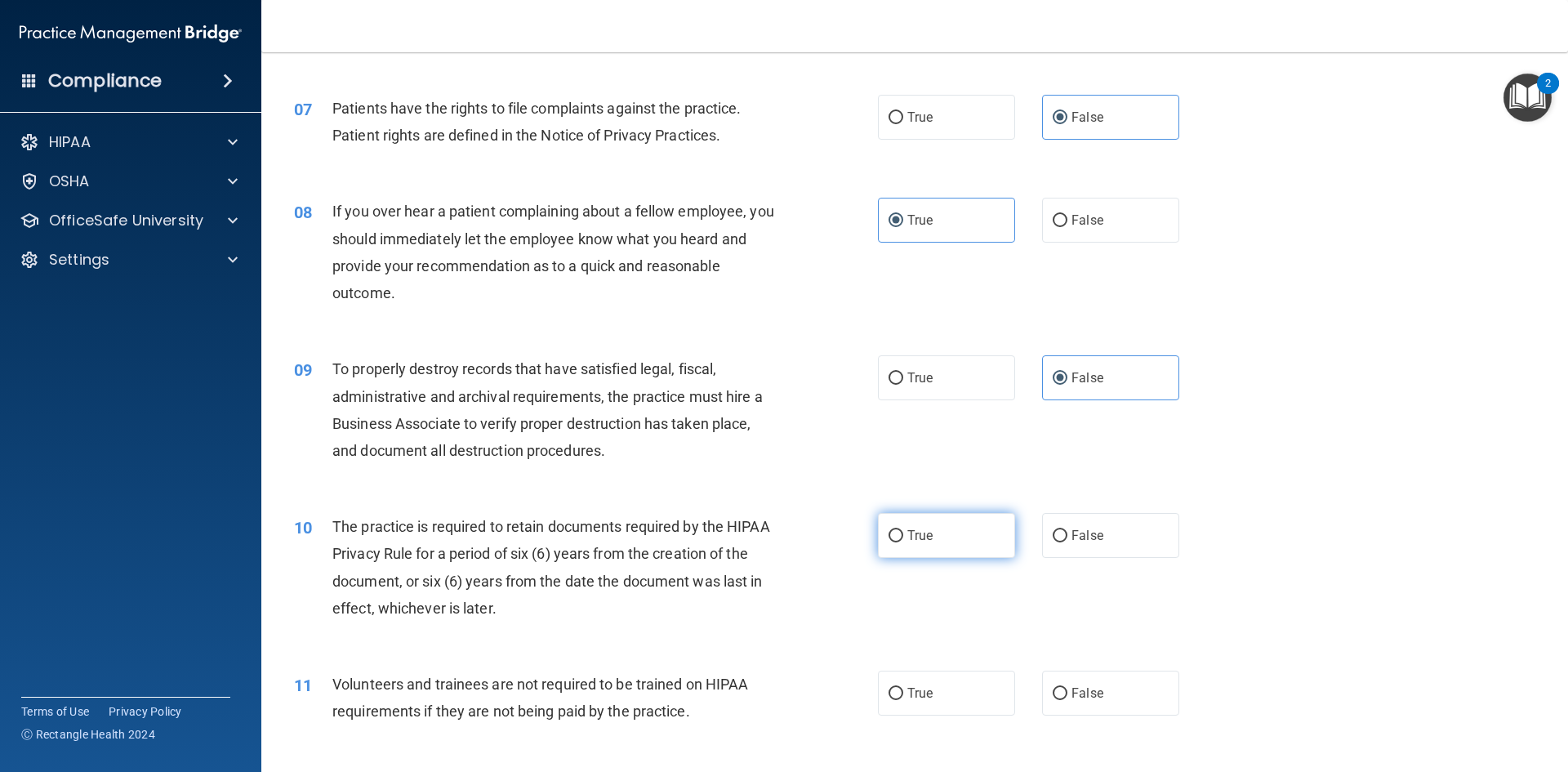
click at [927, 532] on label "True" at bounding box center [947, 535] width 137 height 45
click at [903, 532] on input "True" at bounding box center [896, 535] width 15 height 12
radio input "true"
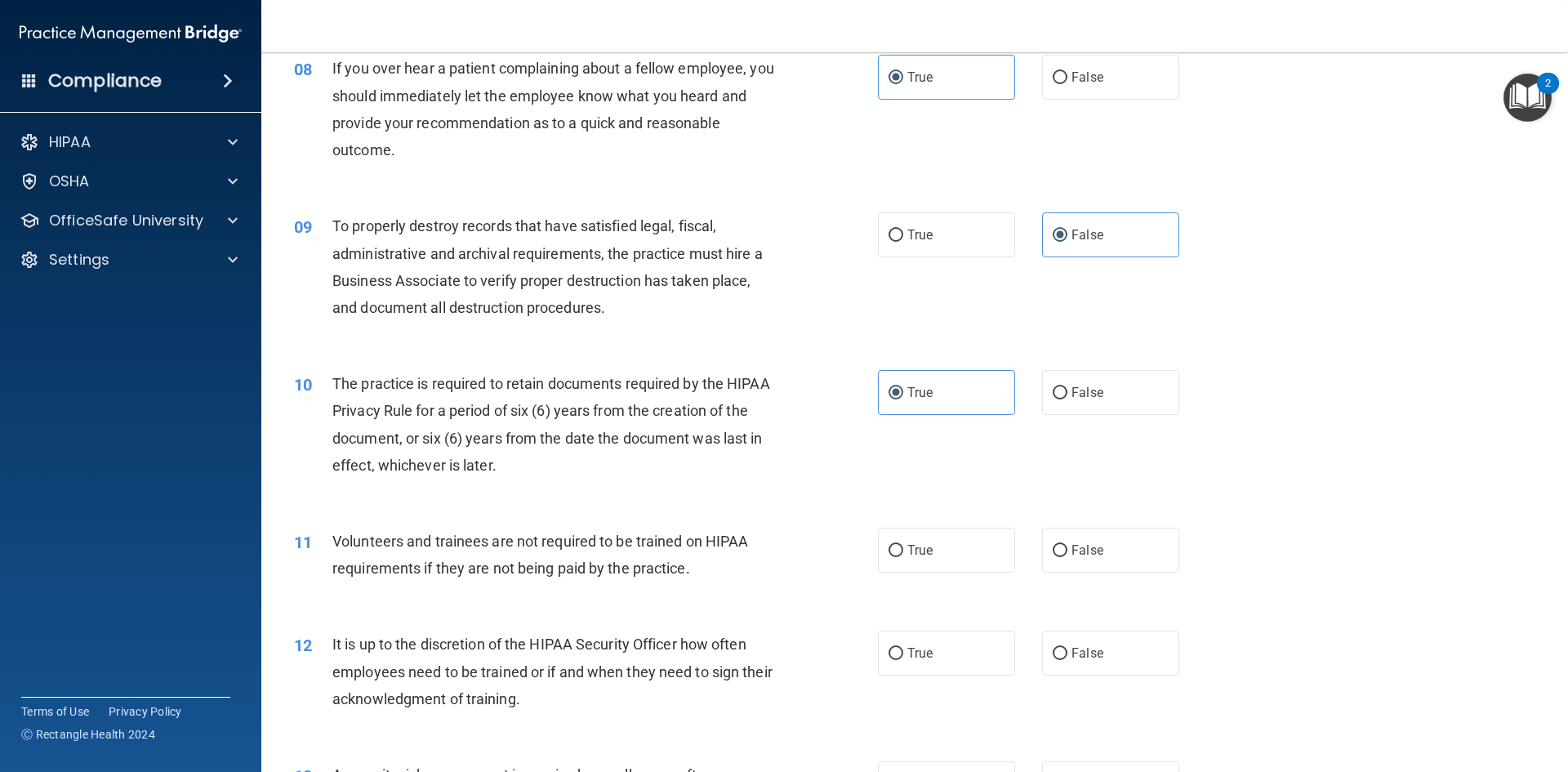
scroll to position [1061, 0]
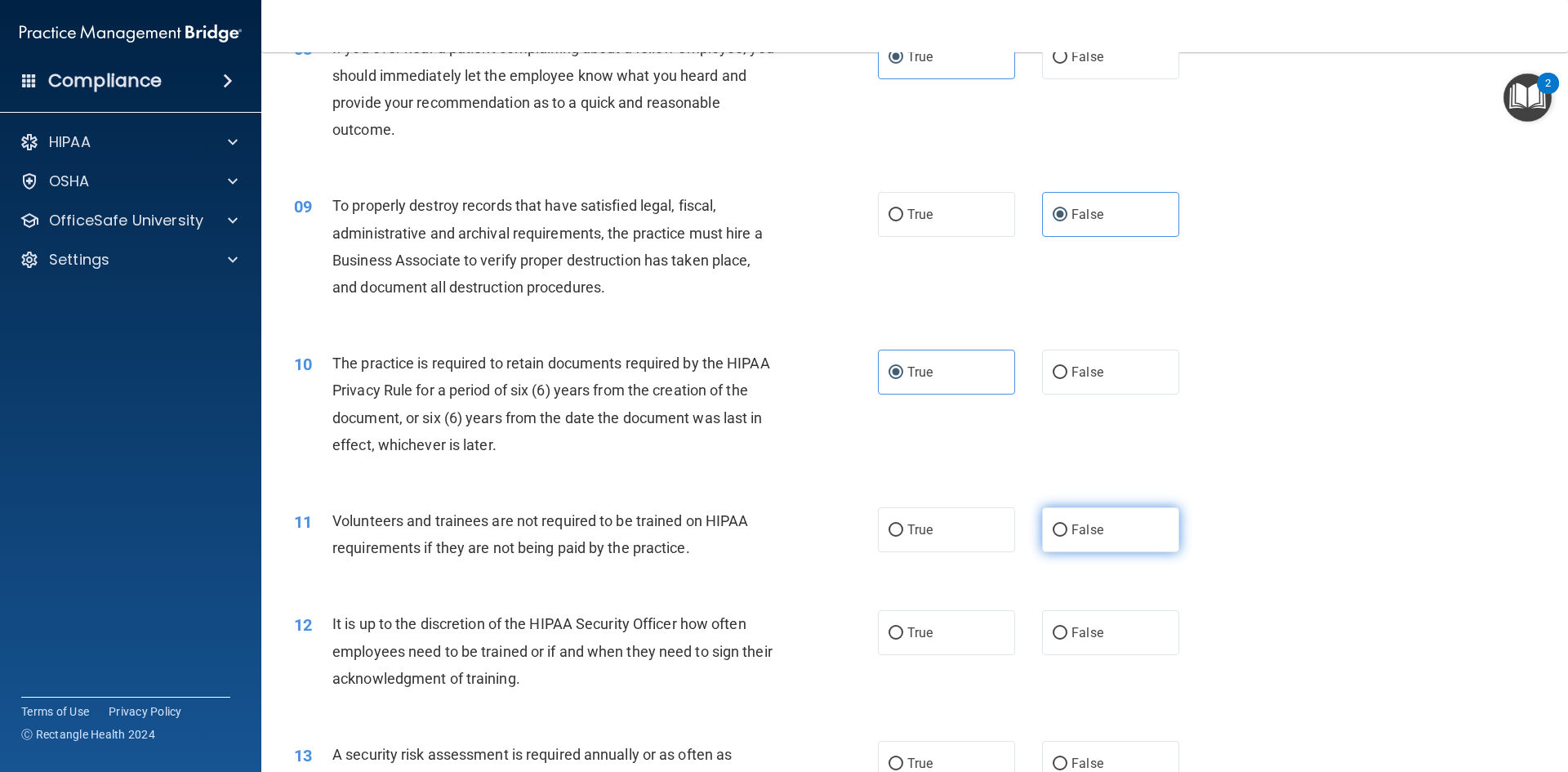
click at [1076, 545] on label "False" at bounding box center [1110, 530] width 137 height 45
click at [1067, 536] on input "False" at bounding box center [1060, 530] width 15 height 12
radio input "true"
click at [927, 633] on label "True" at bounding box center [947, 632] width 137 height 45
click at [903, 633] on input "True" at bounding box center [896, 632] width 15 height 12
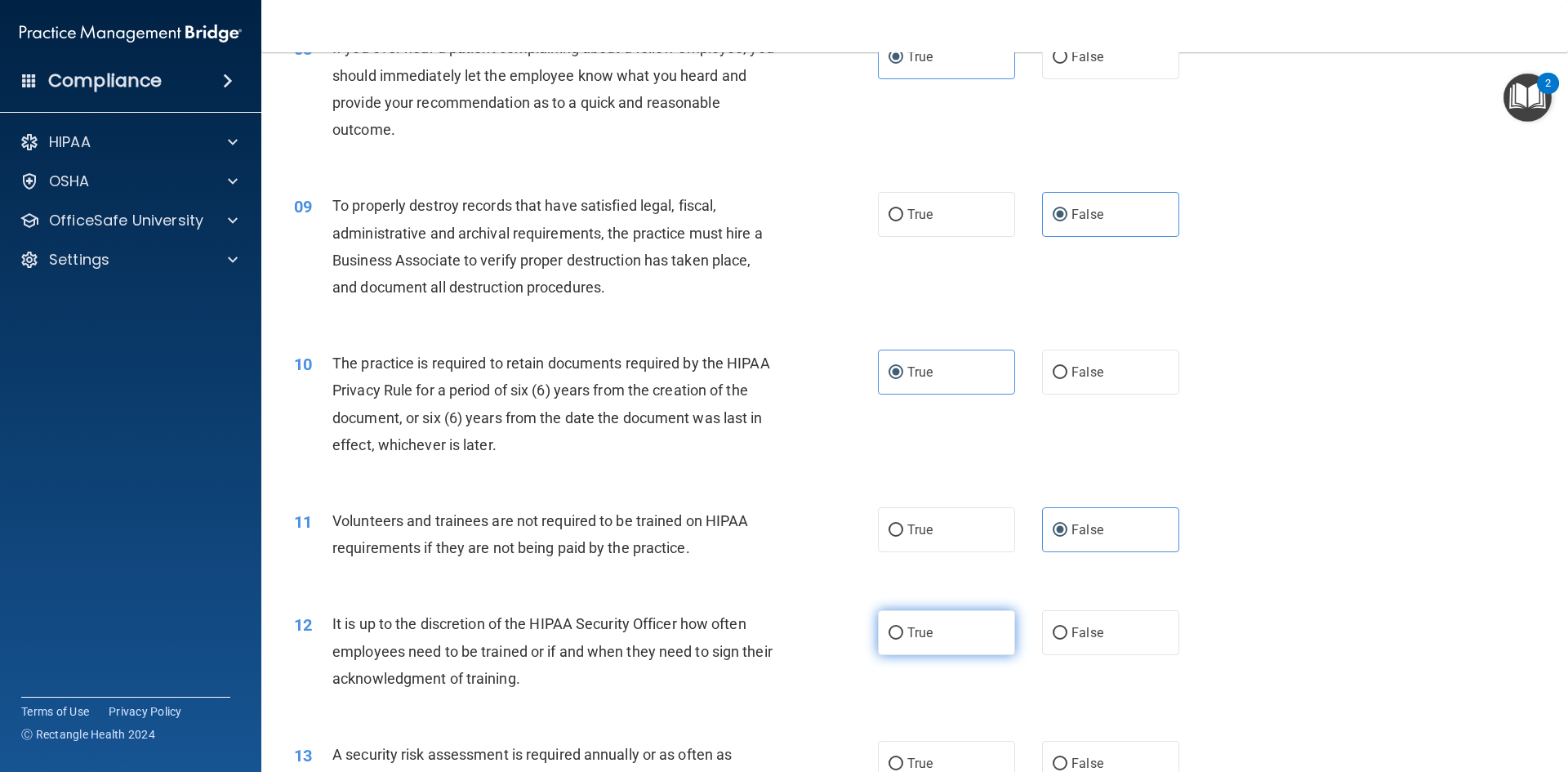
radio input "true"
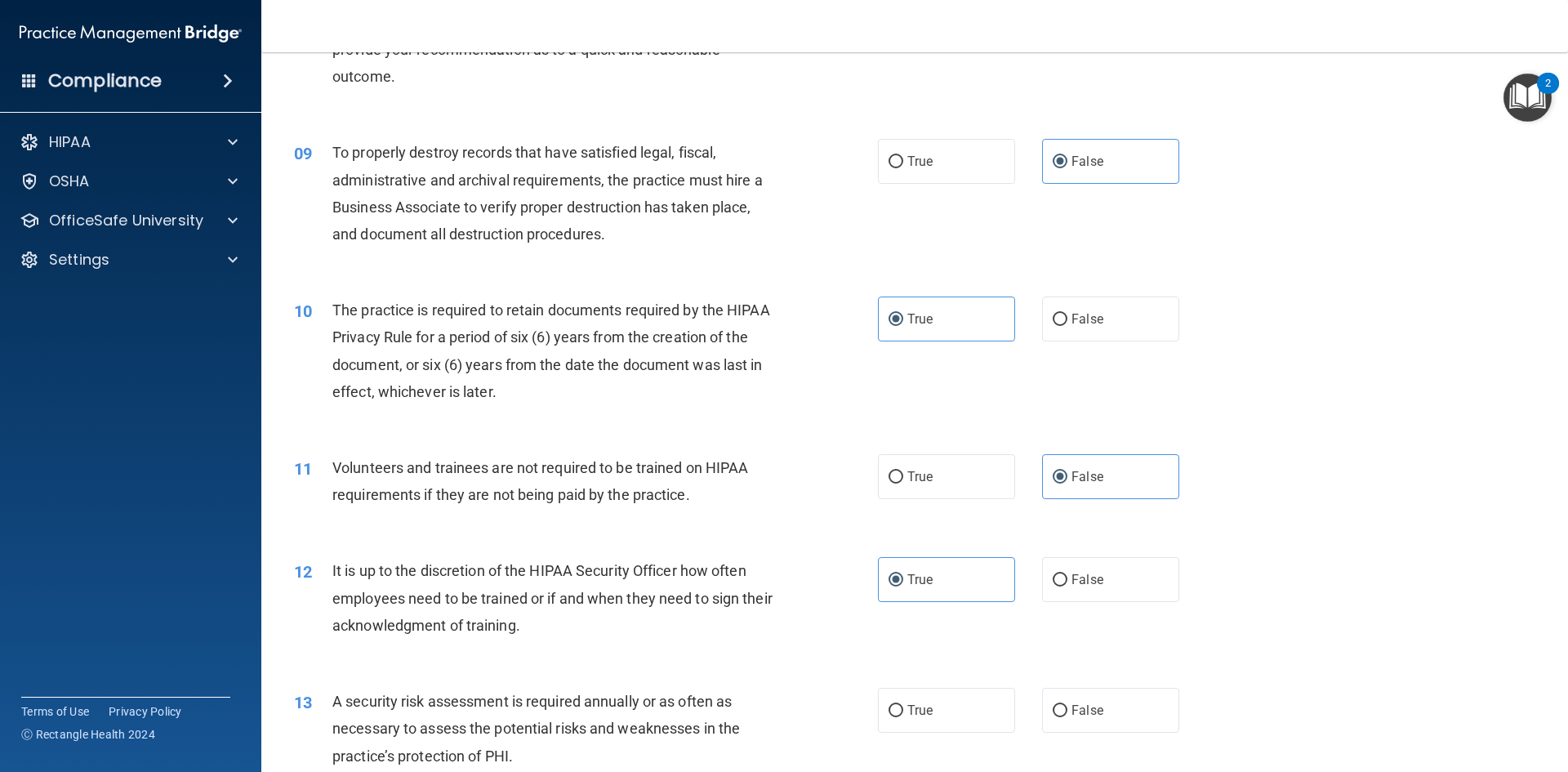
scroll to position [1144, 0]
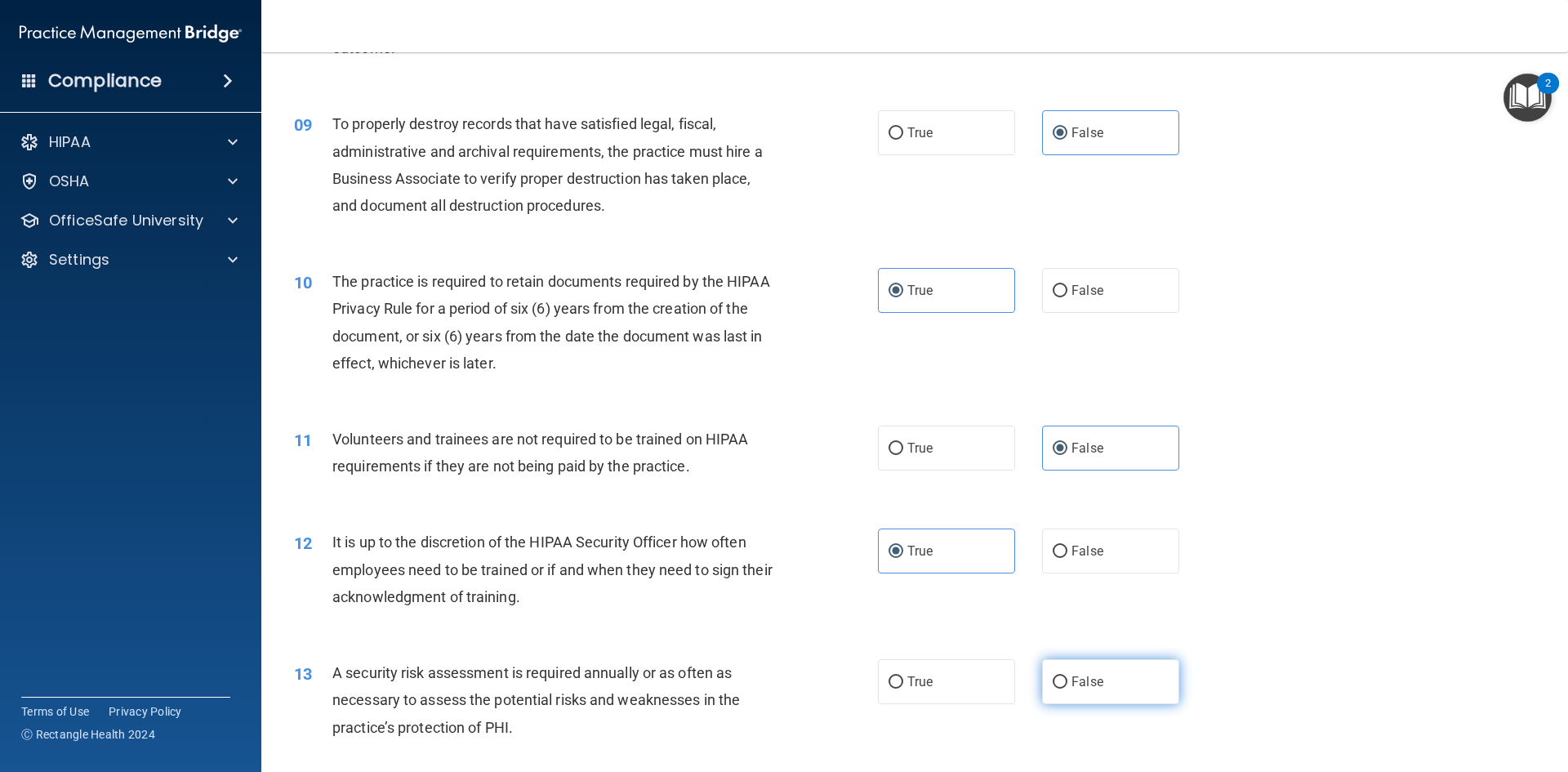
click at [1072, 683] on span "False" at bounding box center [1087, 681] width 31 height 16
click at [1067, 683] on input "False" at bounding box center [1060, 681] width 15 height 12
radio input "true"
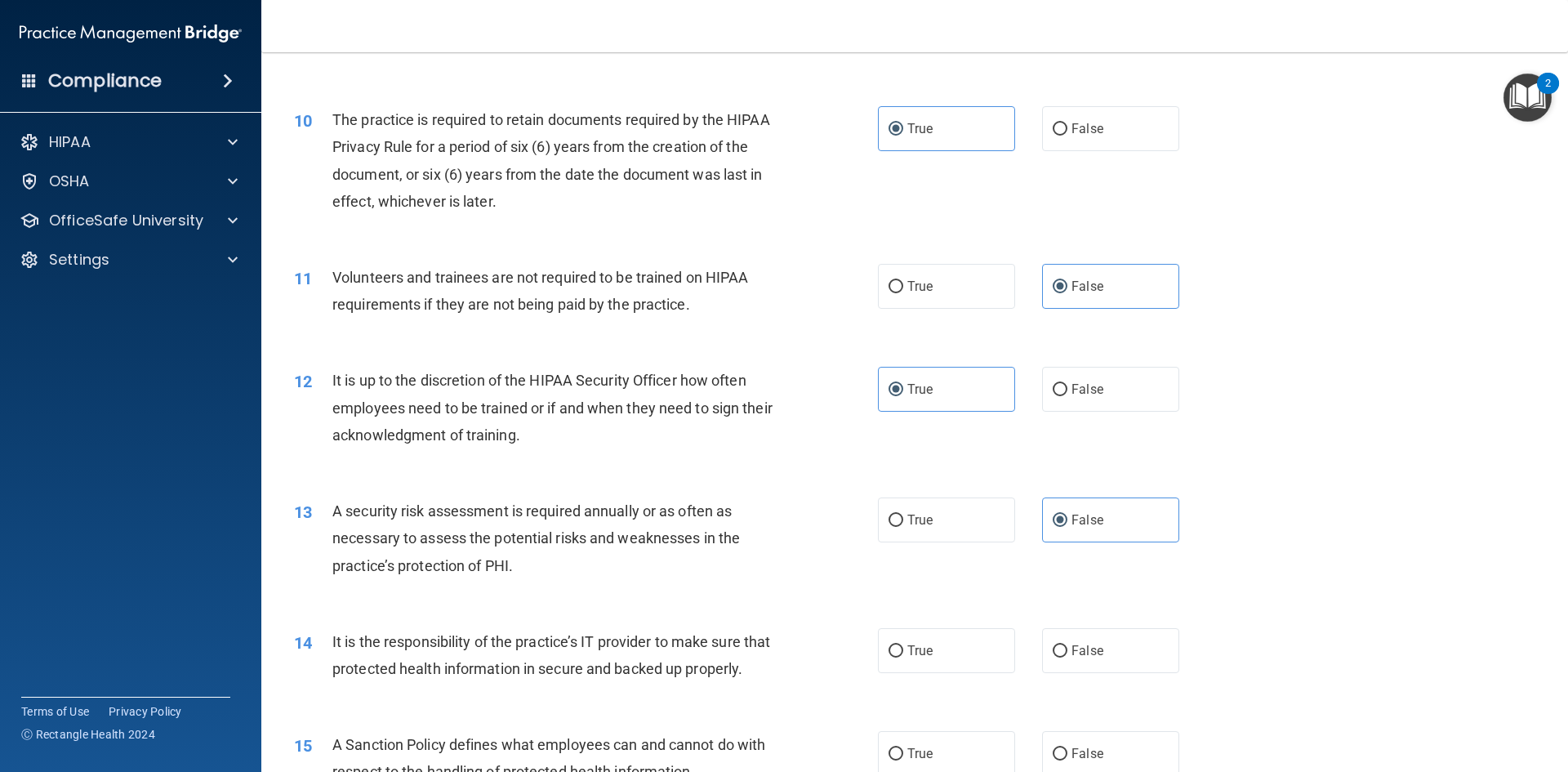
scroll to position [1306, 0]
click at [973, 664] on label "True" at bounding box center [947, 648] width 137 height 45
click at [903, 656] on input "True" at bounding box center [896, 649] width 15 height 12
radio input "true"
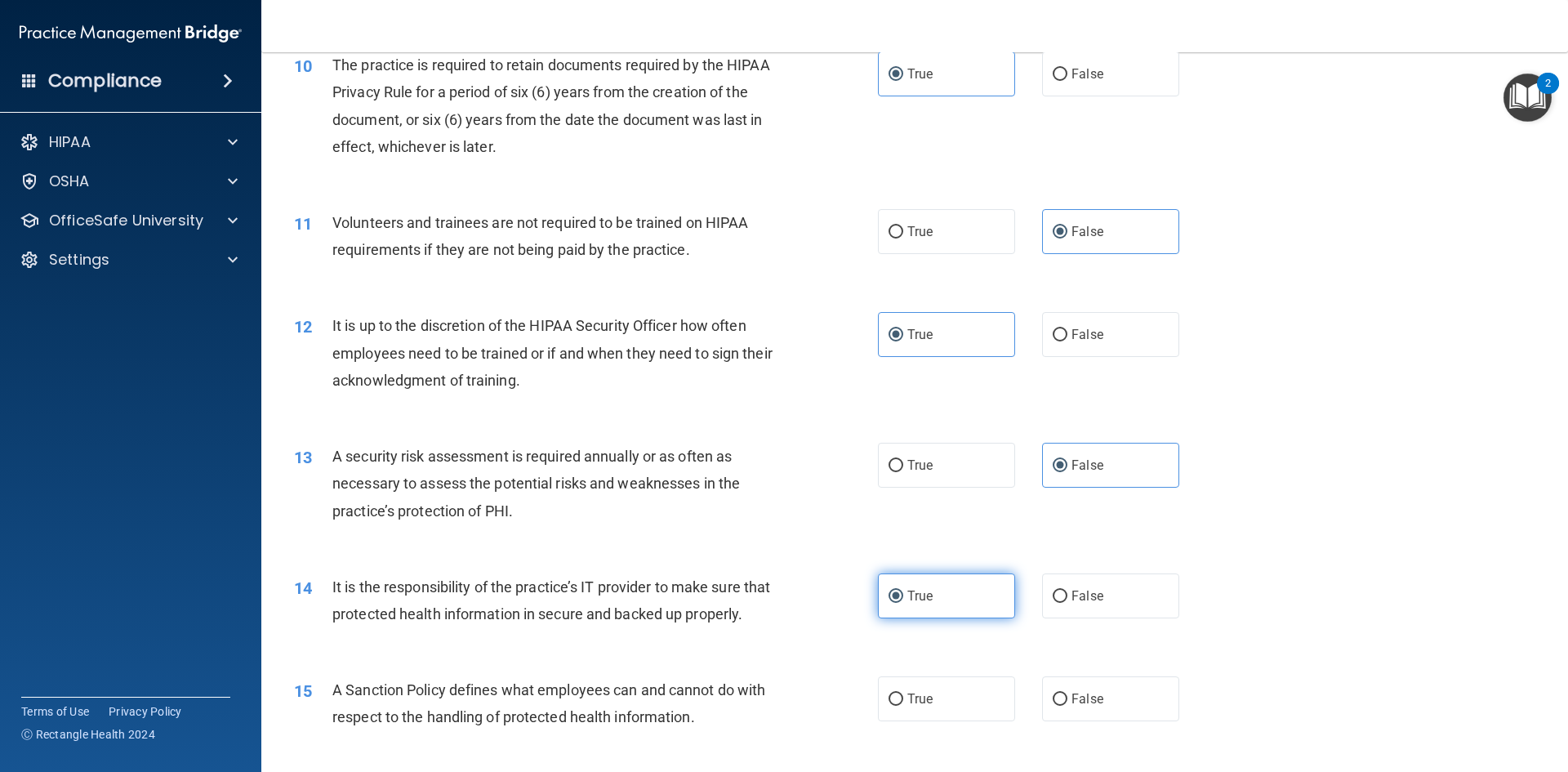
scroll to position [1389, 0]
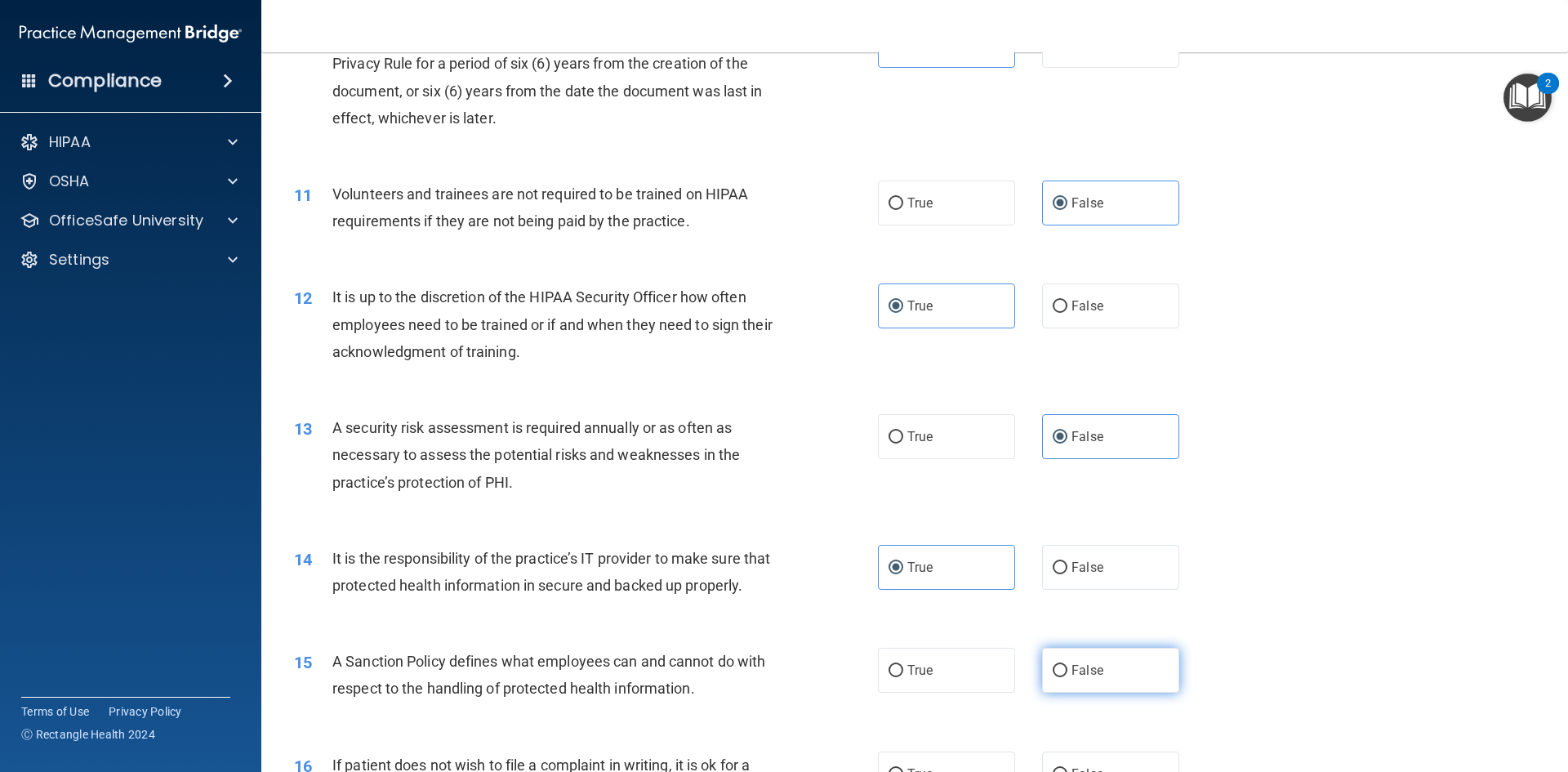
click at [1083, 678] on span "False" at bounding box center [1087, 669] width 31 height 16
click at [1067, 677] on input "False" at bounding box center [1060, 670] width 15 height 12
radio input "true"
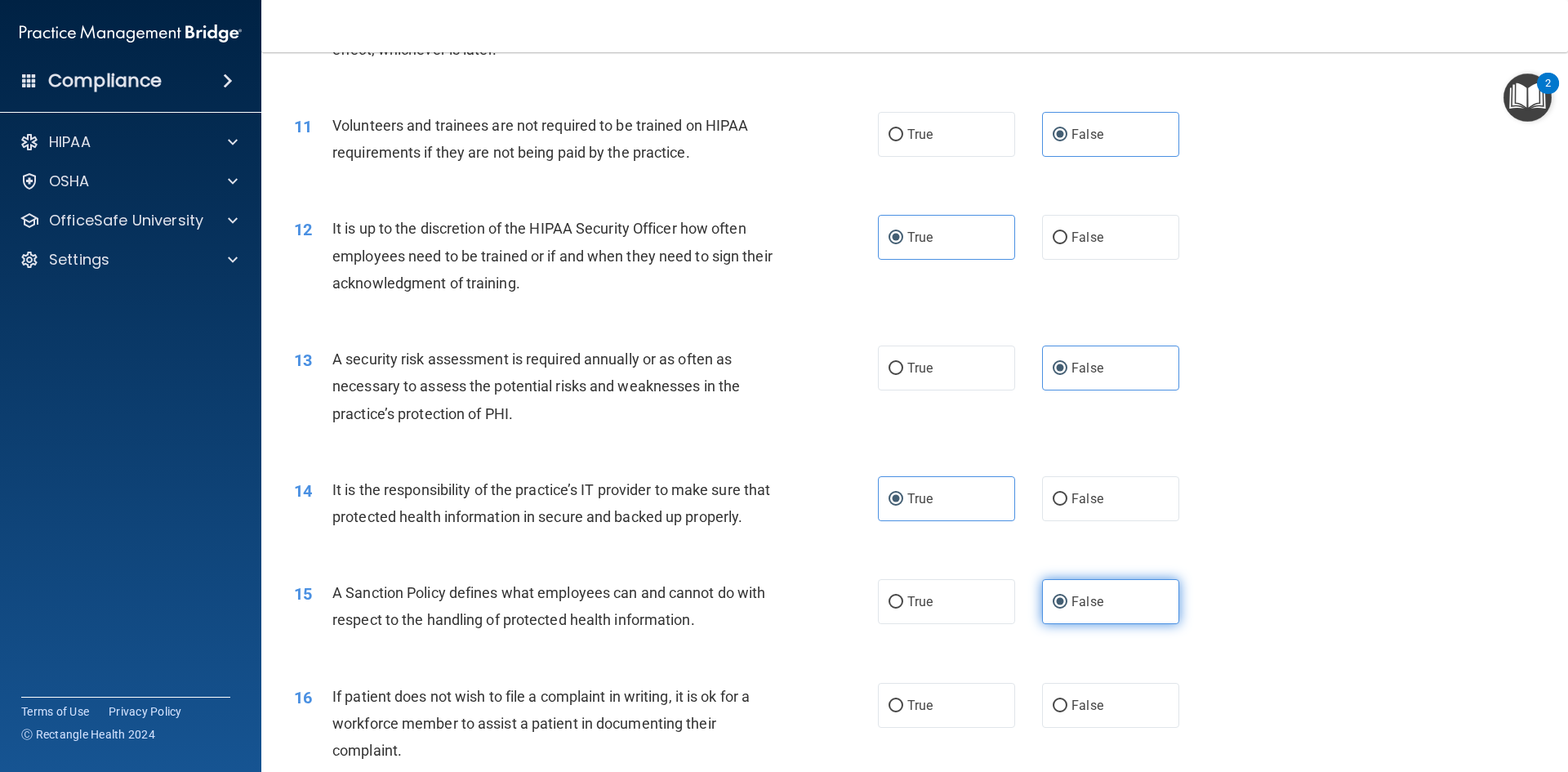
scroll to position [1551, 0]
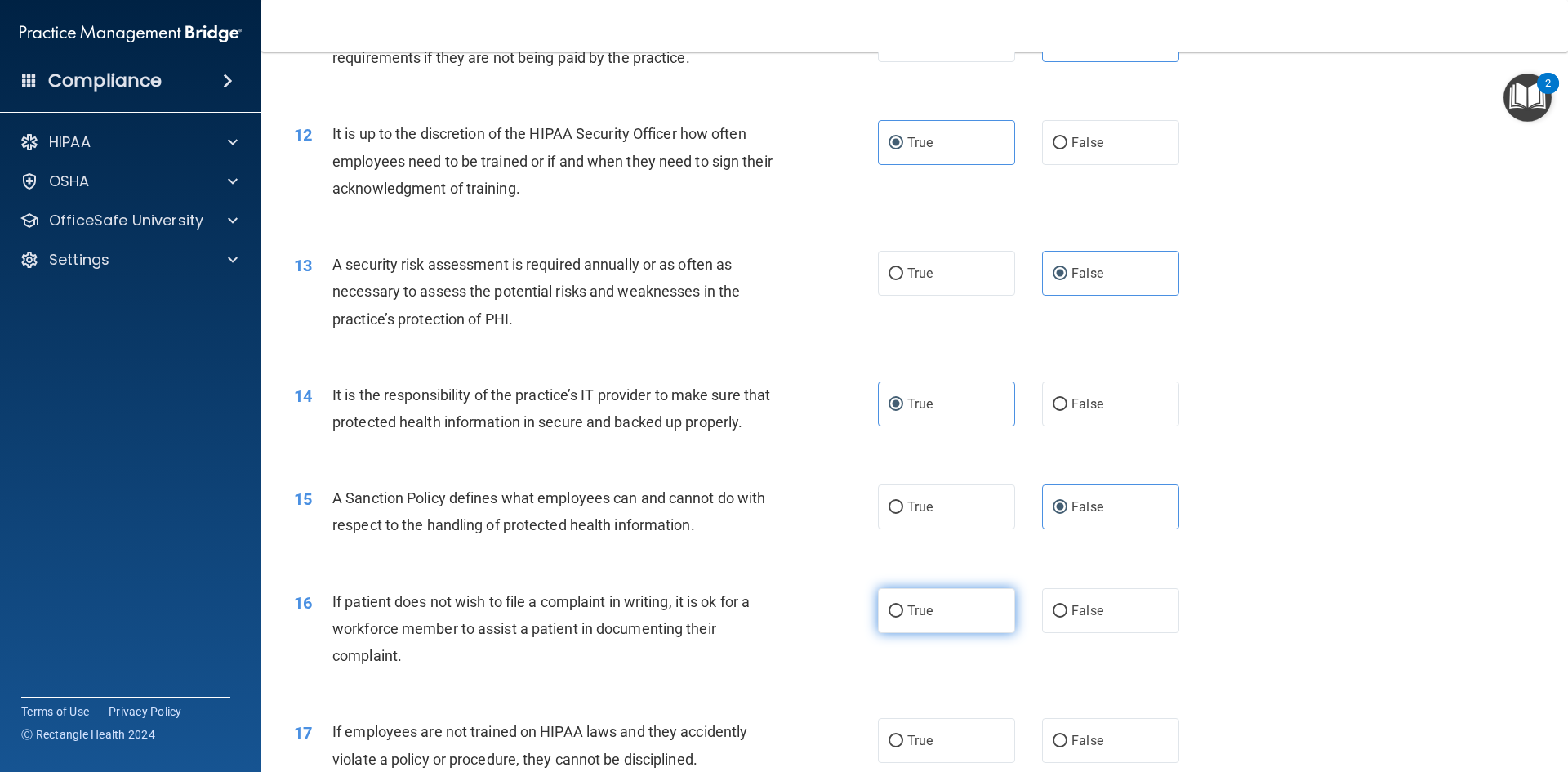
click at [926, 619] on span "True" at bounding box center [919, 610] width 25 height 16
click at [903, 618] on input "True" at bounding box center [896, 611] width 15 height 12
radio input "true"
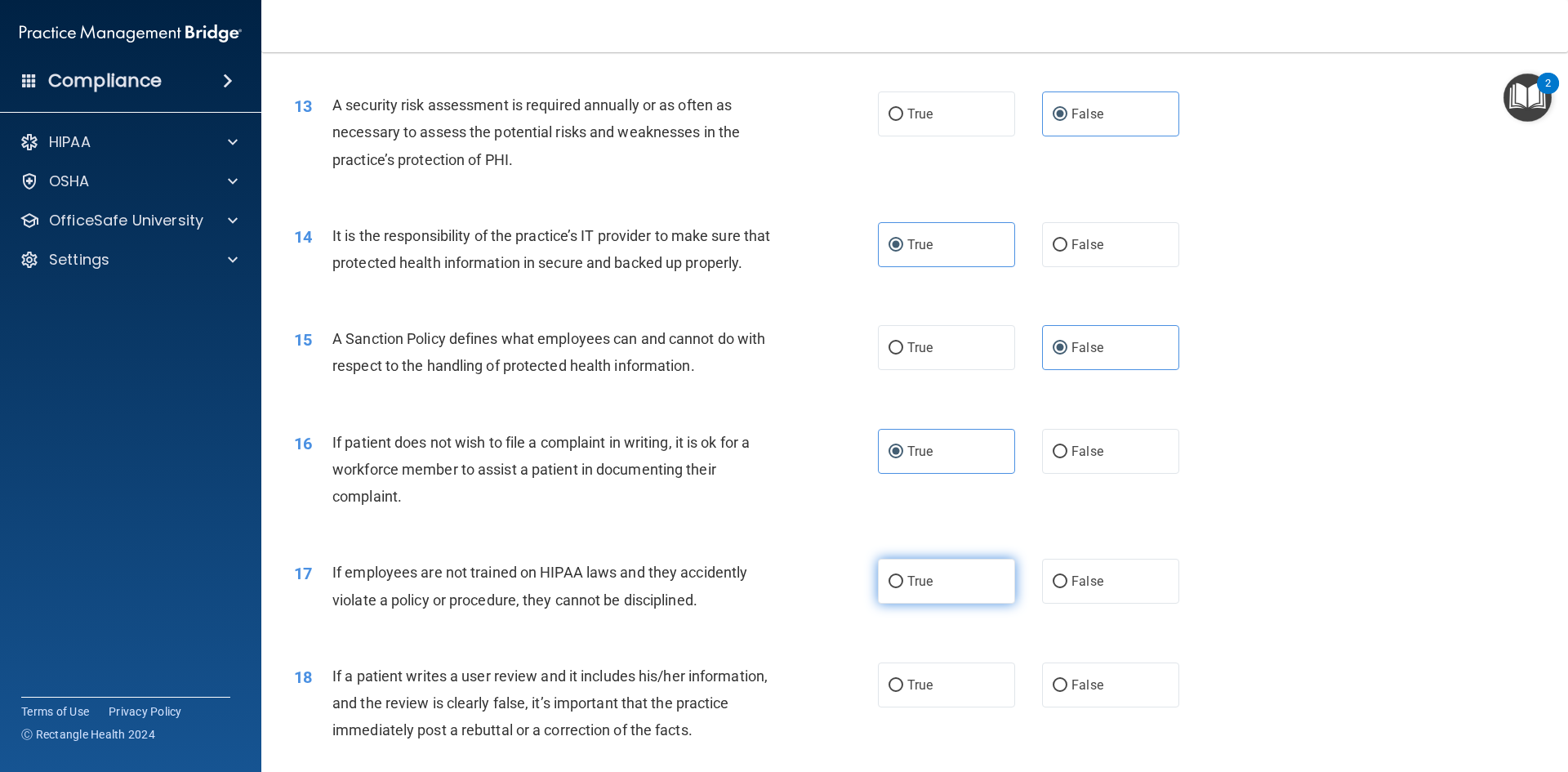
scroll to position [1715, 0]
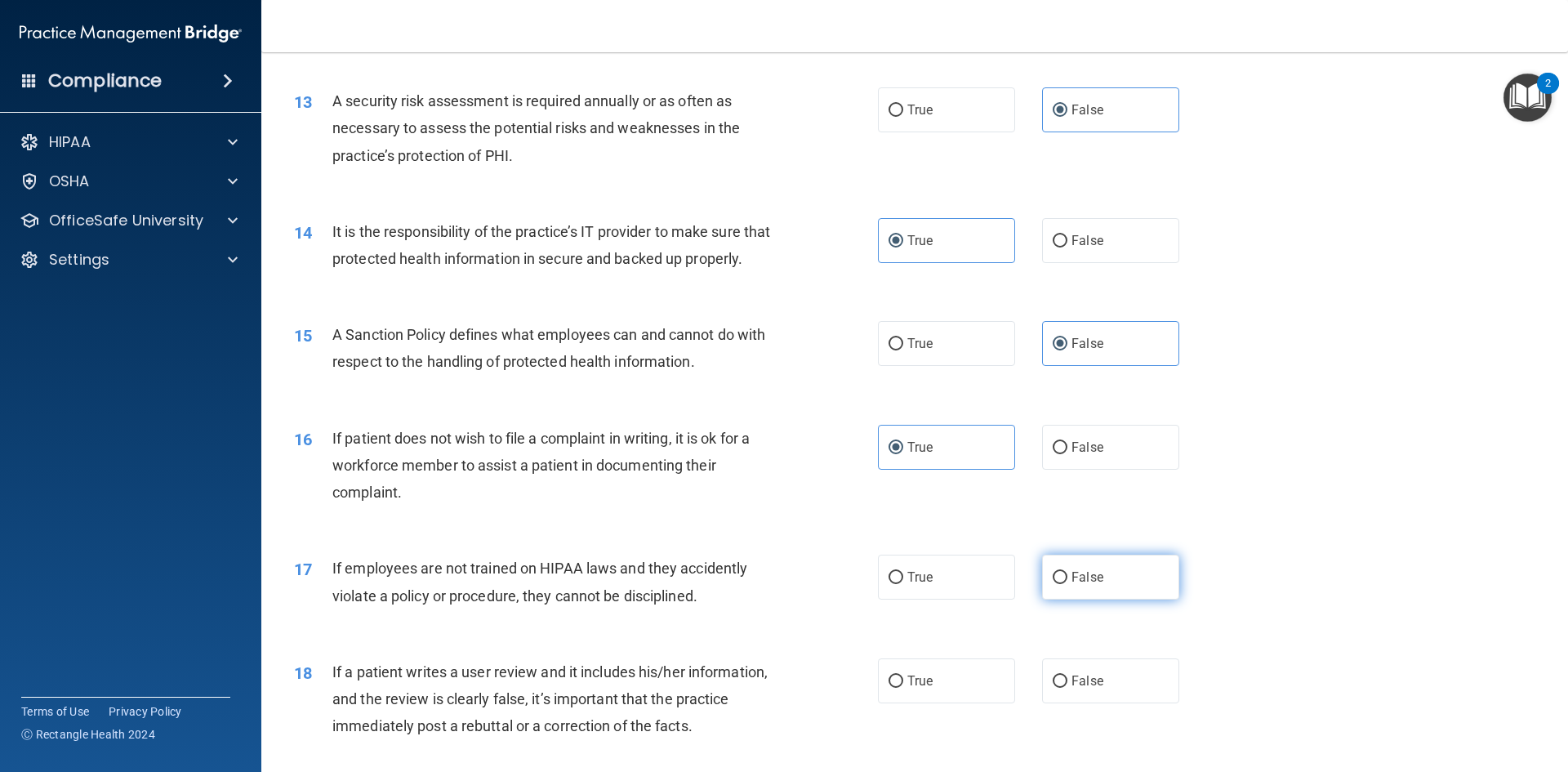
click at [1056, 584] on input "False" at bounding box center [1060, 577] width 15 height 12
radio input "true"
click at [927, 704] on label "True" at bounding box center [947, 680] width 137 height 45
click at [903, 688] on input "True" at bounding box center [896, 680] width 15 height 12
radio input "true"
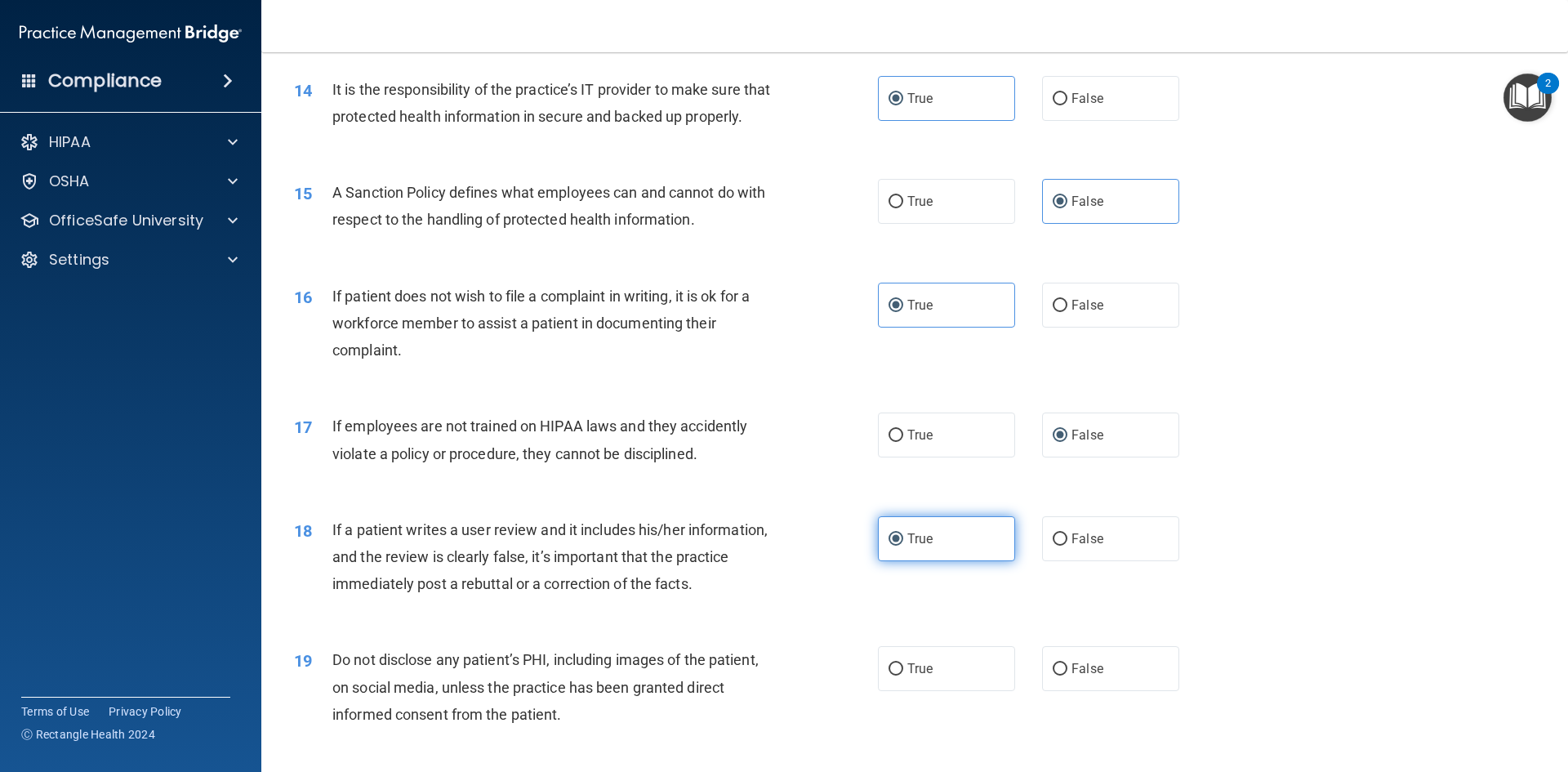
scroll to position [1879, 0]
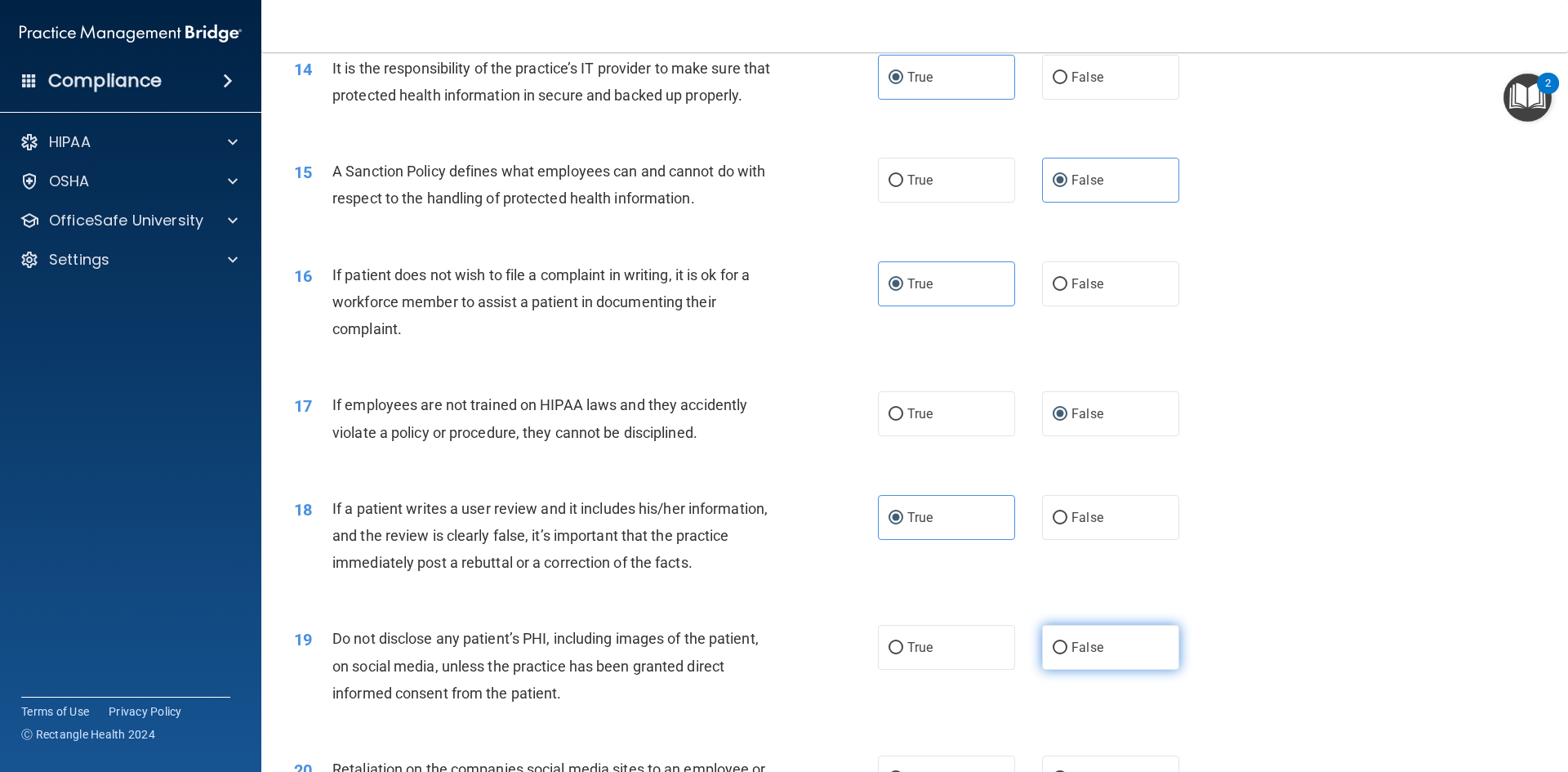
click at [1089, 655] on span "False" at bounding box center [1087, 647] width 31 height 16
click at [1067, 655] on input "False" at bounding box center [1060, 647] width 15 height 12
radio input "true"
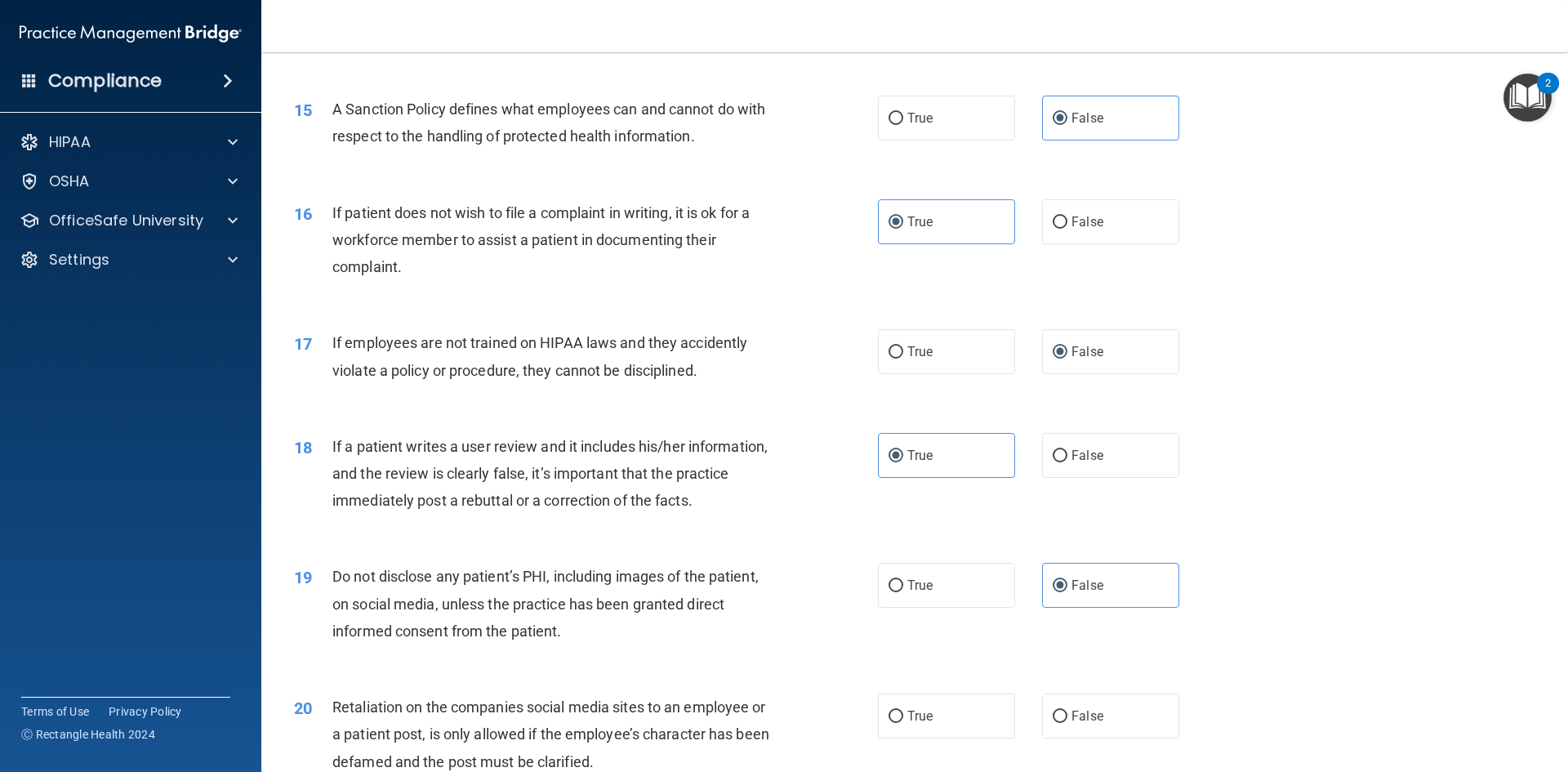
scroll to position [2041, 0]
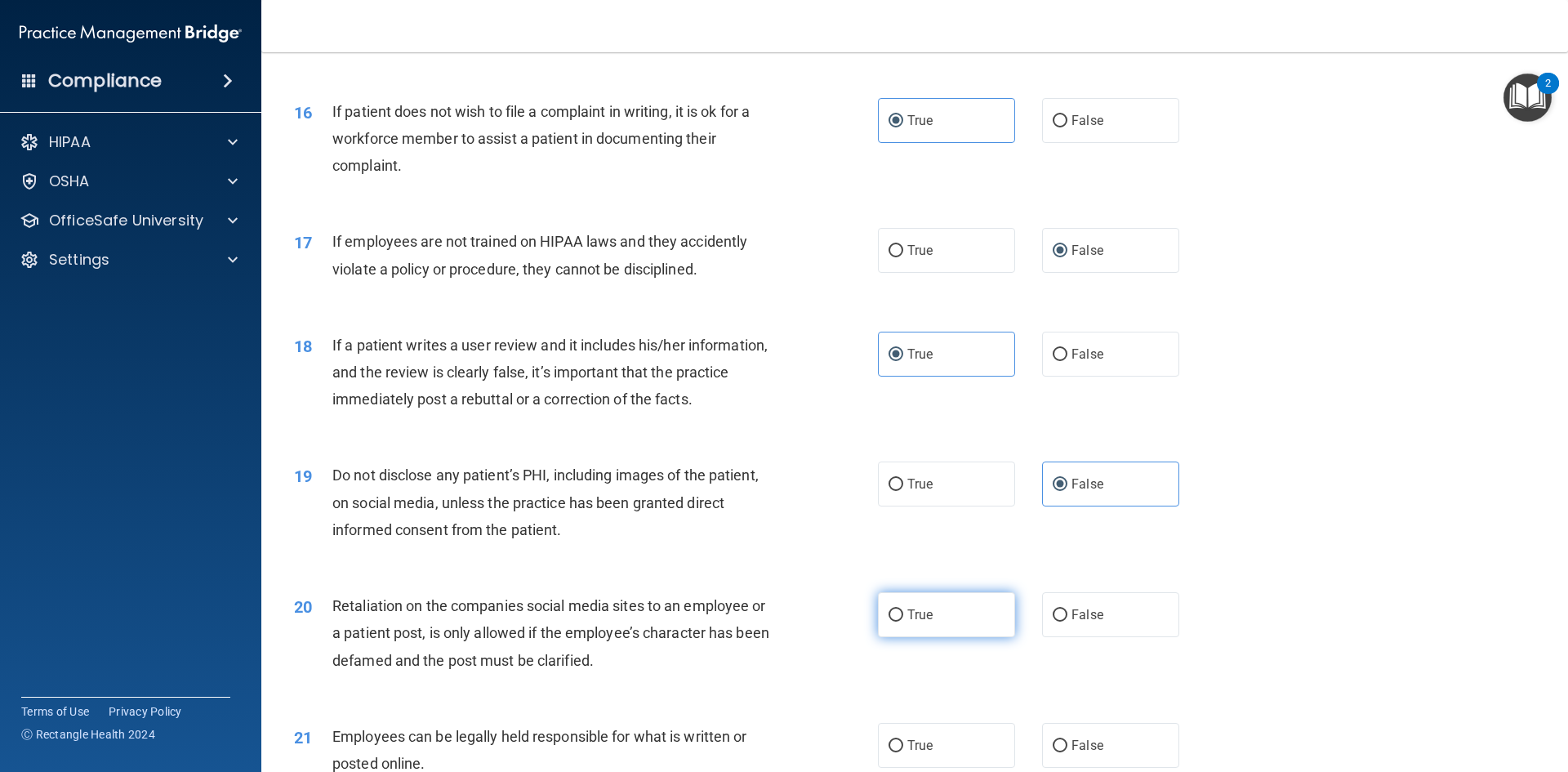
click at [968, 634] on label "True" at bounding box center [947, 614] width 137 height 45
click at [903, 621] on input "True" at bounding box center [896, 615] width 15 height 12
radio input "true"
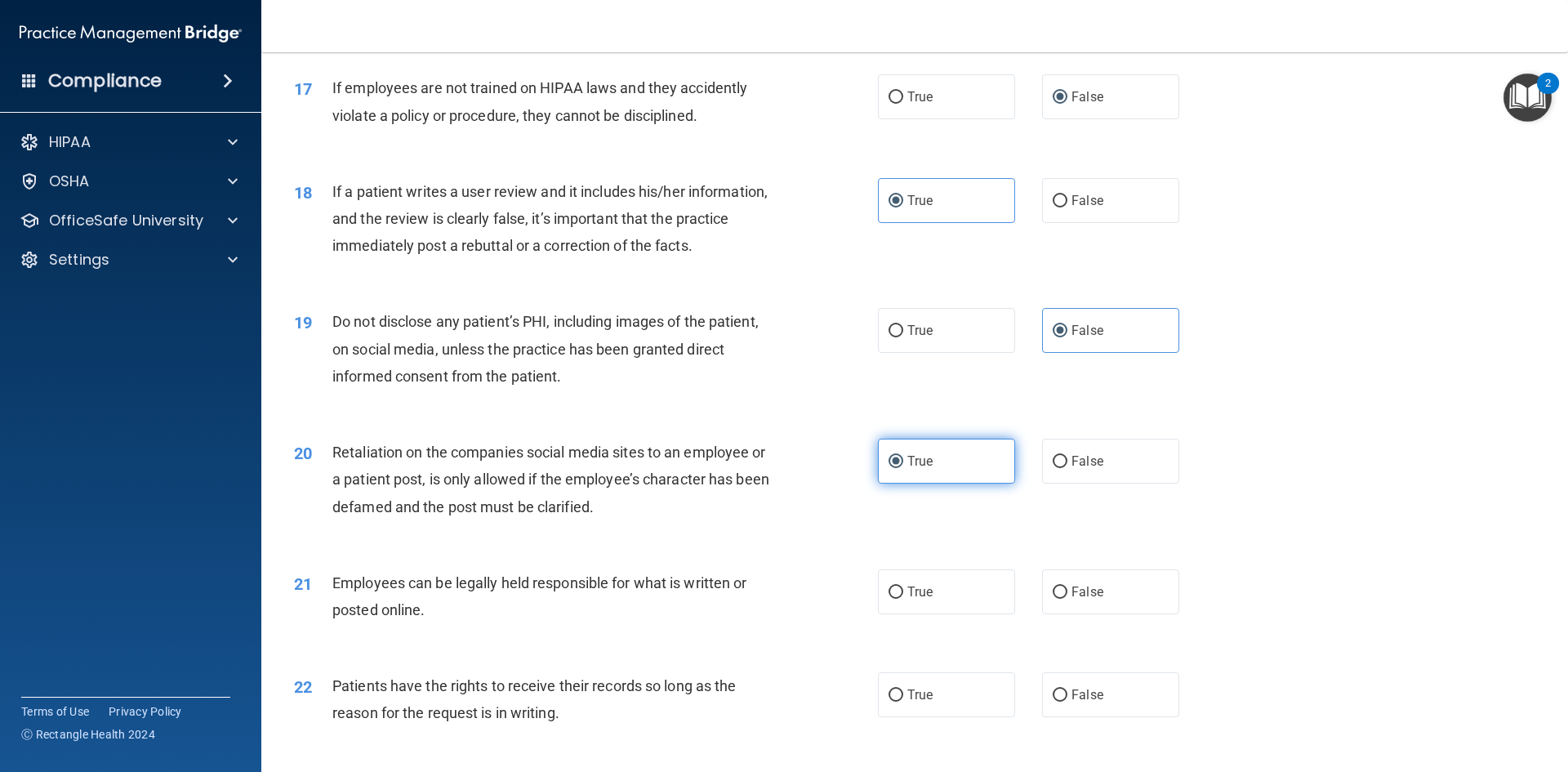
scroll to position [2205, 0]
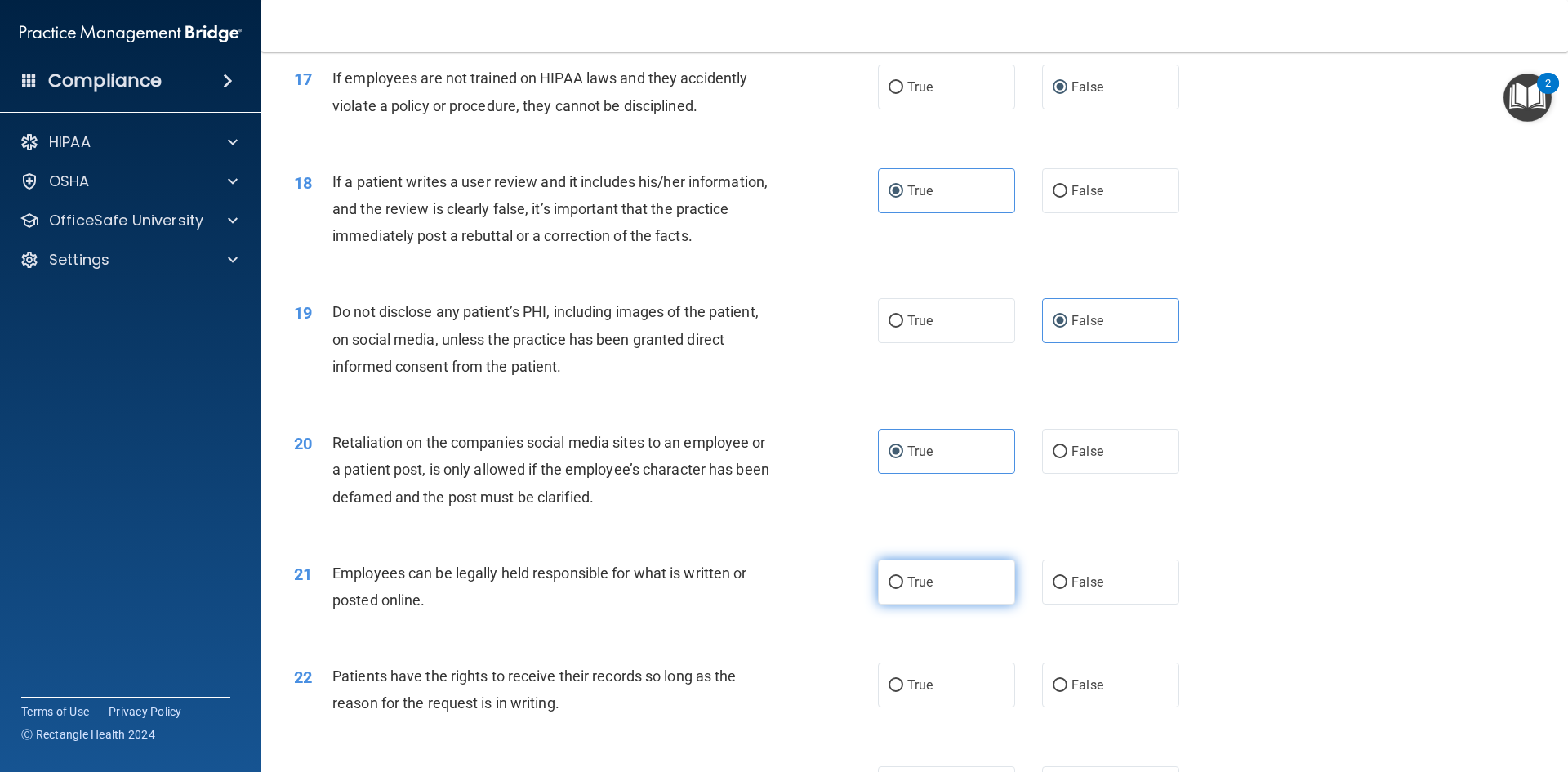
click at [936, 605] on label "True" at bounding box center [947, 582] width 137 height 45
click at [903, 589] on input "True" at bounding box center [896, 582] width 15 height 12
radio input "true"
click at [1088, 590] on span "False" at bounding box center [1087, 582] width 31 height 16
click at [1067, 589] on input "False" at bounding box center [1060, 582] width 15 height 12
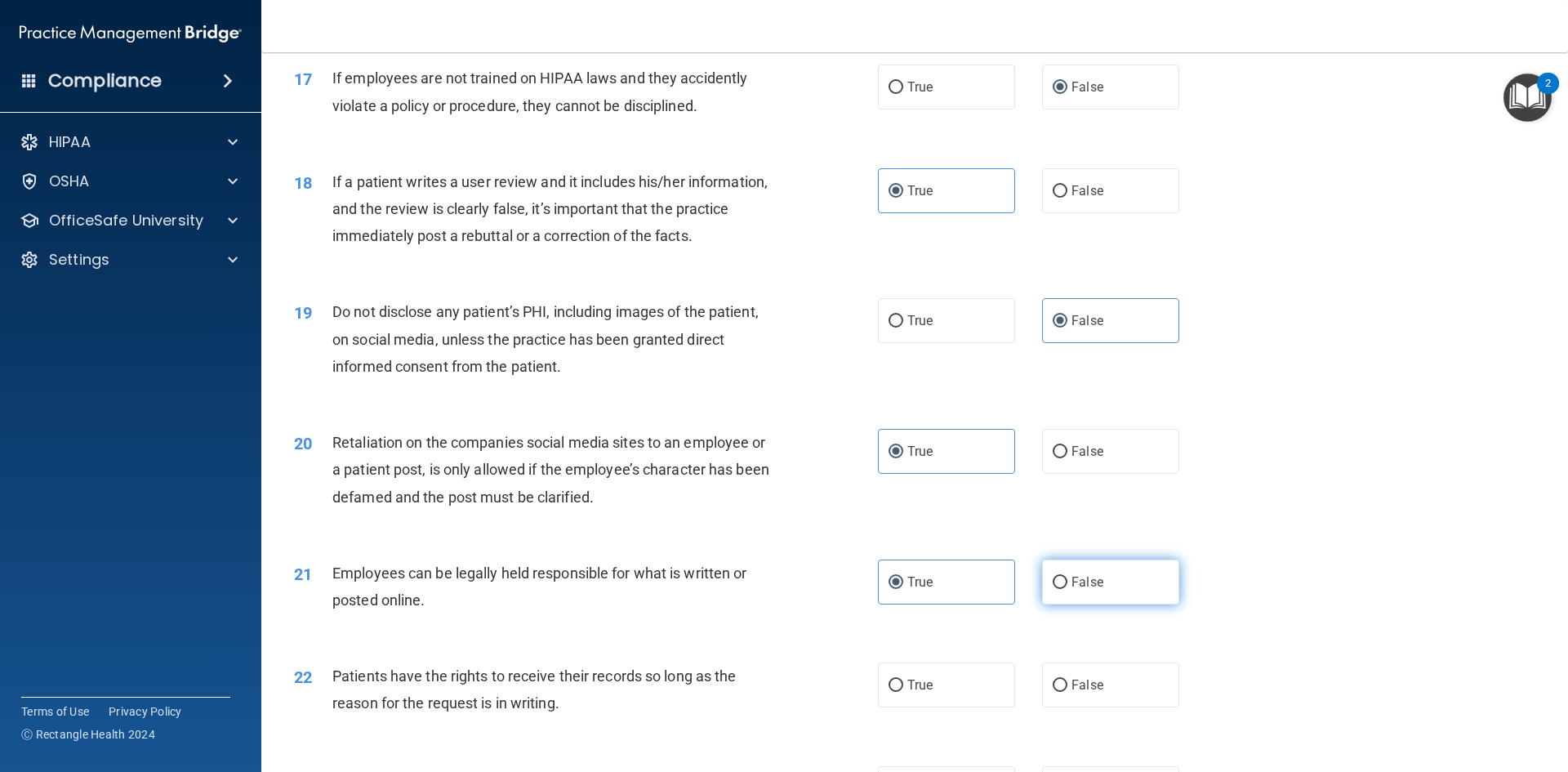
radio input "true"
radio input "false"
click at [941, 707] on label "True" at bounding box center [947, 684] width 137 height 45
click at [903, 692] on input "True" at bounding box center [896, 685] width 15 height 12
radio input "true"
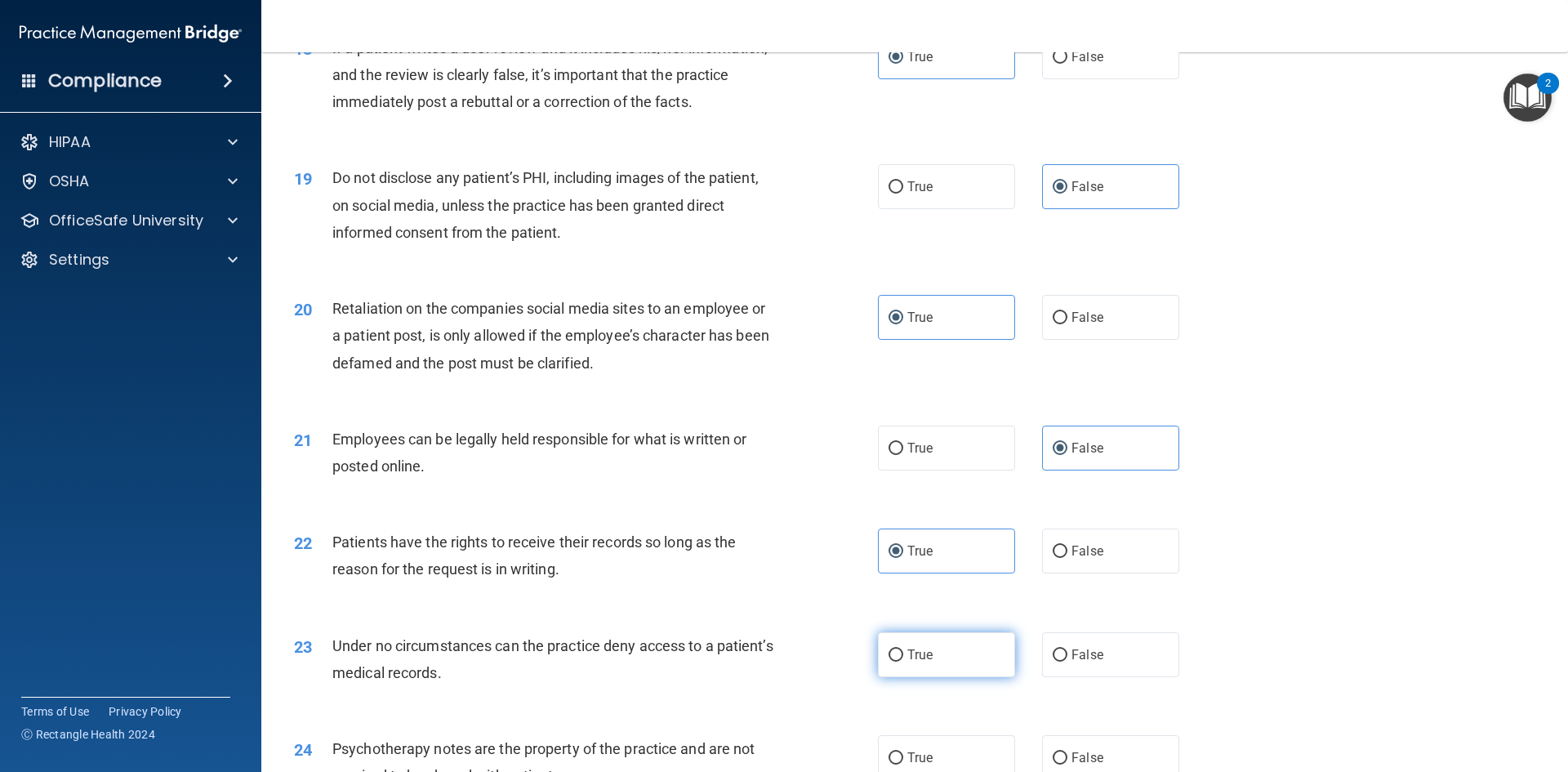
scroll to position [2369, 0]
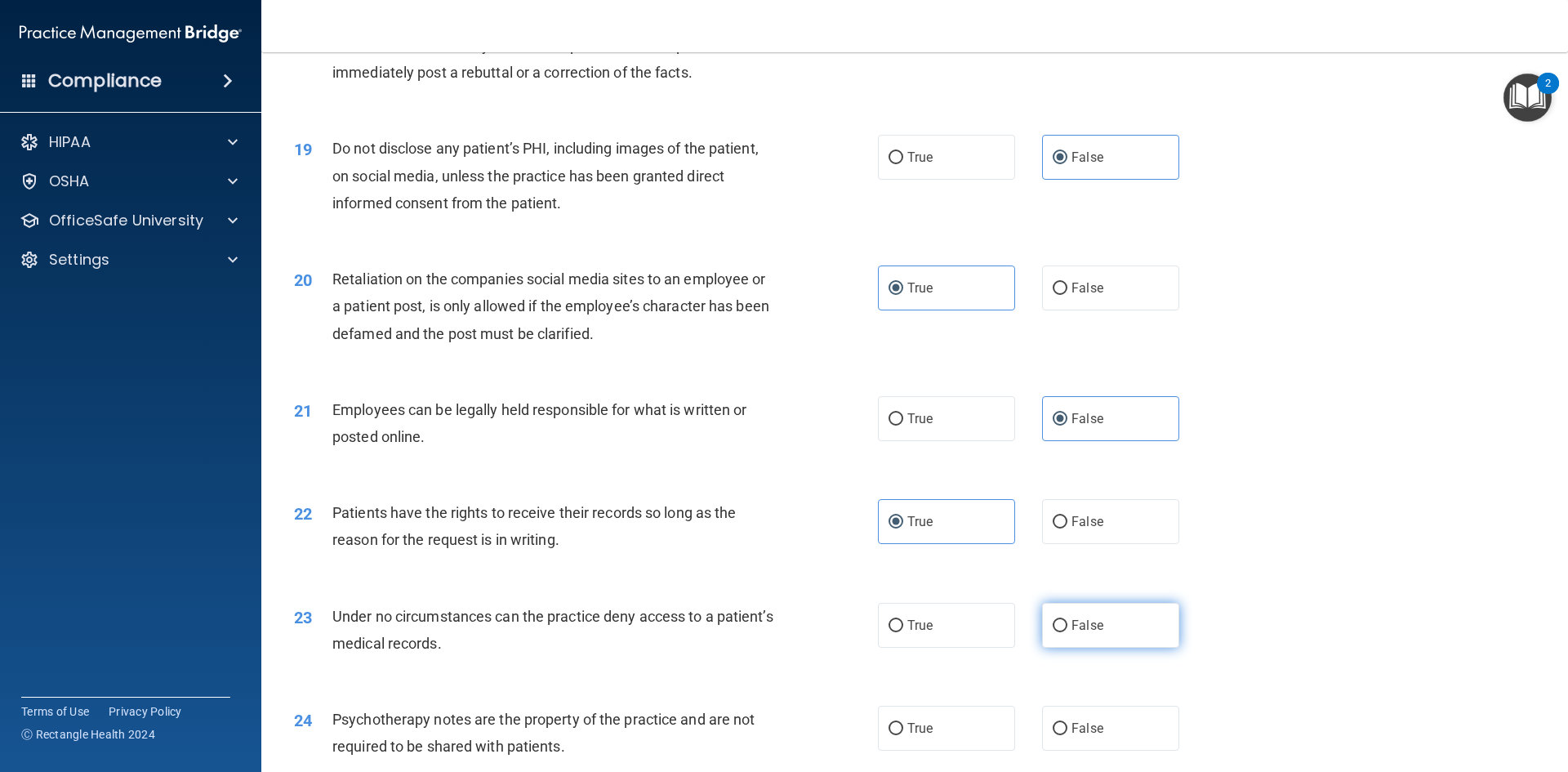
click at [1042, 647] on label "False" at bounding box center [1110, 625] width 137 height 45
click at [1053, 632] on input "False" at bounding box center [1060, 625] width 15 height 12
radio input "true"
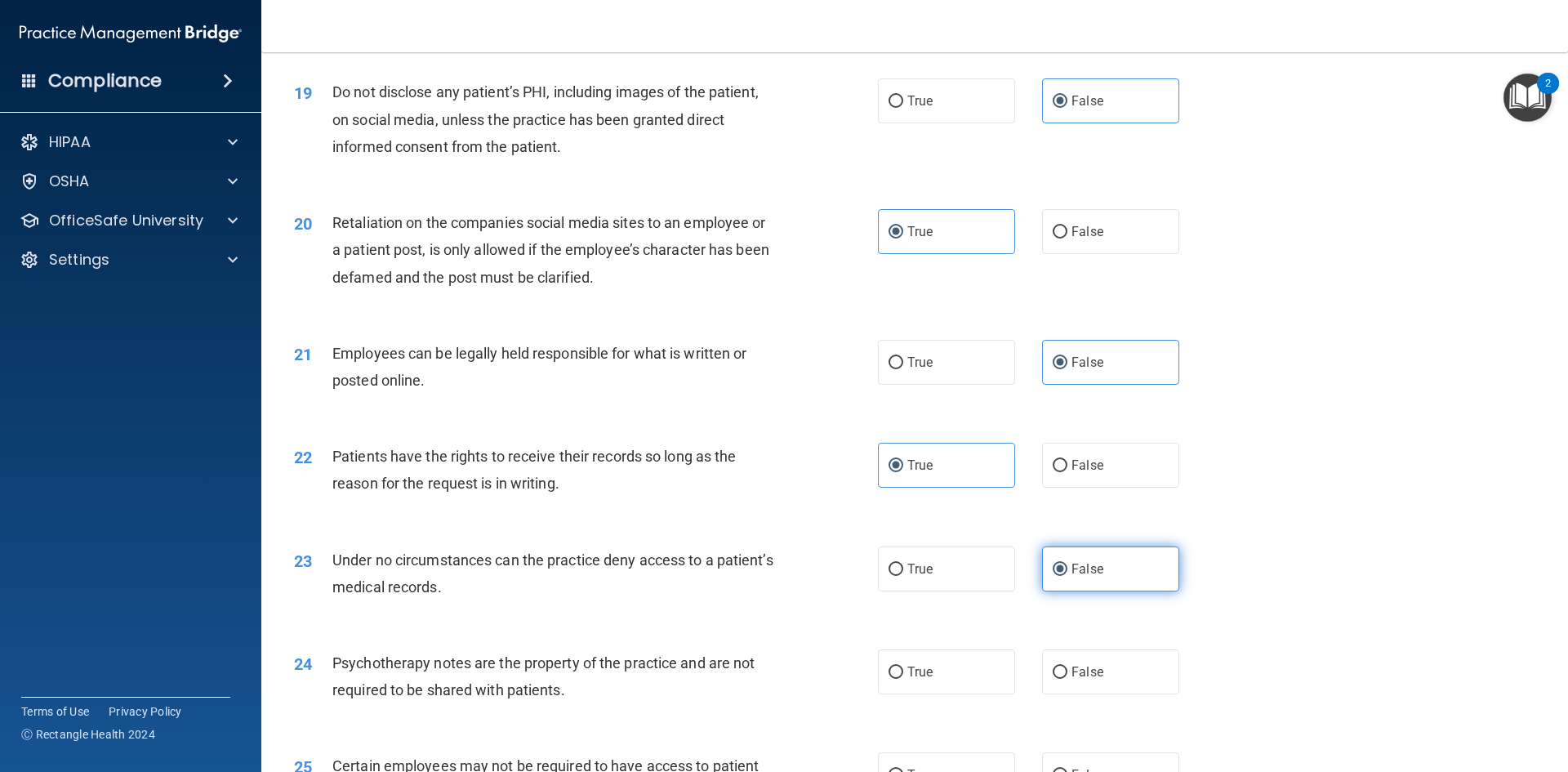
scroll to position [2450, 0]
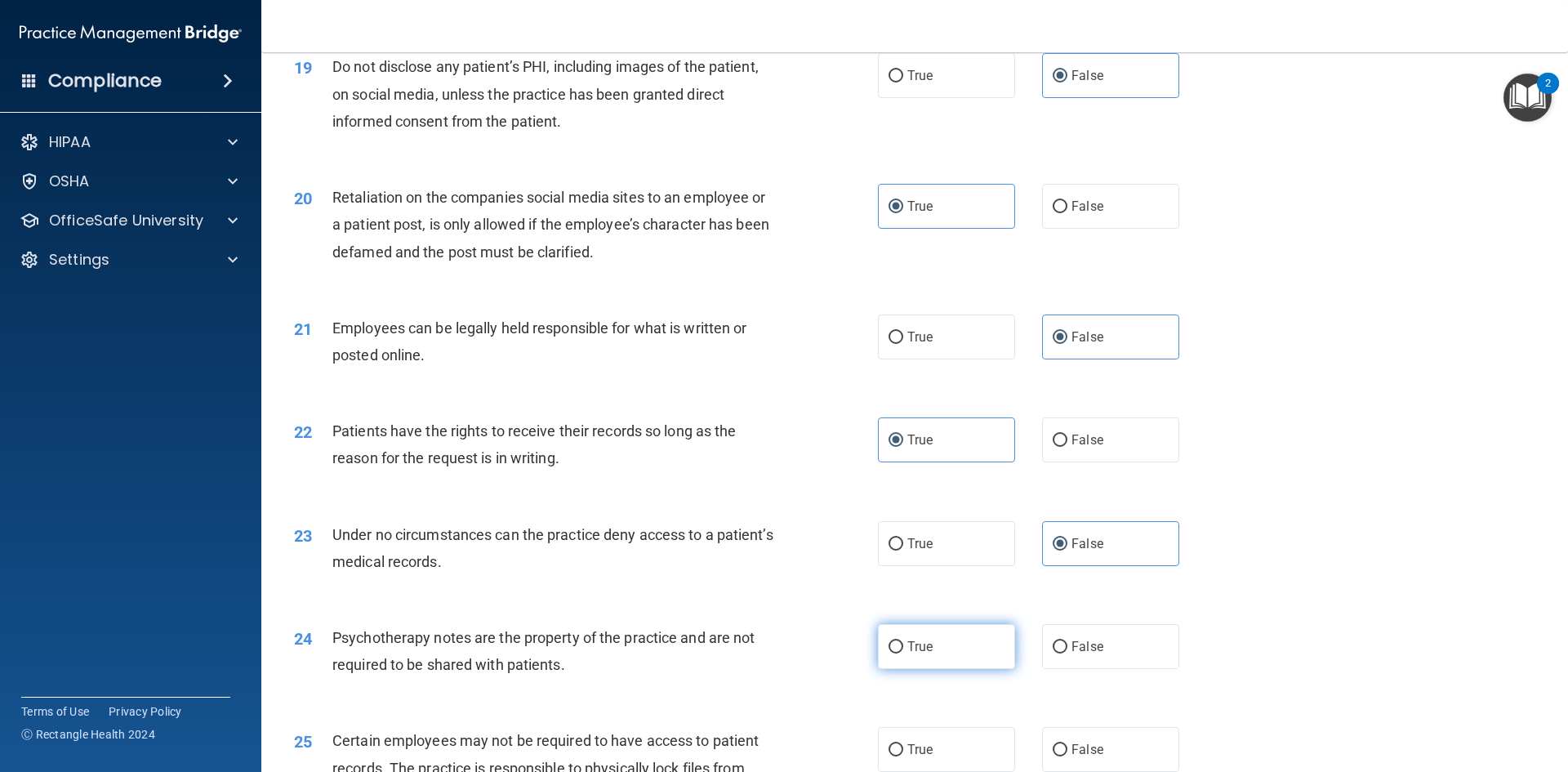
click at [946, 668] on label "True" at bounding box center [947, 646] width 137 height 45
click at [903, 654] on input "True" at bounding box center [896, 646] width 15 height 12
radio input "true"
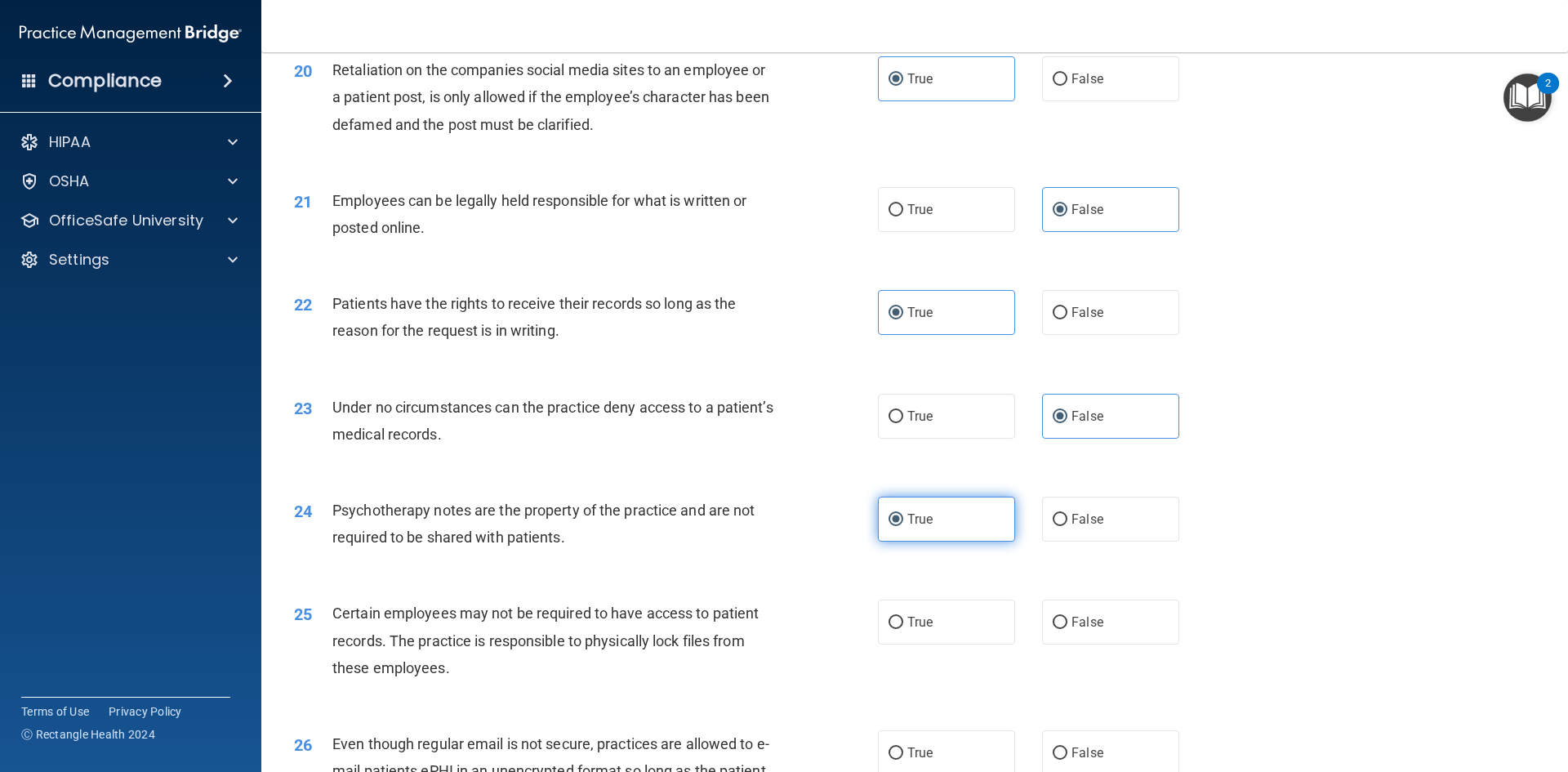
scroll to position [2614, 0]
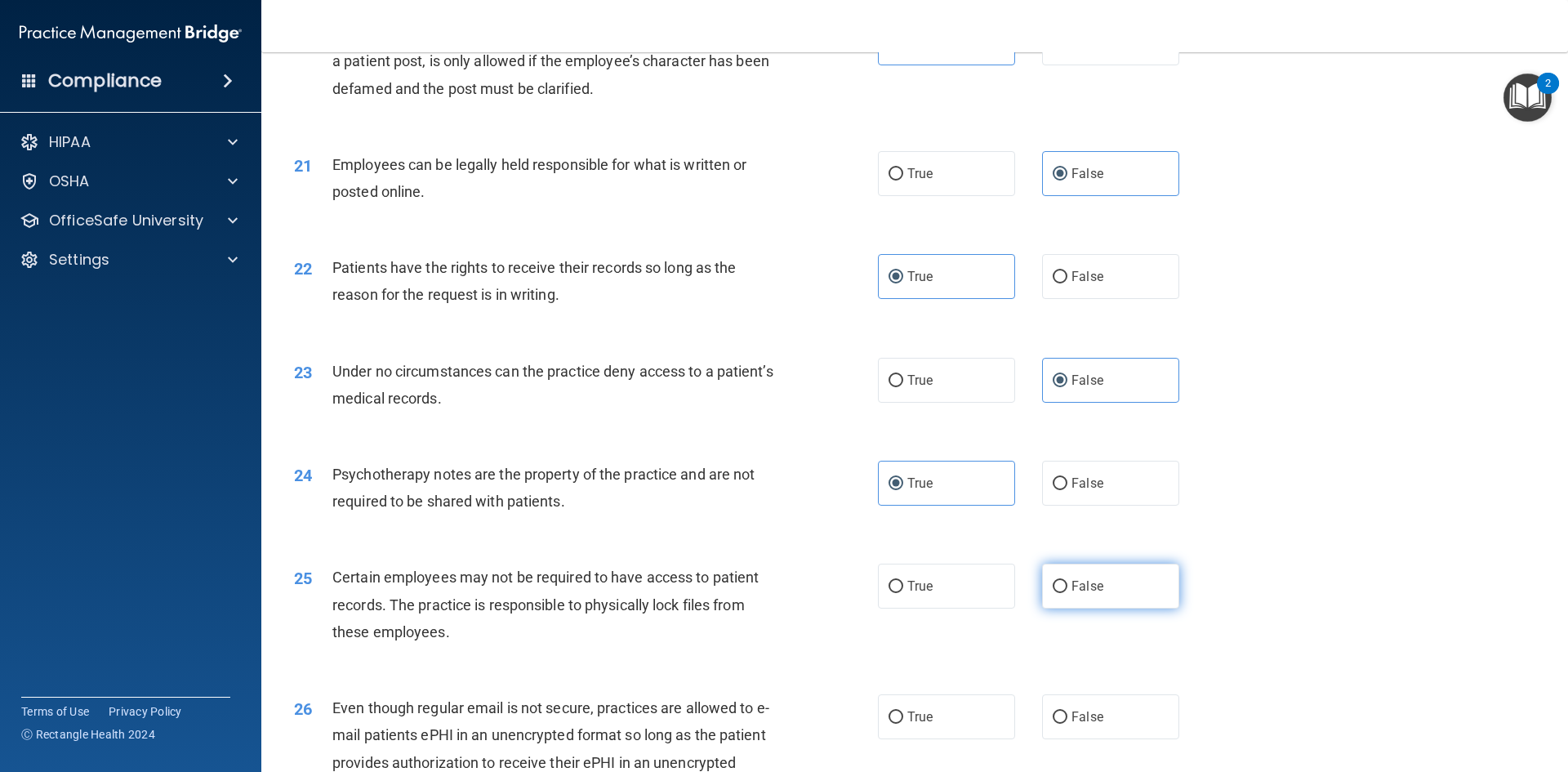
click at [1098, 608] on label "False" at bounding box center [1110, 585] width 137 height 45
click at [1067, 593] on input "False" at bounding box center [1060, 586] width 15 height 12
radio input "true"
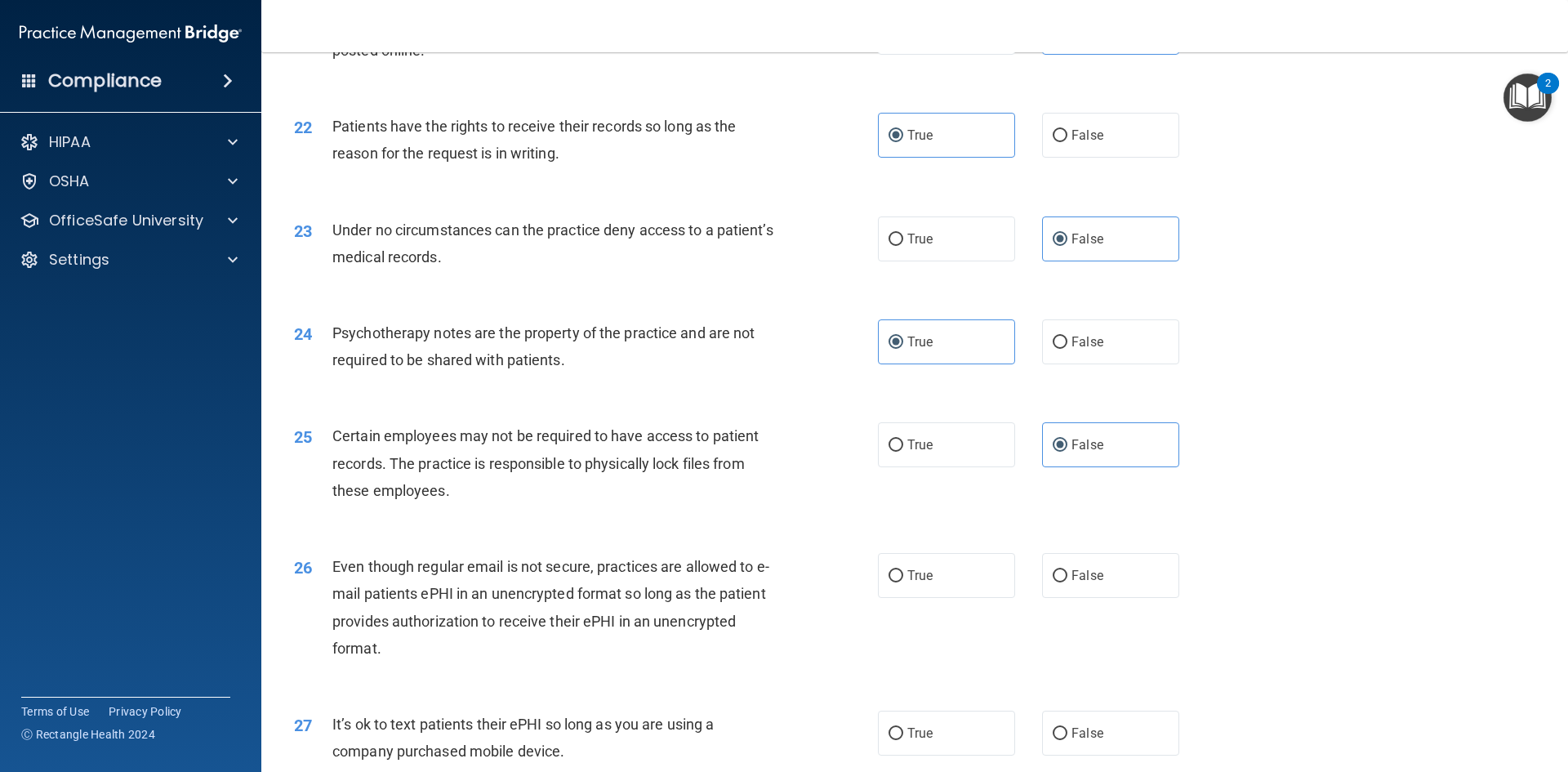
scroll to position [2776, 0]
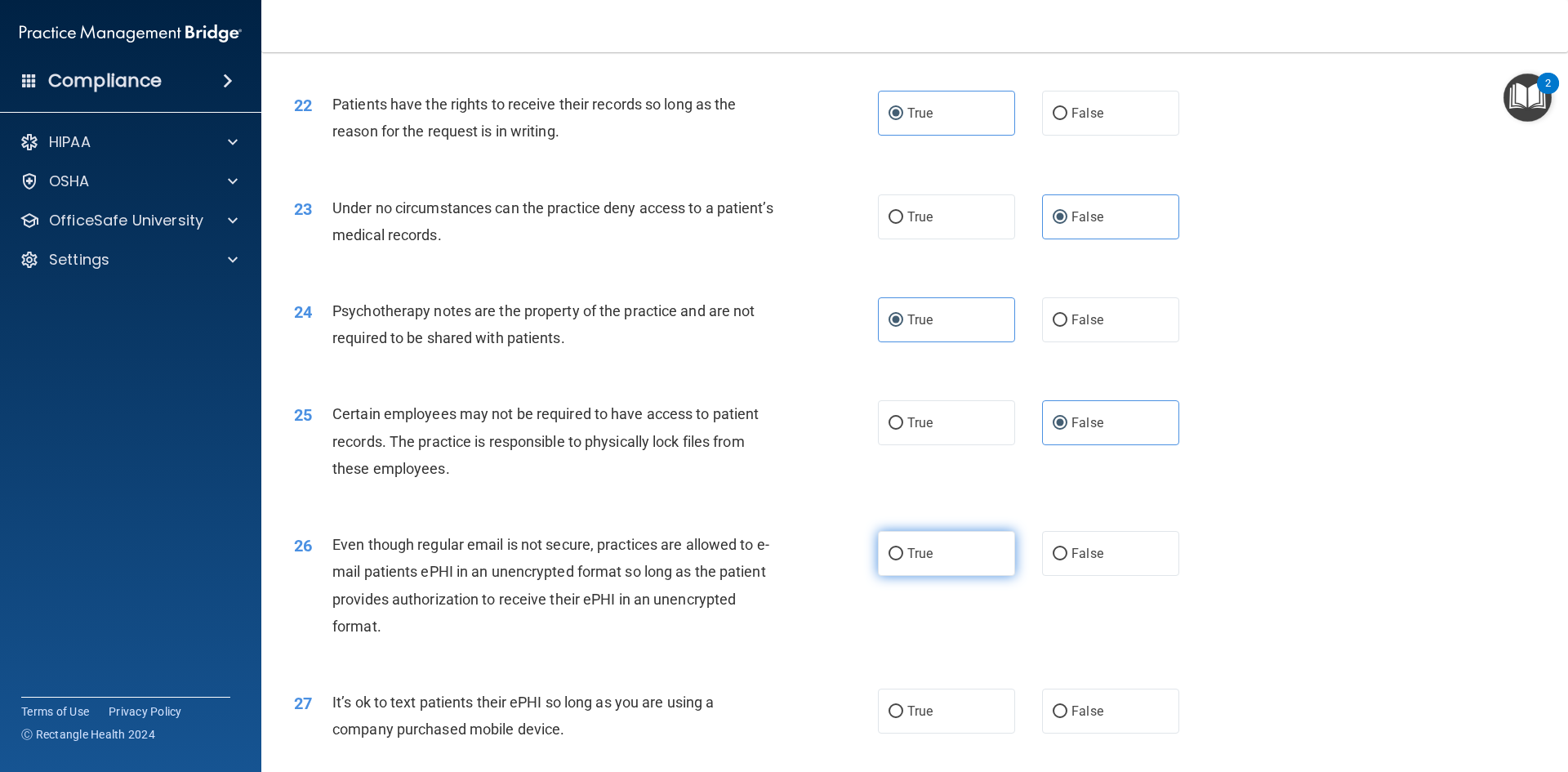
click at [955, 576] on label "True" at bounding box center [947, 553] width 137 height 45
click at [903, 560] on input "True" at bounding box center [896, 554] width 15 height 12
radio input "true"
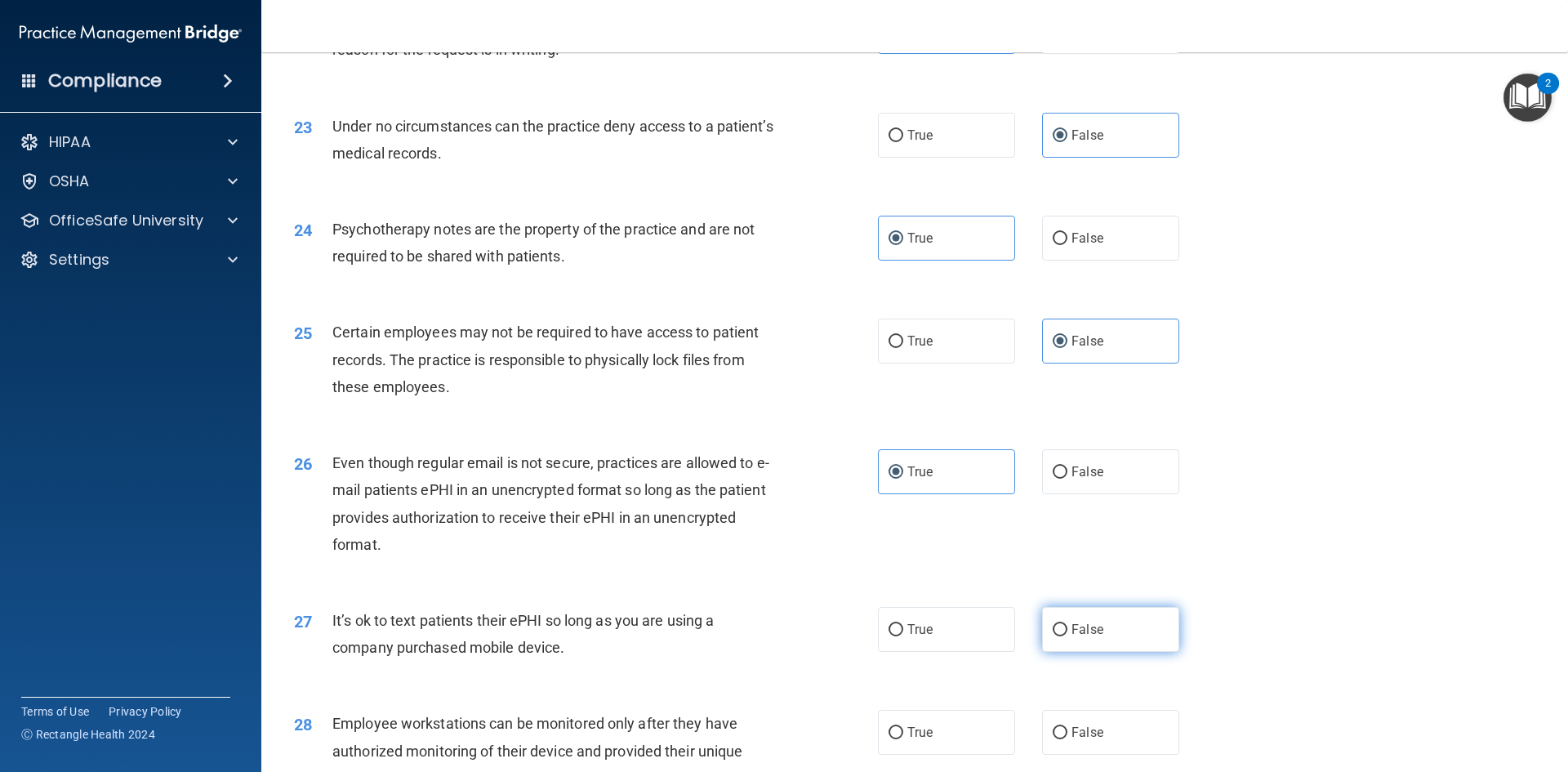
click at [1060, 643] on label "False" at bounding box center [1110, 629] width 137 height 45
click at [1060, 636] on input "False" at bounding box center [1060, 630] width 15 height 12
radio input "true"
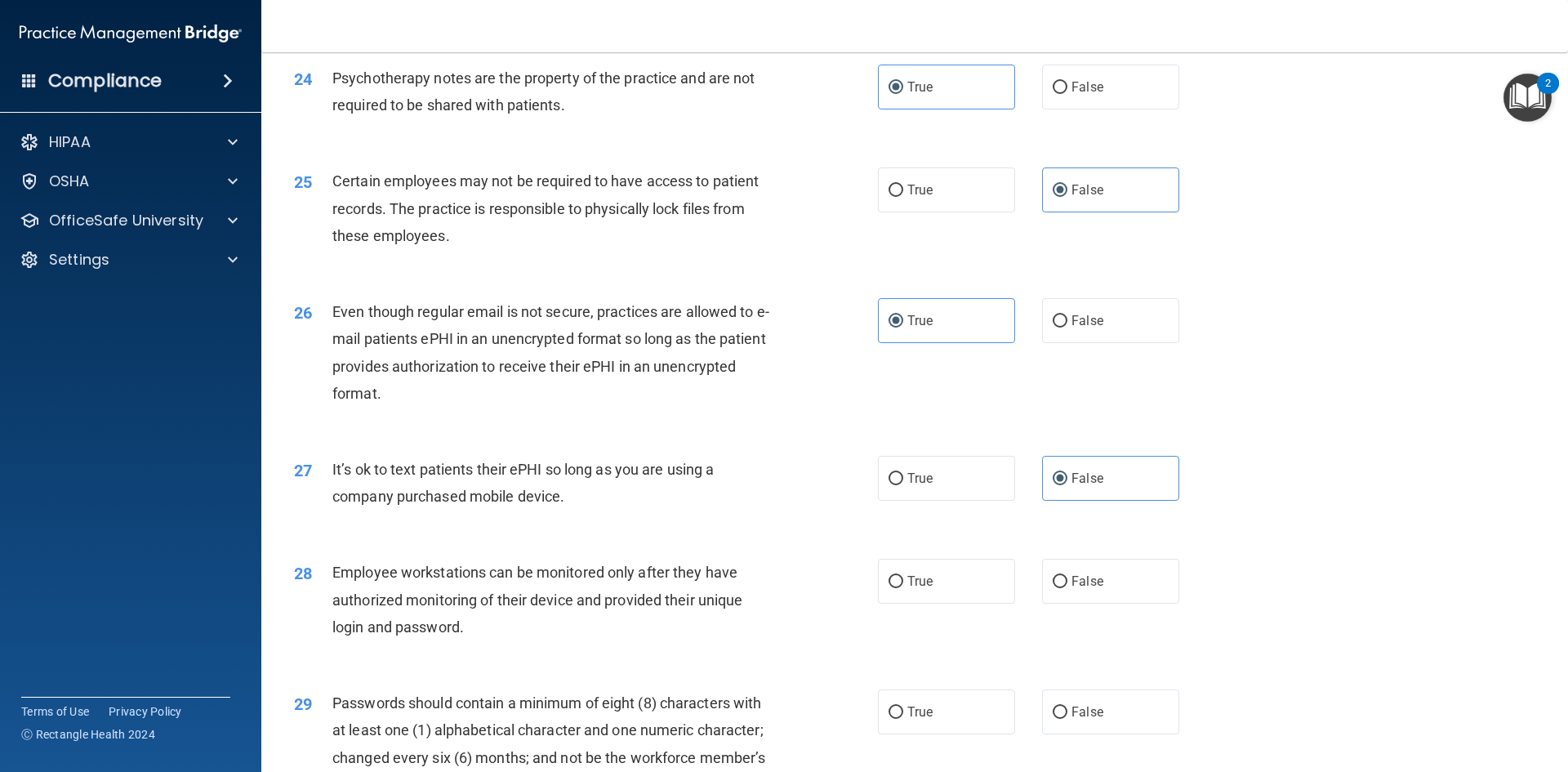
scroll to position [3021, 0]
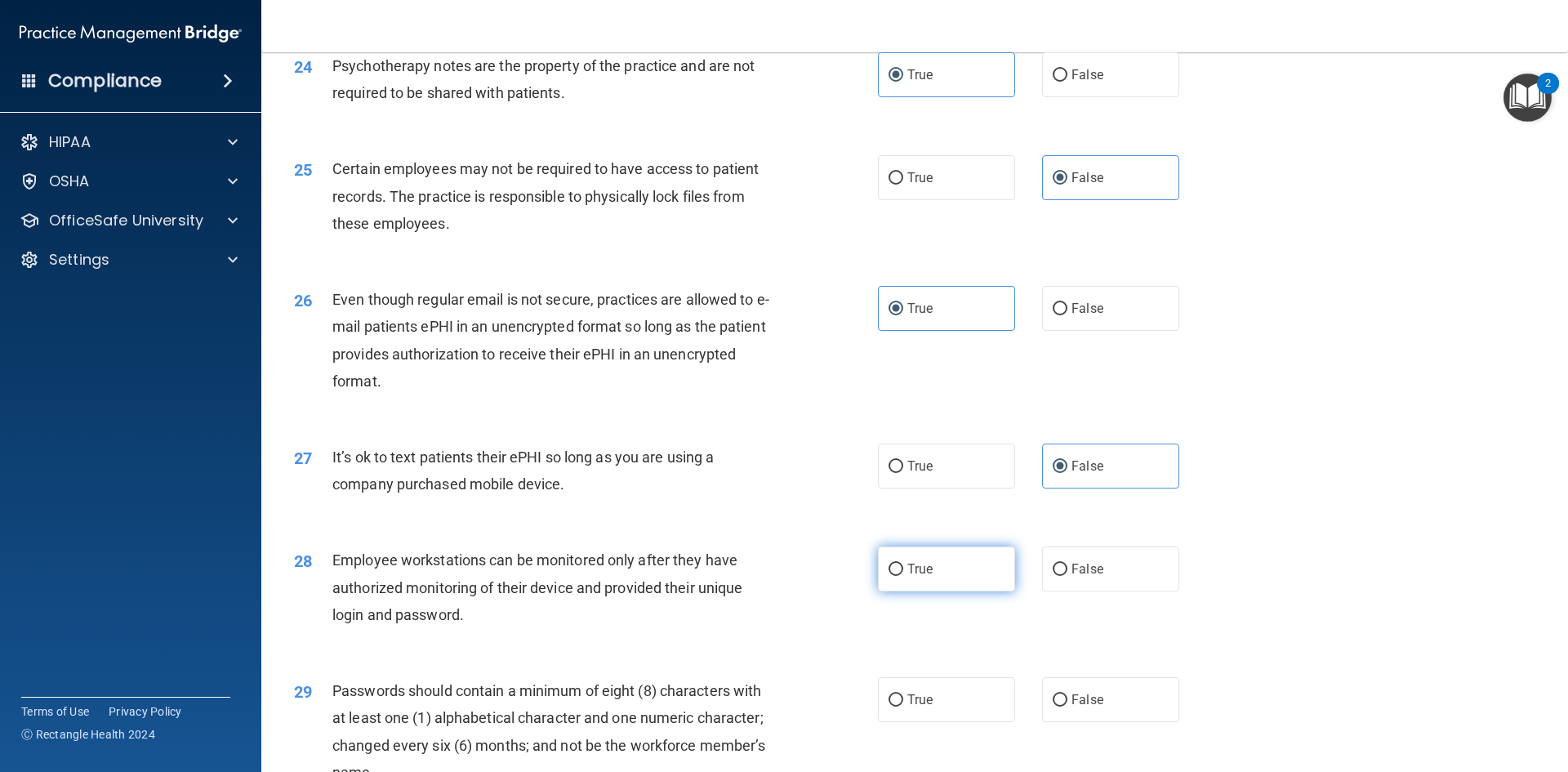
click at [941, 592] on label "True" at bounding box center [947, 569] width 137 height 45
click at [903, 576] on input "True" at bounding box center [896, 569] width 15 height 12
radio input "true"
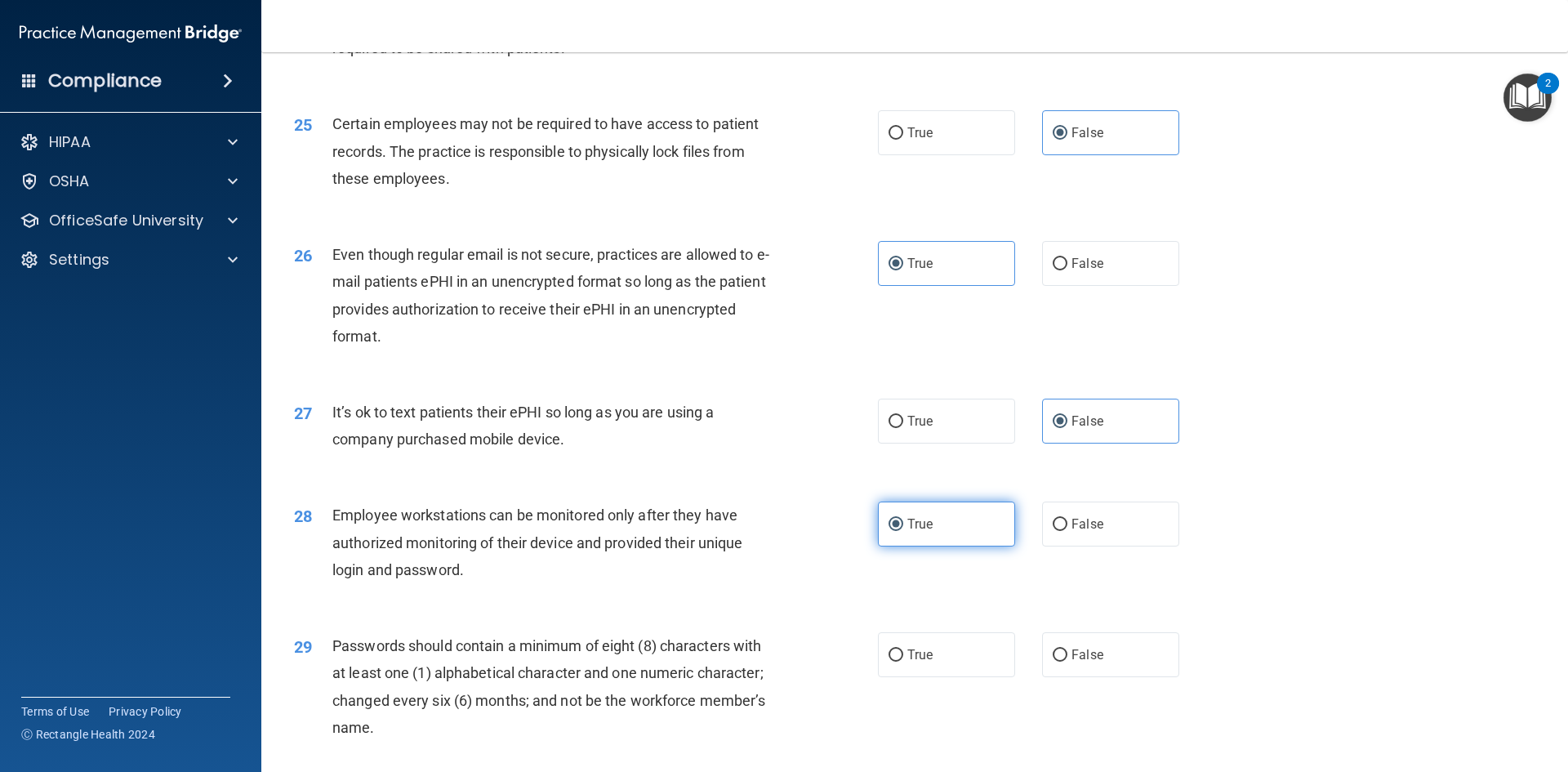
scroll to position [3104, 0]
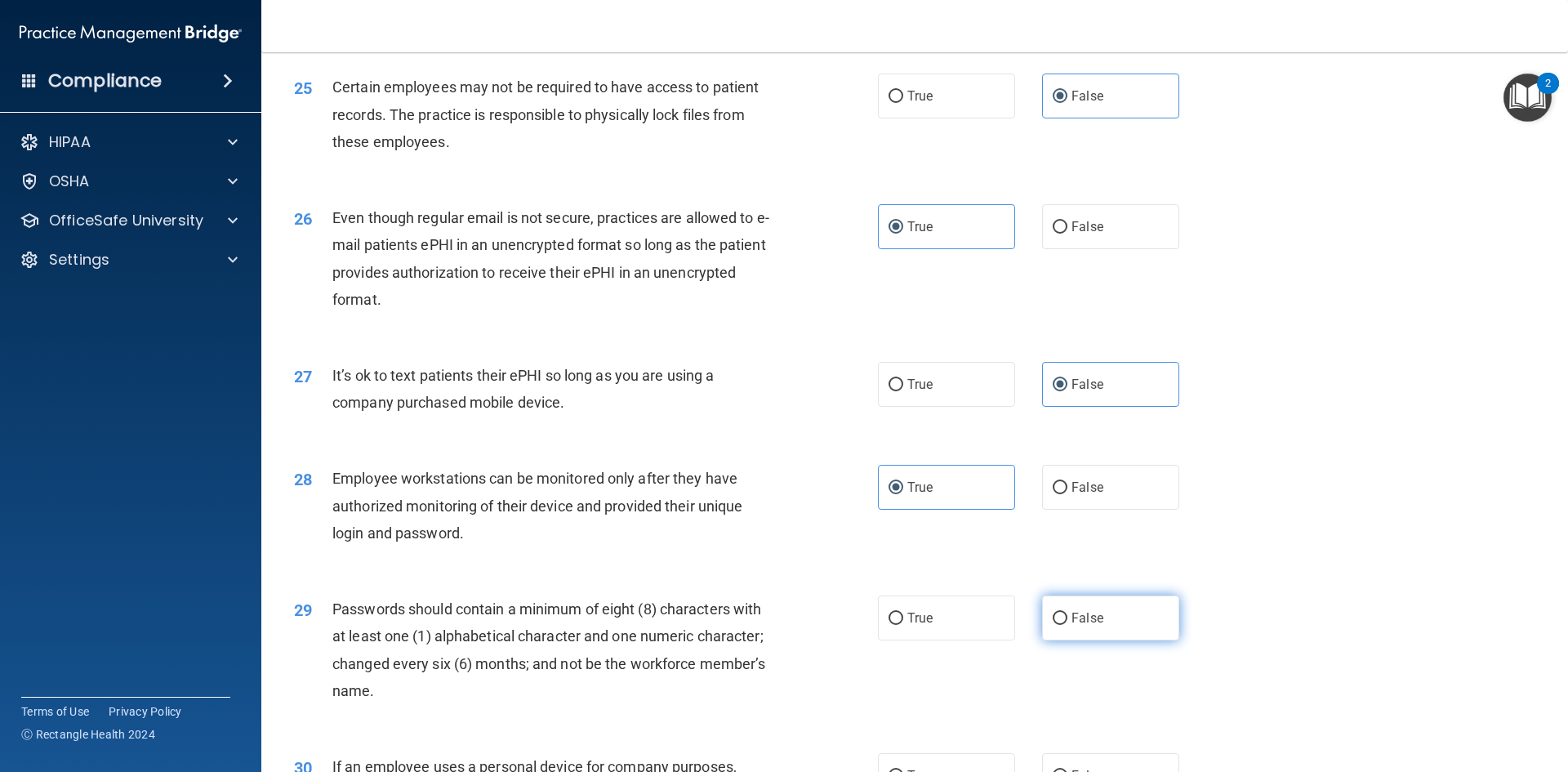
click at [1088, 626] on span "False" at bounding box center [1087, 618] width 31 height 16
click at [1067, 625] on input "False" at bounding box center [1060, 618] width 15 height 12
radio input "true"
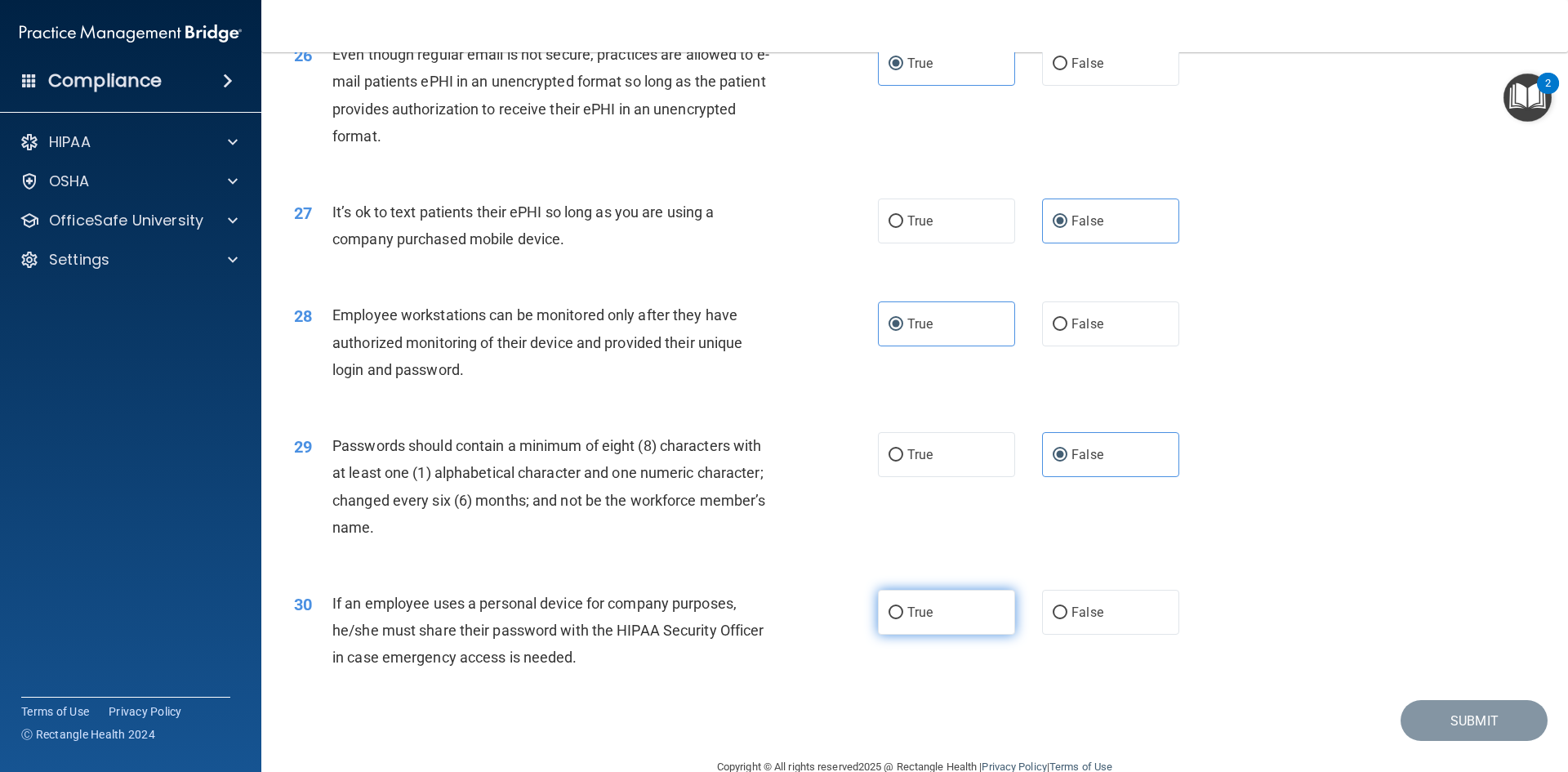
click at [957, 632] on label "True" at bounding box center [947, 612] width 137 height 45
click at [903, 619] on input "True" at bounding box center [896, 612] width 15 height 12
radio input "true"
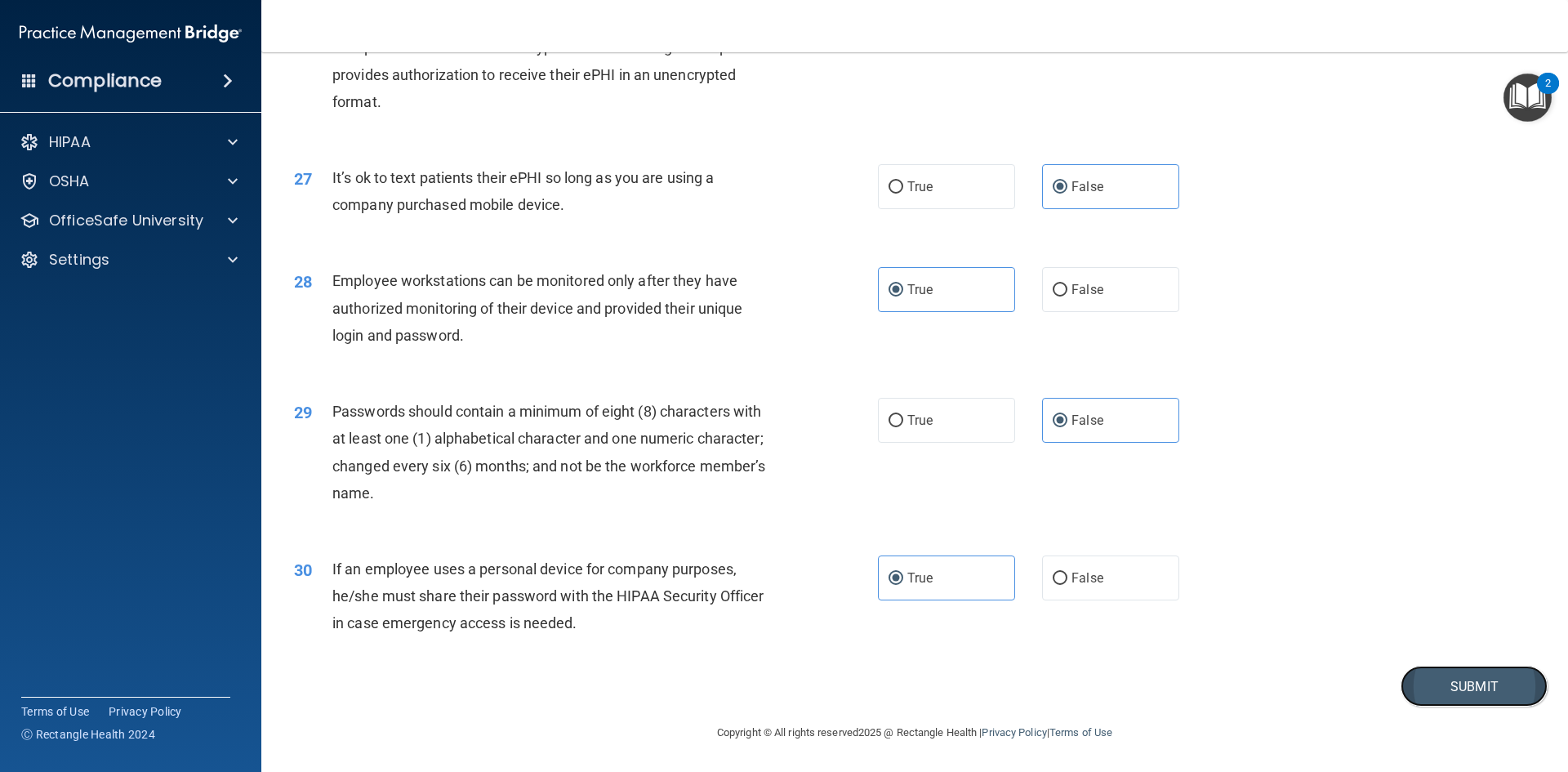
click at [1461, 693] on button "Submit" at bounding box center [1474, 686] width 147 height 42
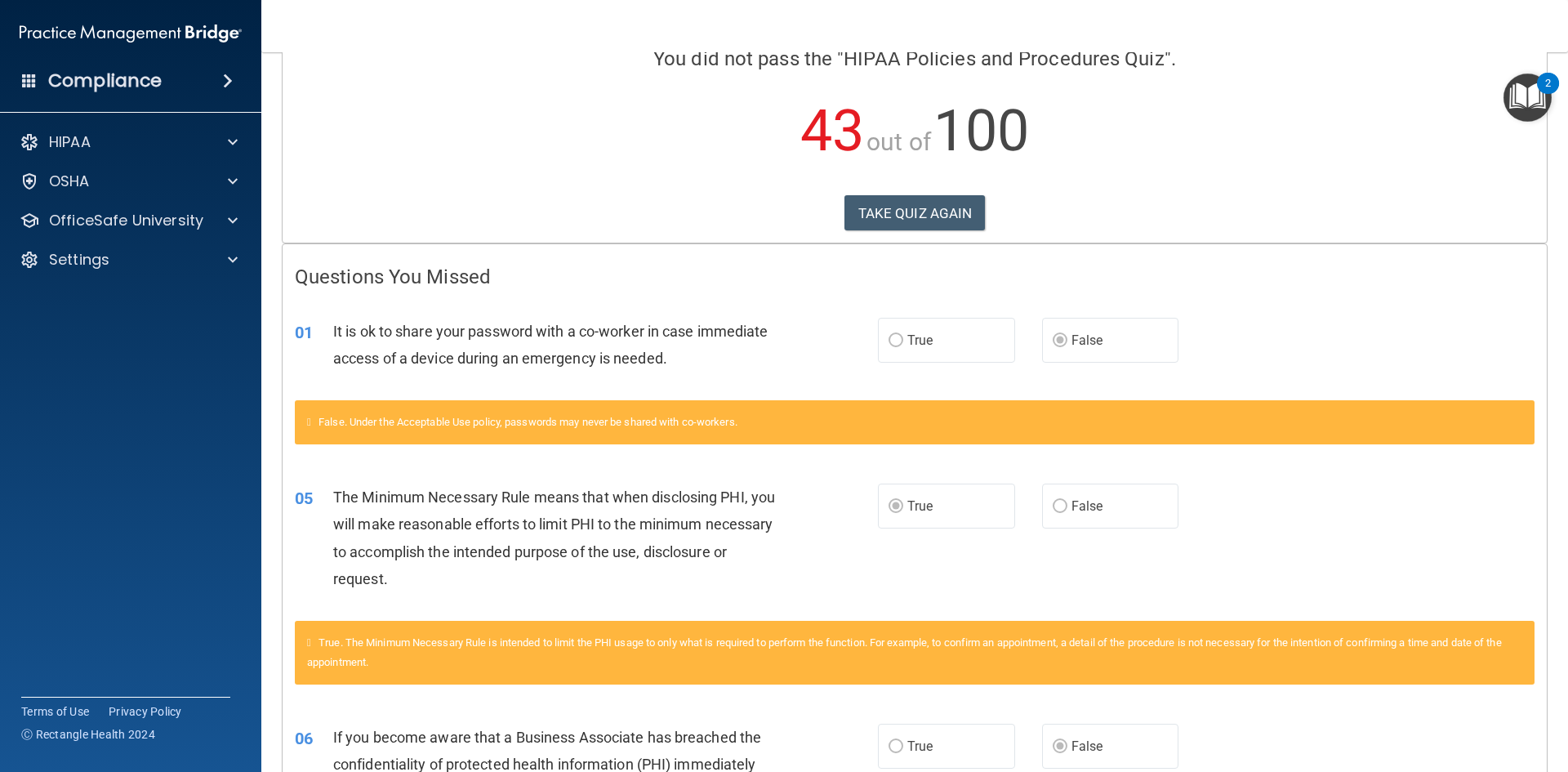
scroll to position [164, 0]
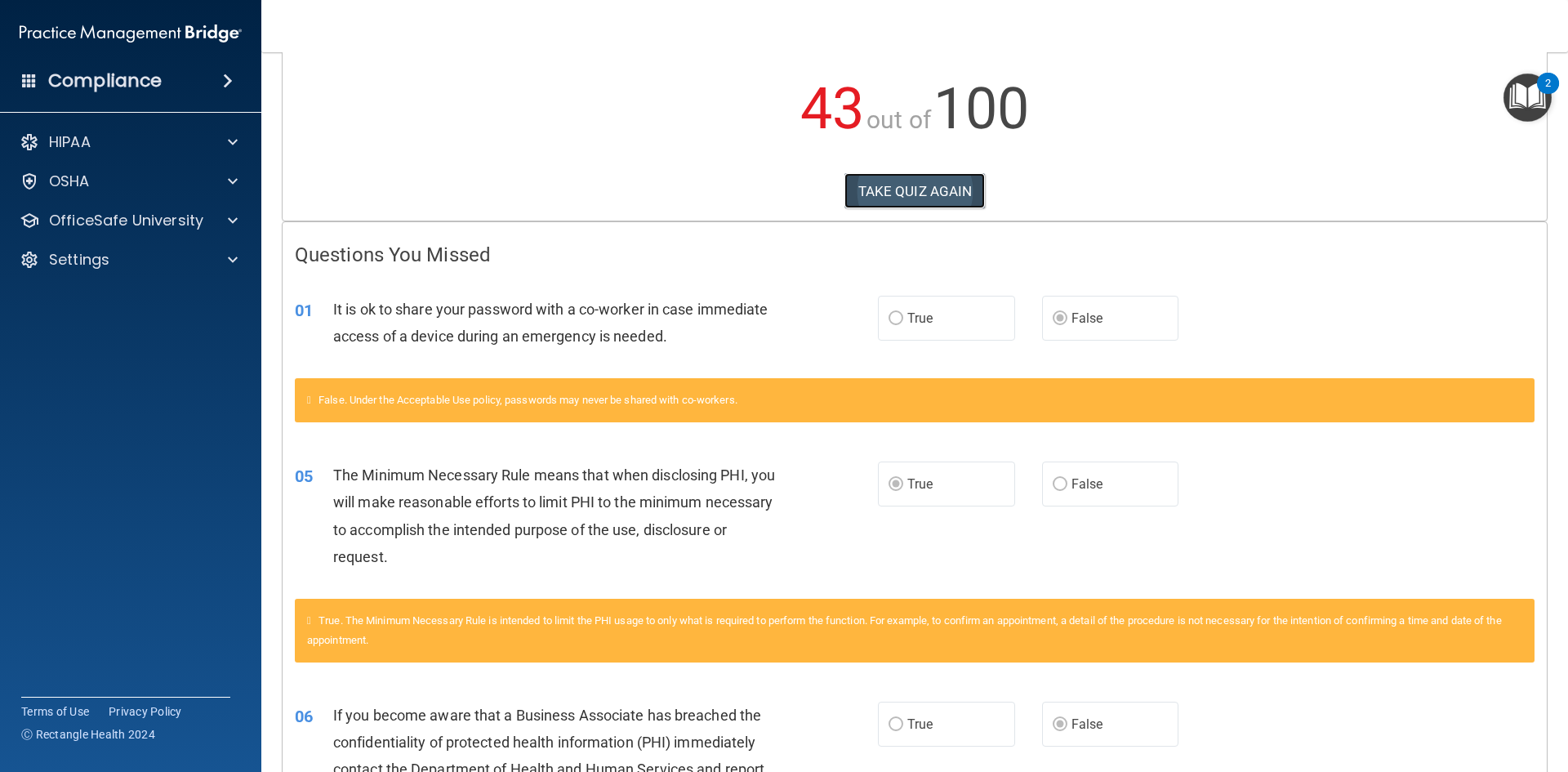
click at [911, 193] on button "TAKE QUIZ AGAIN" at bounding box center [914, 190] width 141 height 36
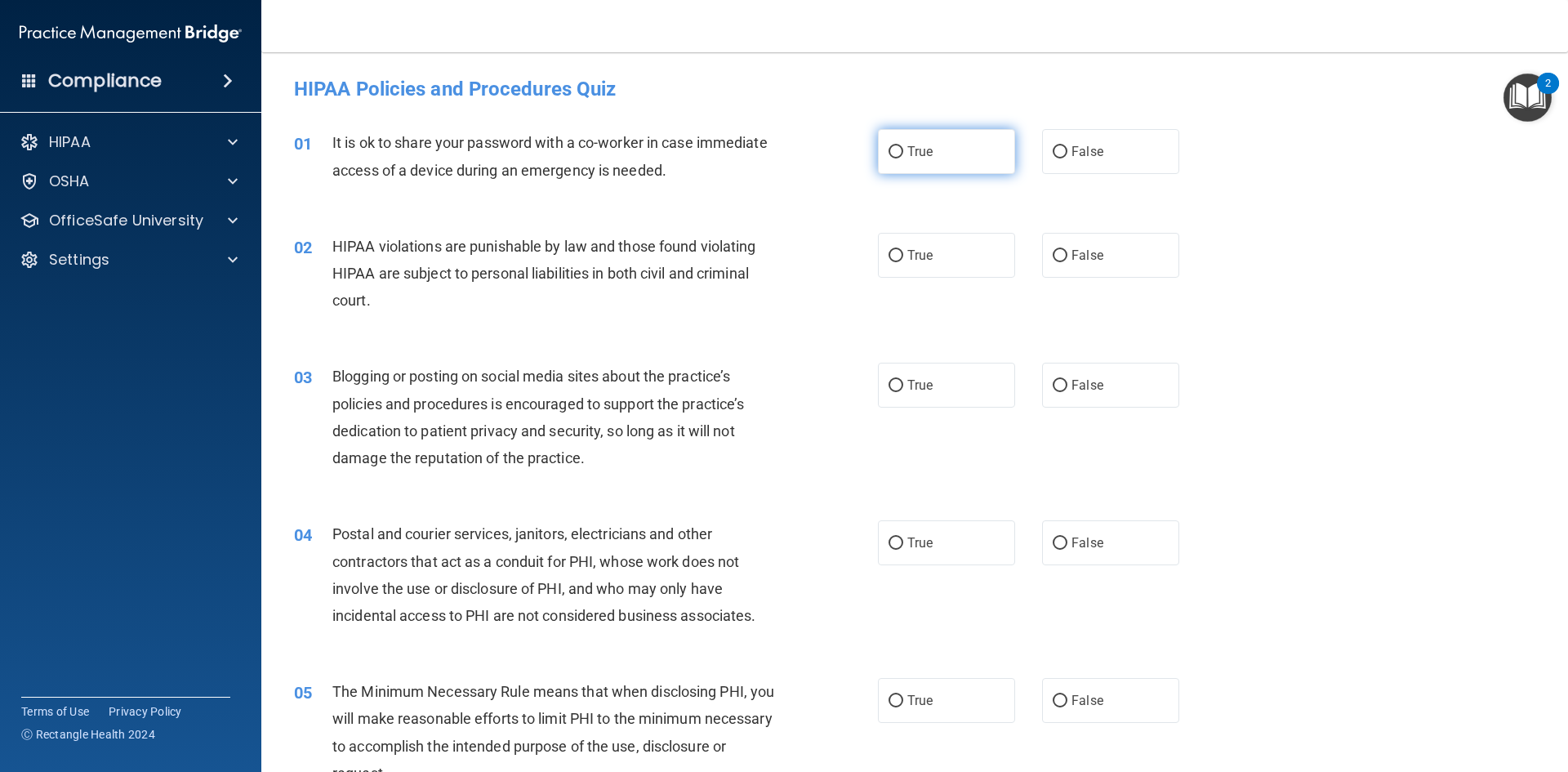
click at [911, 149] on span "True" at bounding box center [919, 151] width 25 height 16
click at [903, 149] on input "True" at bounding box center [896, 152] width 15 height 12
radio input "true"
click at [900, 262] on label "True" at bounding box center [947, 255] width 137 height 45
click at [900, 262] on input "True" at bounding box center [896, 255] width 15 height 12
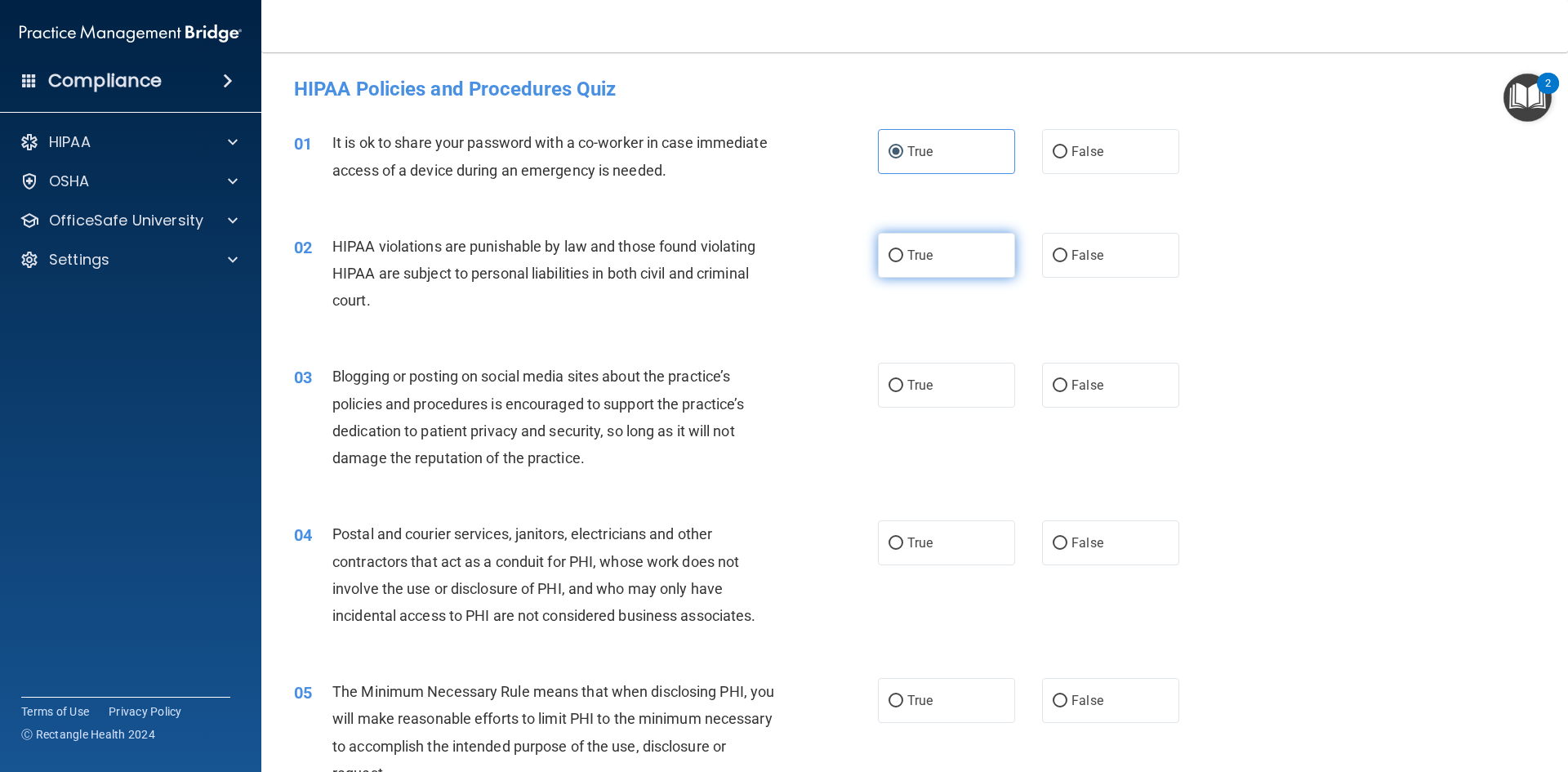
radio input "true"
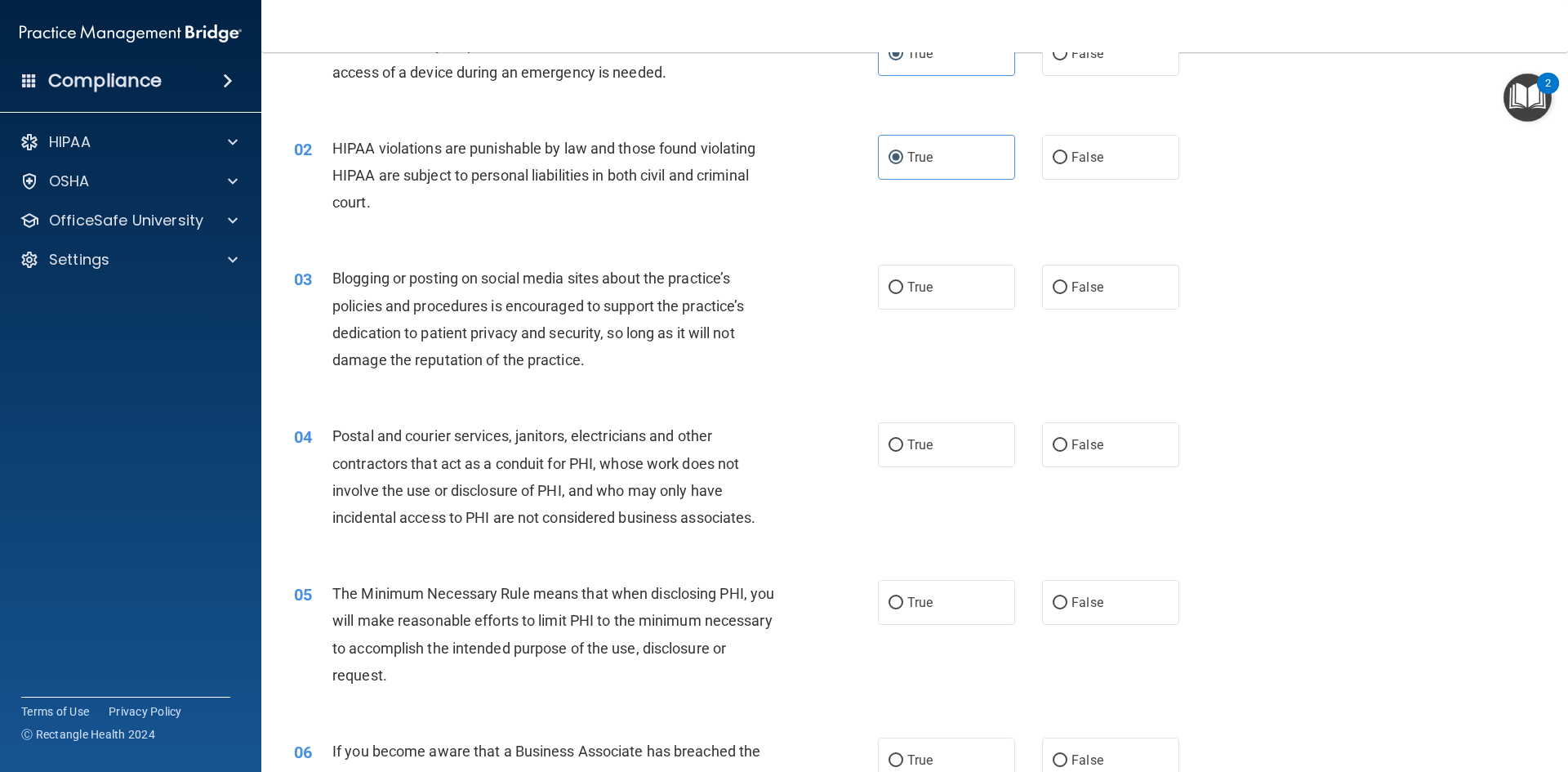
scroll to position [164, 0]
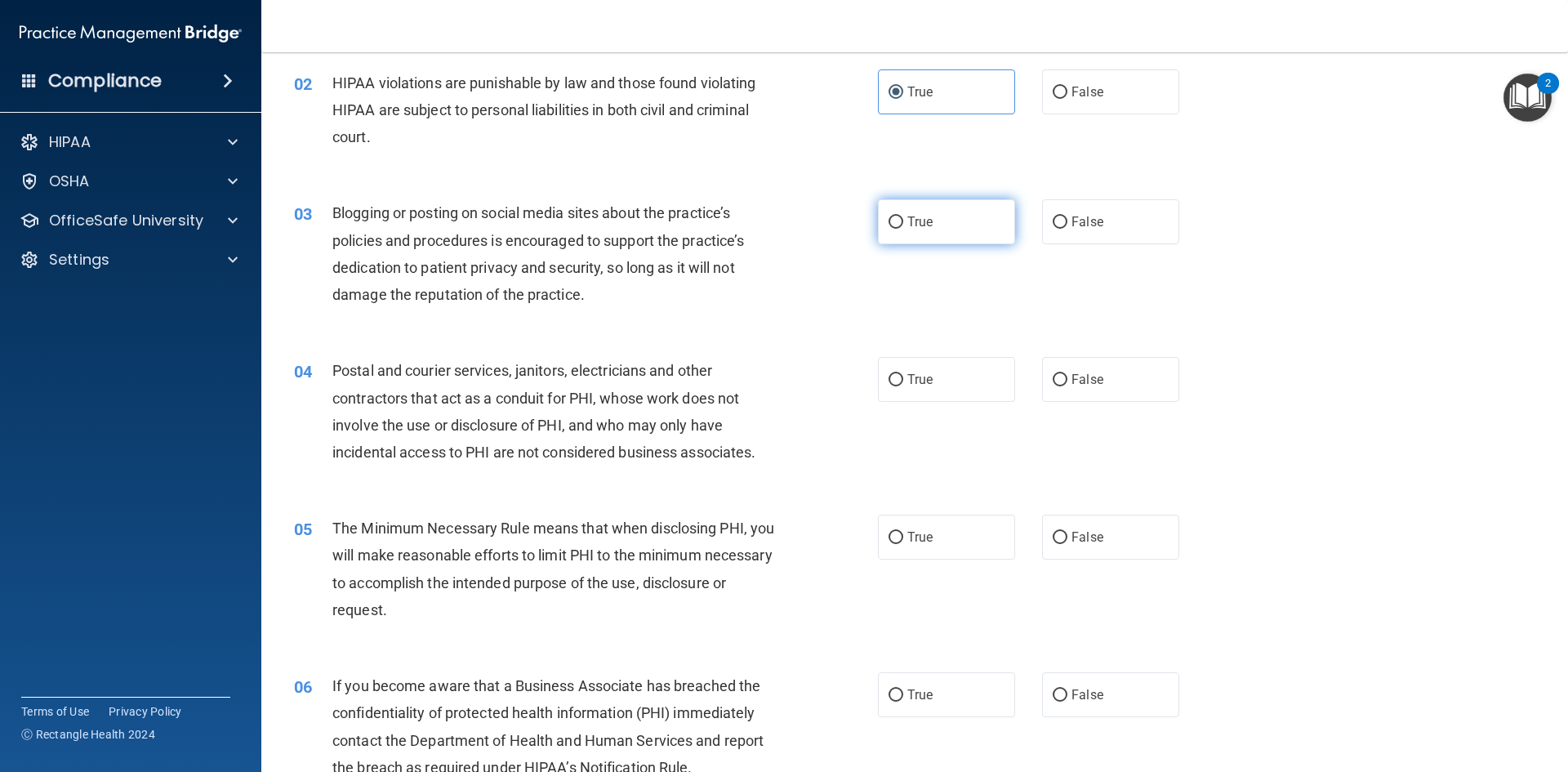
click at [935, 217] on label "True" at bounding box center [947, 222] width 137 height 45
click at [903, 217] on input "True" at bounding box center [896, 222] width 15 height 12
radio input "true"
click at [1103, 386] on label "False" at bounding box center [1110, 379] width 137 height 45
click at [1067, 386] on input "False" at bounding box center [1060, 380] width 15 height 12
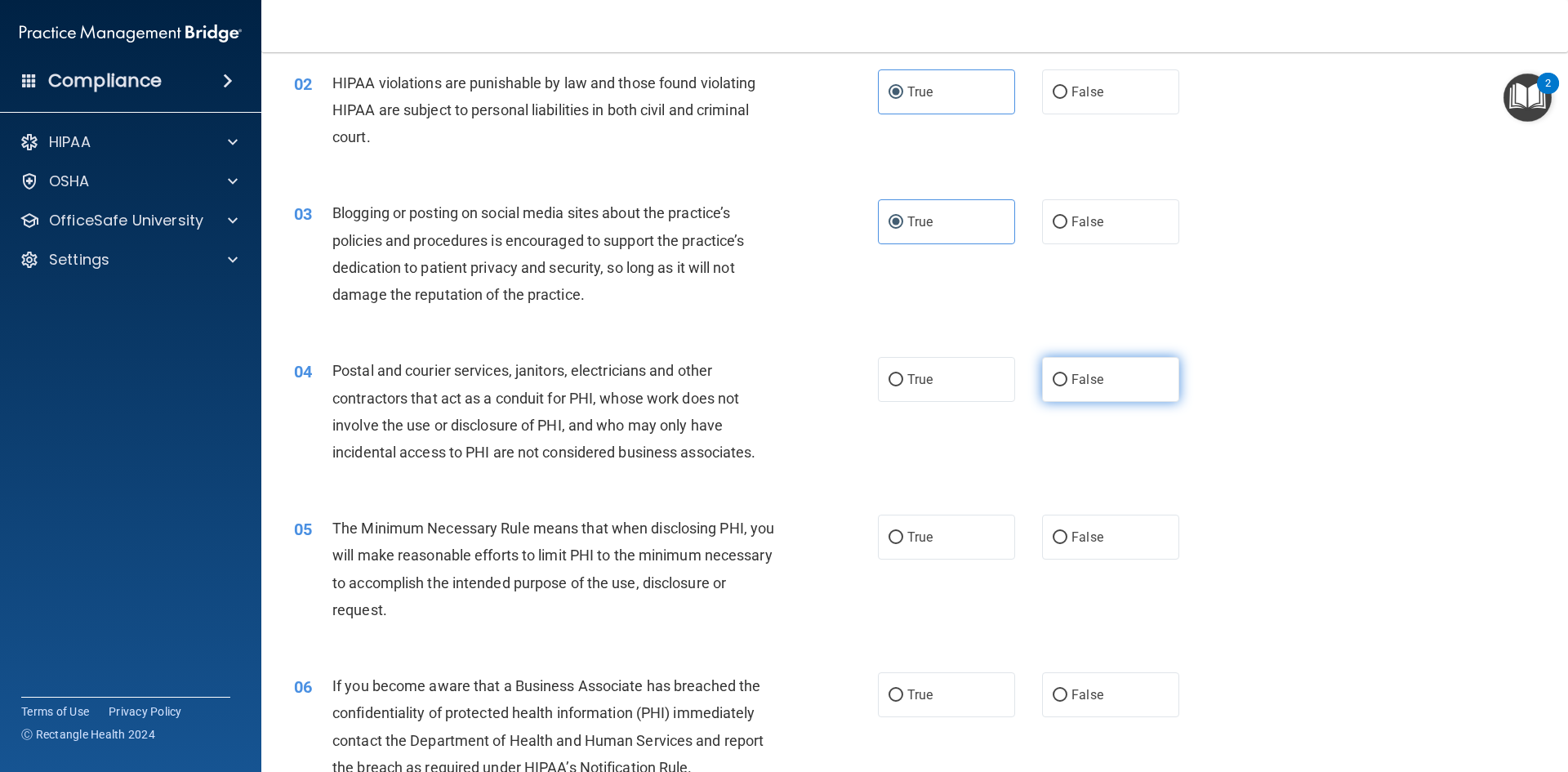
radio input "true"
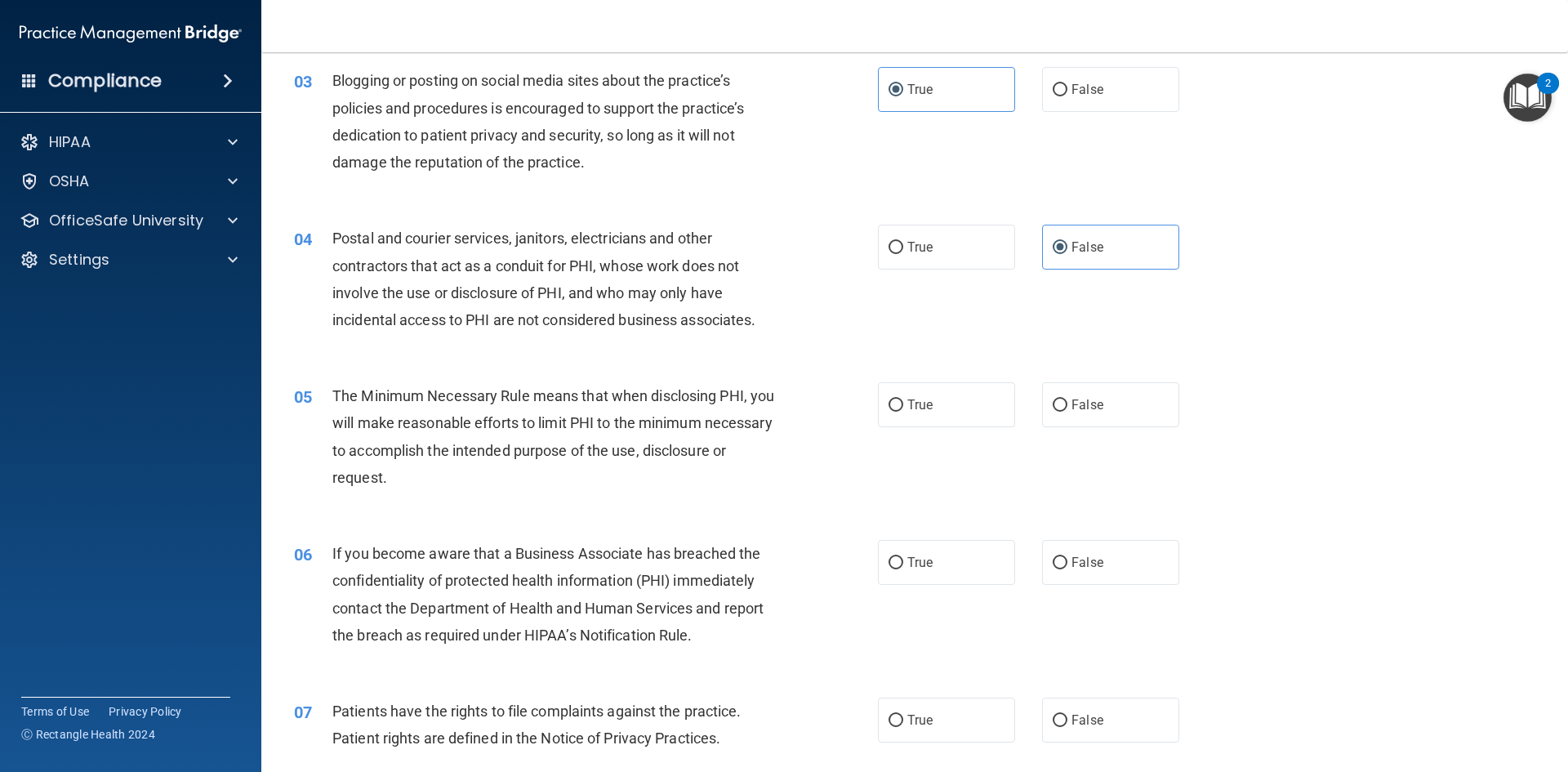
scroll to position [326, 0]
